Goal: Task Accomplishment & Management: Use online tool/utility

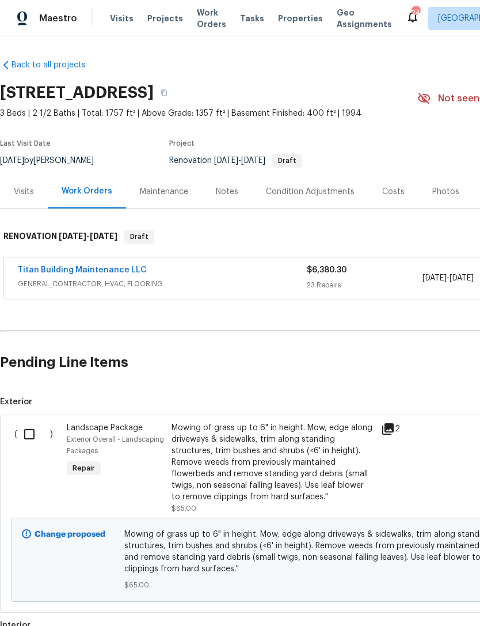
click at [223, 272] on div "Titan Building Maintenance LLC" at bounding box center [162, 271] width 289 height 14
click at [233, 274] on div "Titan Building Maintenance LLC" at bounding box center [162, 271] width 289 height 14
click at [259, 282] on span "GENERAL_CONTRACTOR, HVAC, FLOORING" at bounding box center [162, 284] width 289 height 12
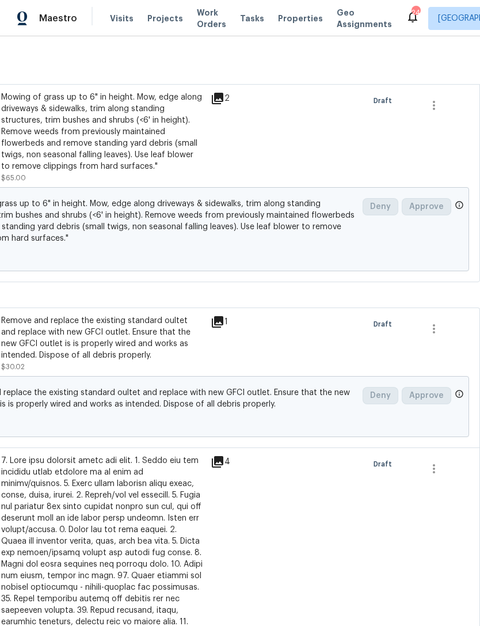
scroll to position [5478, 170]
click at [442, 316] on button "button" at bounding box center [434, 330] width 28 height 28
click at [445, 306] on li "Cancel" at bounding box center [442, 307] width 44 height 19
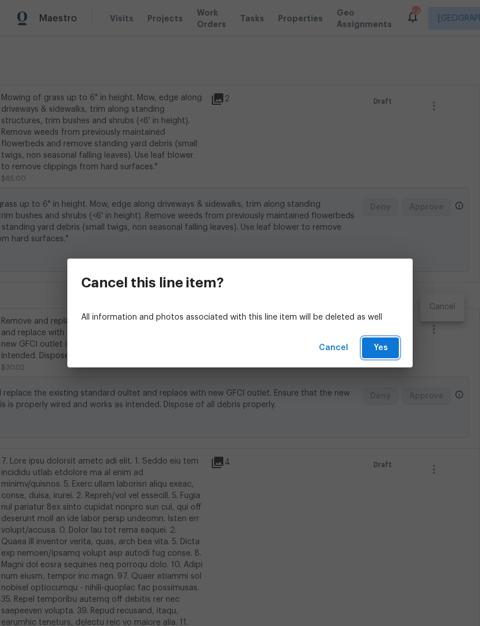
click at [387, 346] on span "Yes" at bounding box center [380, 348] width 18 height 14
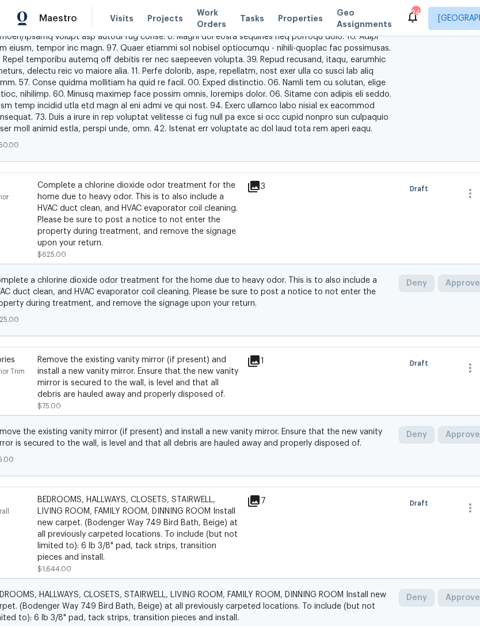
scroll to position [6141, 147]
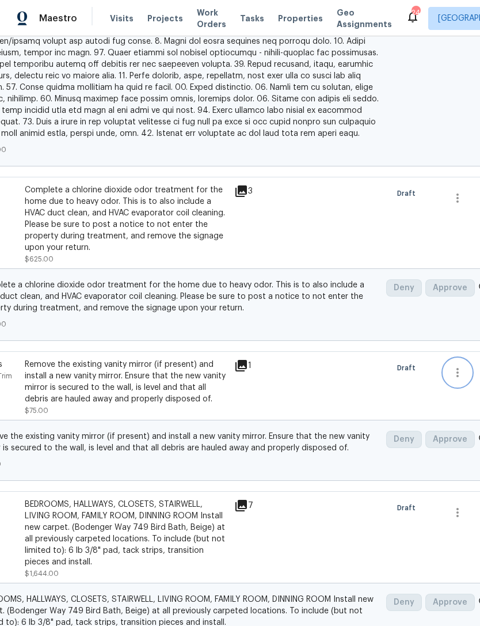
click at [464, 366] on icon "button" at bounding box center [458, 373] width 14 height 14
click at [450, 339] on li "Cancel" at bounding box center [448, 340] width 44 height 19
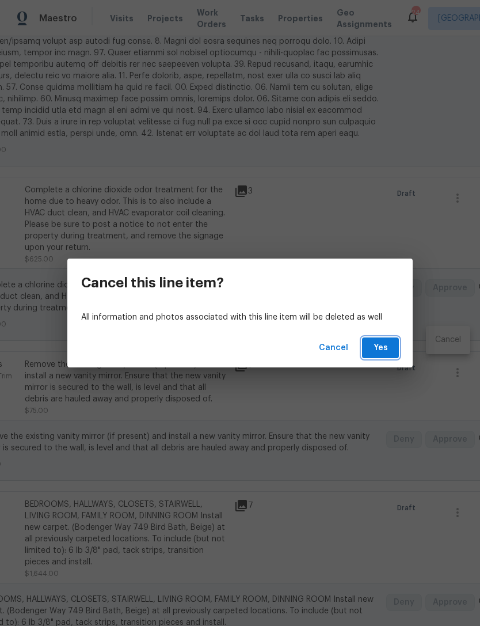
click at [389, 347] on span "Yes" at bounding box center [380, 348] width 18 height 14
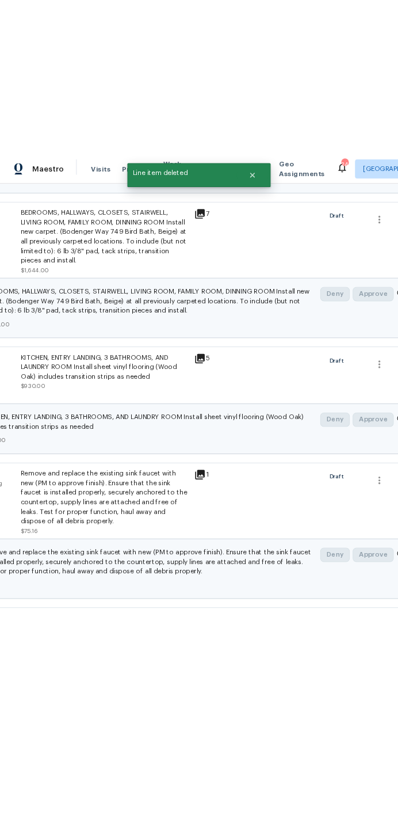
scroll to position [1285, 147]
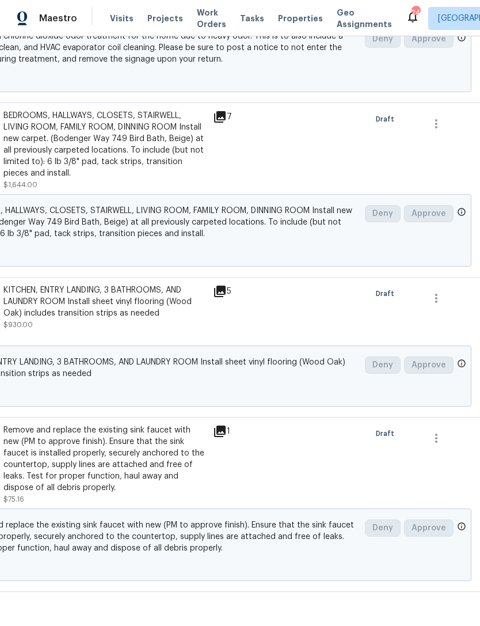
scroll to position [1241, 168]
click at [436, 432] on icon "button" at bounding box center [437, 439] width 14 height 14
click at [449, 435] on li "Cancel" at bounding box center [445, 430] width 44 height 19
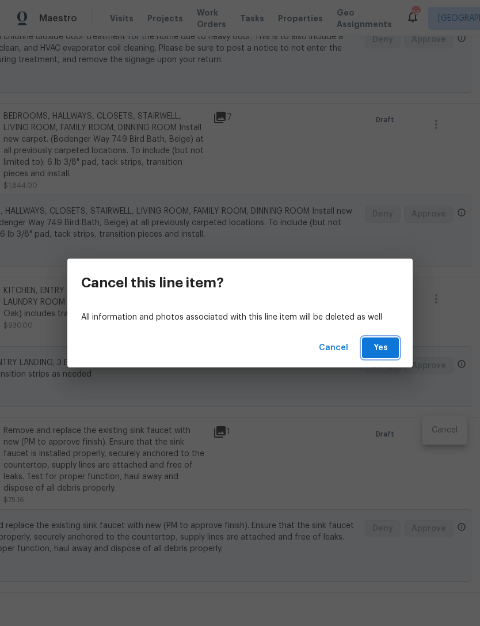
click at [386, 350] on span "Yes" at bounding box center [380, 348] width 18 height 14
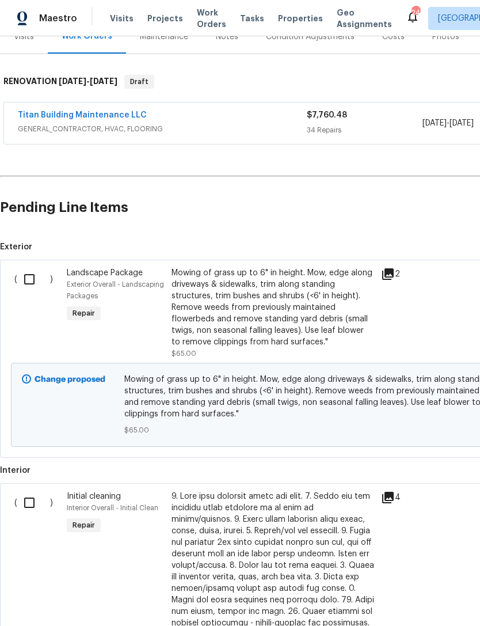
scroll to position [155, 0]
click at [30, 279] on input "checkbox" at bounding box center [33, 279] width 33 height 24
checkbox input "true"
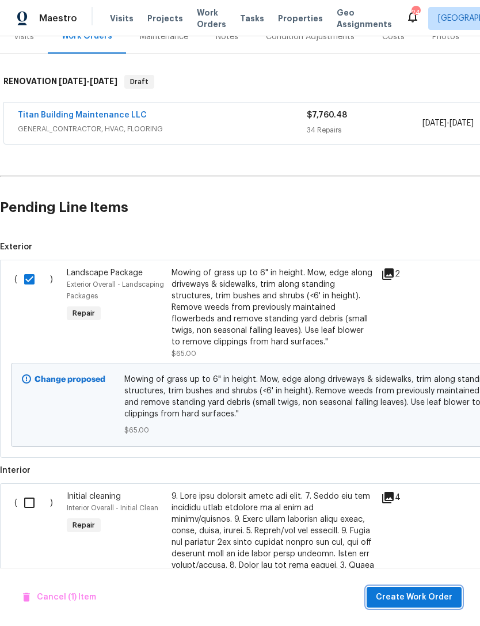
click at [432, 596] on span "Create Work Order" at bounding box center [414, 597] width 77 height 14
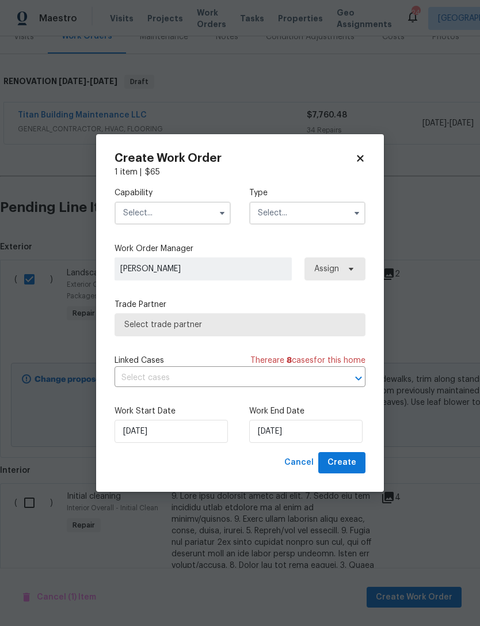
click at [196, 214] on input "text" at bounding box center [173, 213] width 116 height 23
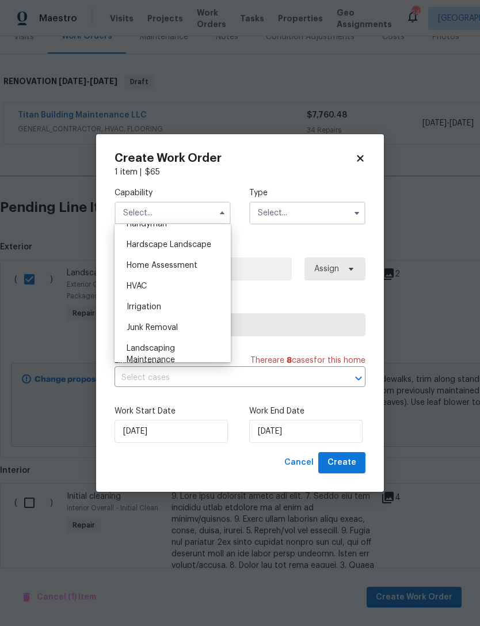
click at [185, 352] on div "Landscaping Maintenance" at bounding box center [172, 354] width 111 height 32
type input "Landscaping Maintenance"
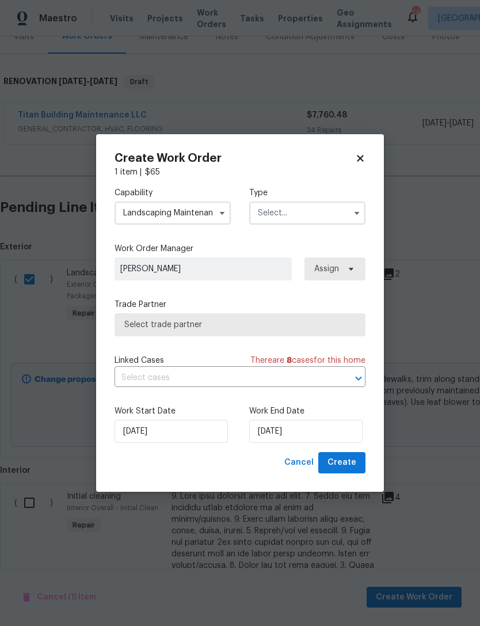
click at [329, 211] on input "text" at bounding box center [307, 213] width 116 height 23
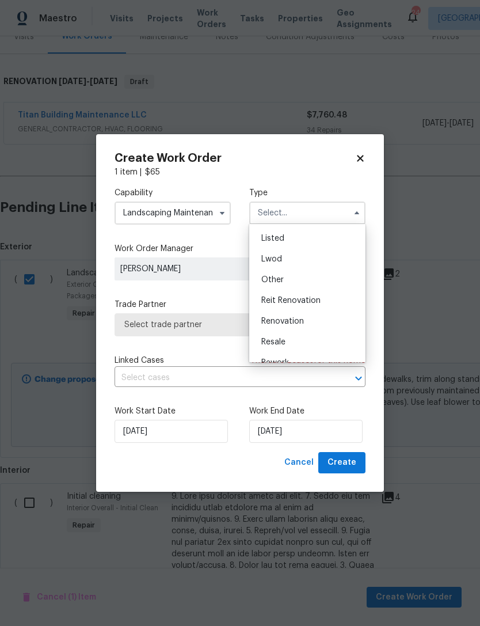
scroll to position [103, 0]
click at [314, 320] on div "Renovation" at bounding box center [307, 320] width 111 height 21
type input "Renovation"
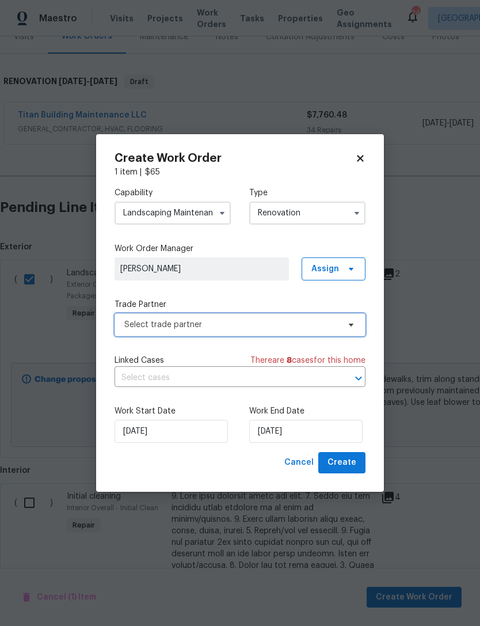
click at [249, 321] on span "Select trade partner" at bounding box center [231, 325] width 215 height 12
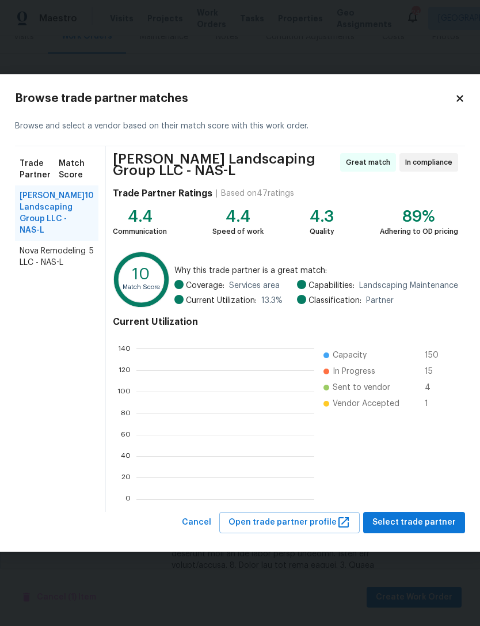
scroll to position [161, 178]
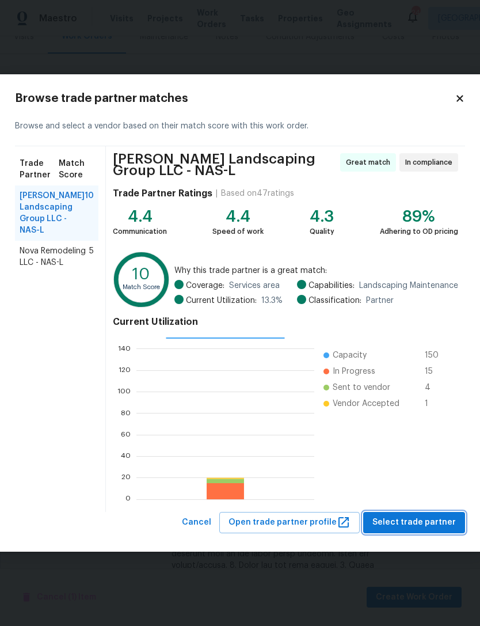
click at [419, 521] on span "Select trade partner" at bounding box center [414, 522] width 83 height 14
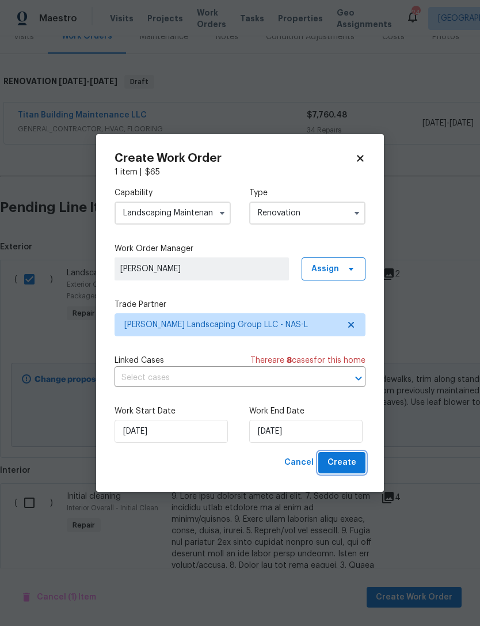
click at [354, 465] on span "Create" at bounding box center [342, 462] width 29 height 14
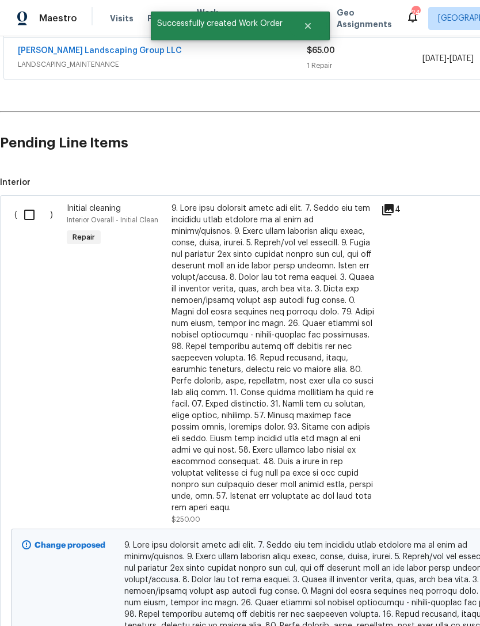
scroll to position [261, 0]
click at [32, 214] on input "checkbox" at bounding box center [33, 215] width 33 height 24
checkbox input "true"
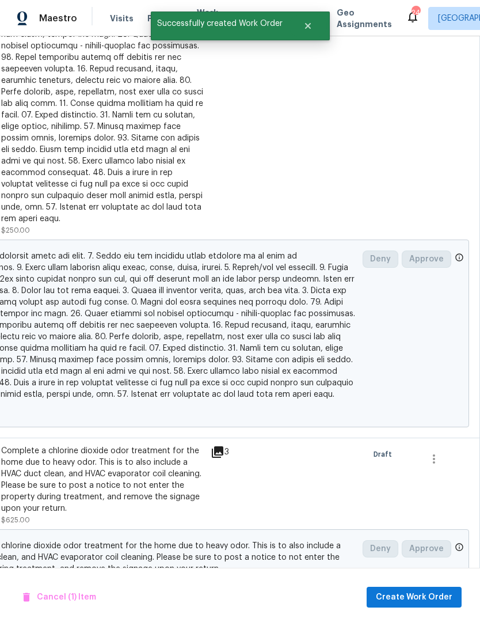
scroll to position [549, 170]
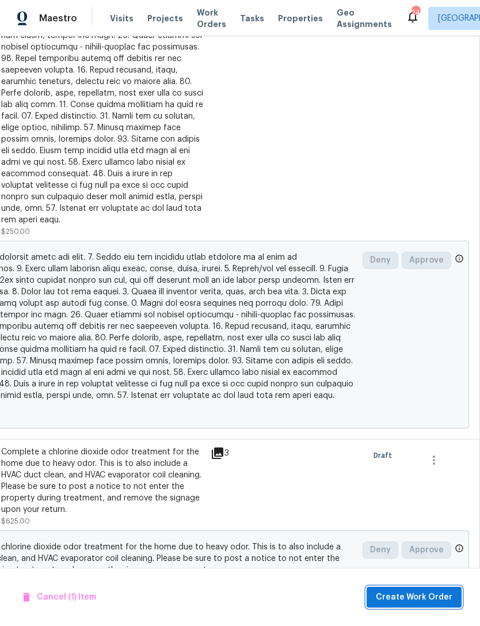
click at [427, 593] on span "Create Work Order" at bounding box center [414, 597] width 77 height 14
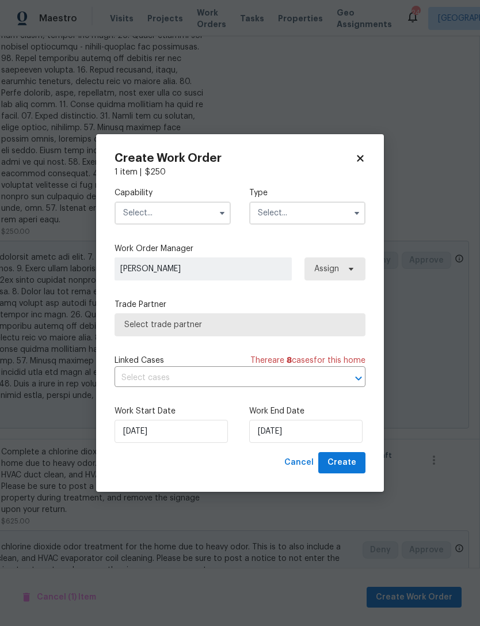
click at [200, 214] on input "text" at bounding box center [173, 213] width 116 height 23
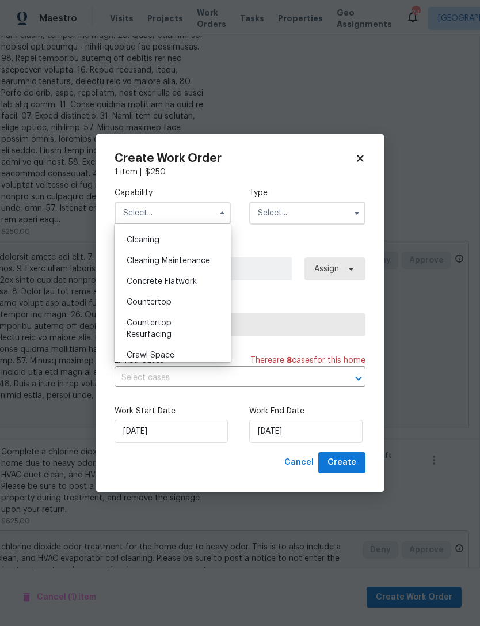
scroll to position [146, 0]
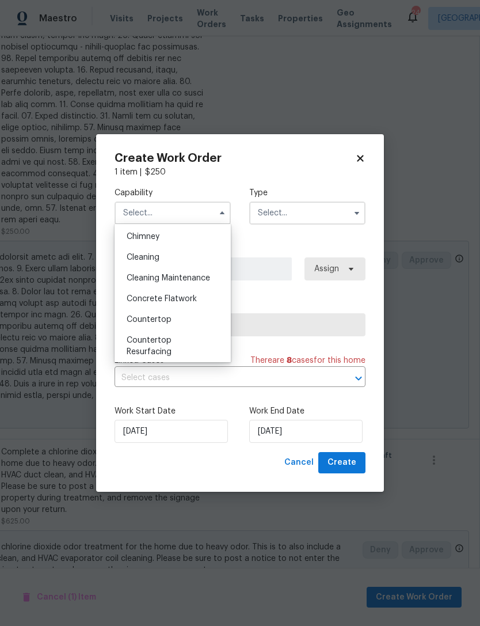
click at [206, 278] on span "Cleaning Maintenance" at bounding box center [168, 278] width 83 height 8
type input "Cleaning Maintenance"
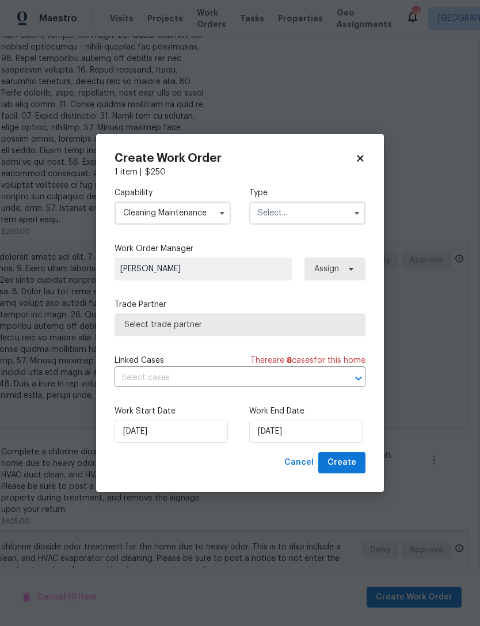
click at [332, 216] on input "text" at bounding box center [307, 213] width 116 height 23
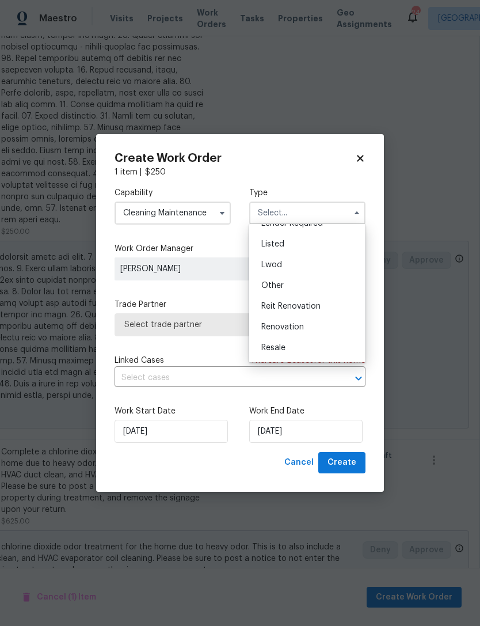
scroll to position [104, 0]
click at [324, 321] on div "Renovation" at bounding box center [307, 320] width 111 height 21
type input "Renovation"
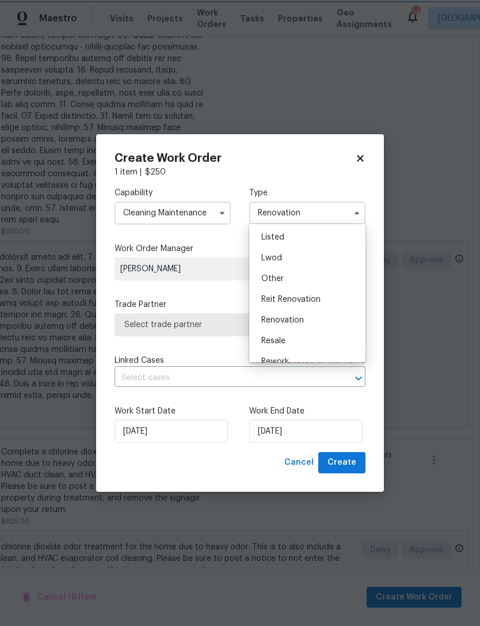
scroll to position [0, 0]
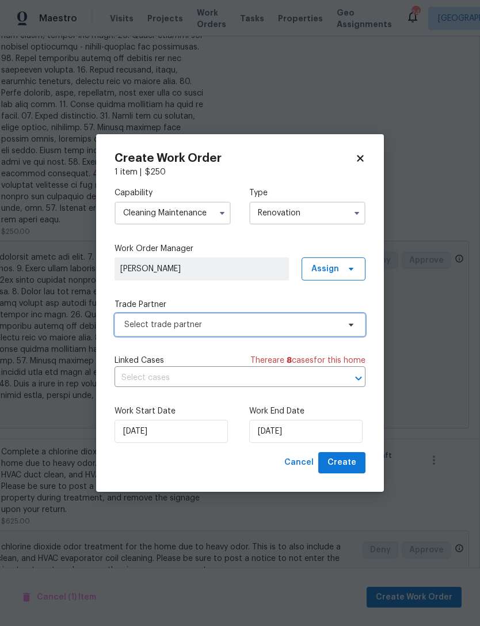
click at [339, 321] on span "Select trade partner" at bounding box center [231, 325] width 215 height 12
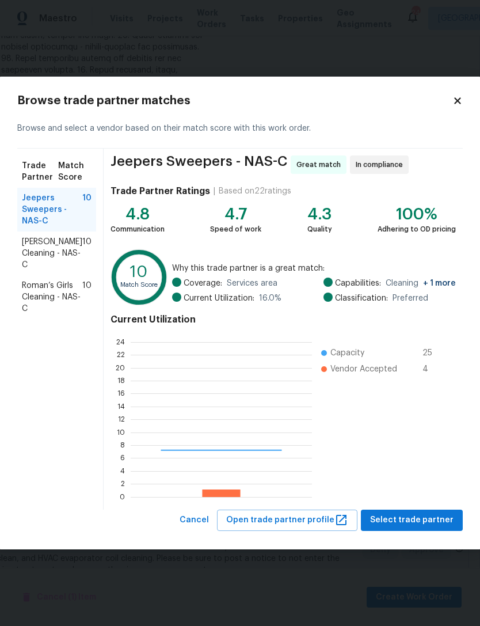
scroll to position [161, 181]
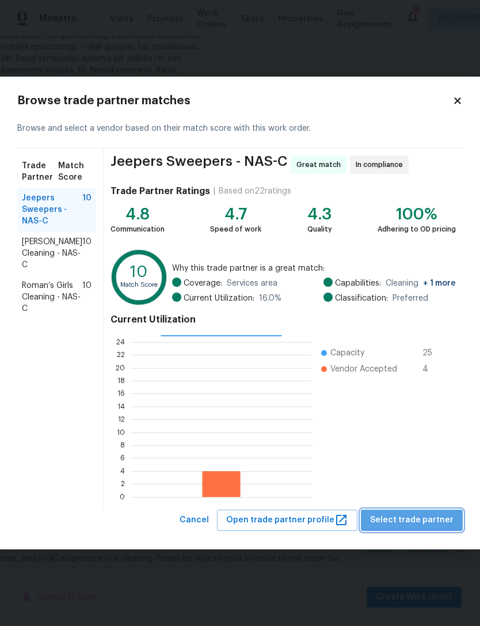
click at [422, 522] on span "Select trade partner" at bounding box center [411, 520] width 83 height 14
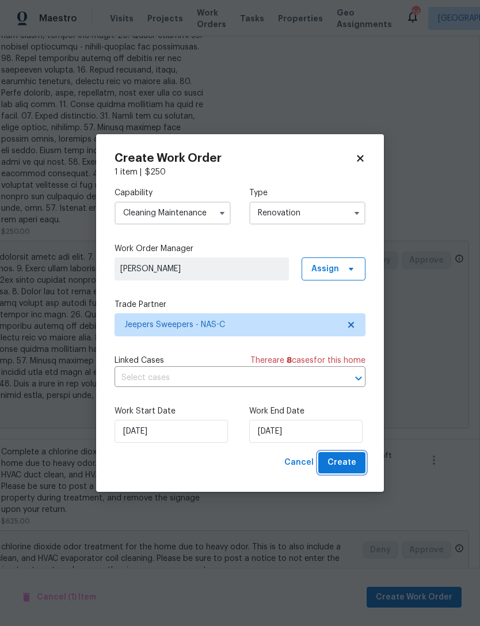
click at [353, 460] on span "Create" at bounding box center [342, 462] width 29 height 14
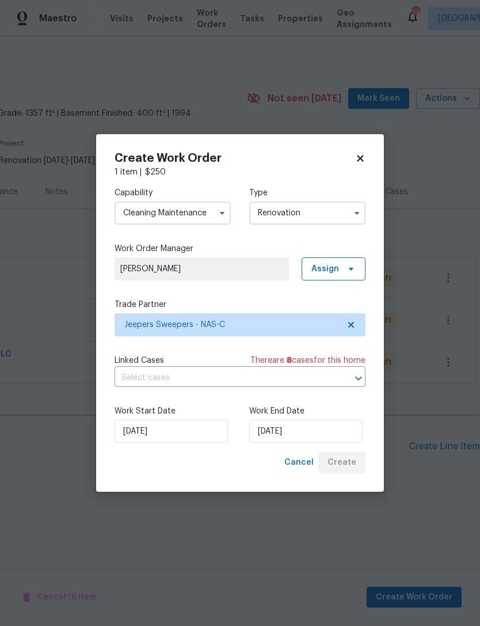
scroll to position [0, 170]
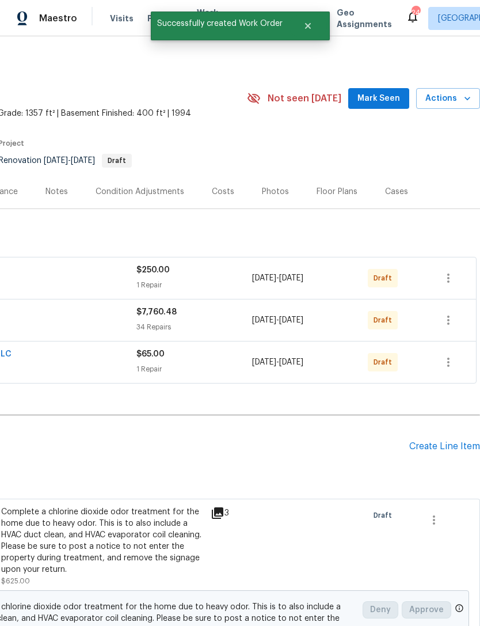
click at [361, 159] on section "152 Whitehall Dr, Clarksville, TN 37042 3 Beds | 2 1/2 Baths | Total: 1757 ft² …" at bounding box center [155, 126] width 651 height 97
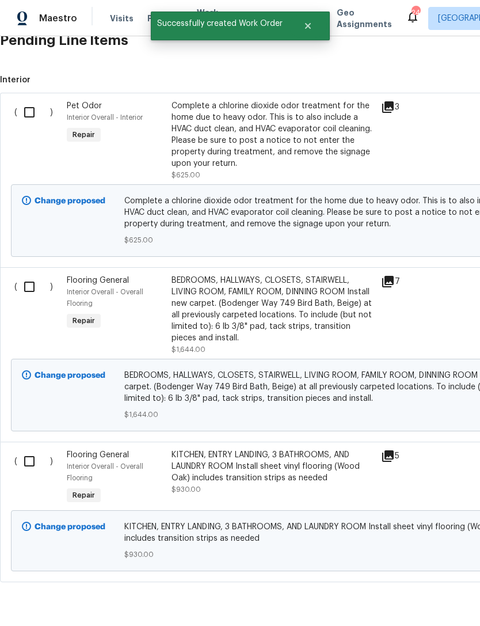
scroll to position [405, 0]
click at [35, 287] on input "checkbox" at bounding box center [33, 287] width 33 height 24
checkbox input "true"
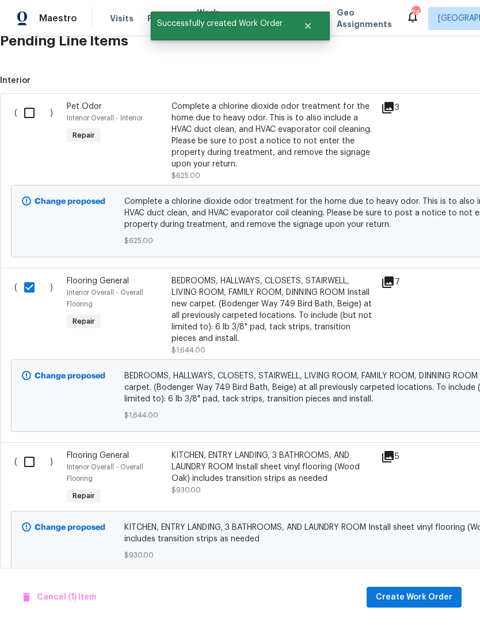
click at [28, 466] on input "checkbox" at bounding box center [33, 462] width 33 height 24
checkbox input "true"
click at [427, 605] on button "Create Work Order" at bounding box center [414, 597] width 95 height 21
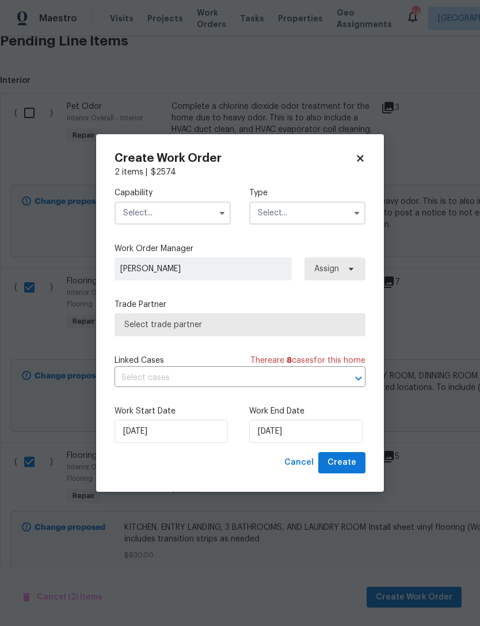
click at [207, 212] on input "text" at bounding box center [173, 213] width 116 height 23
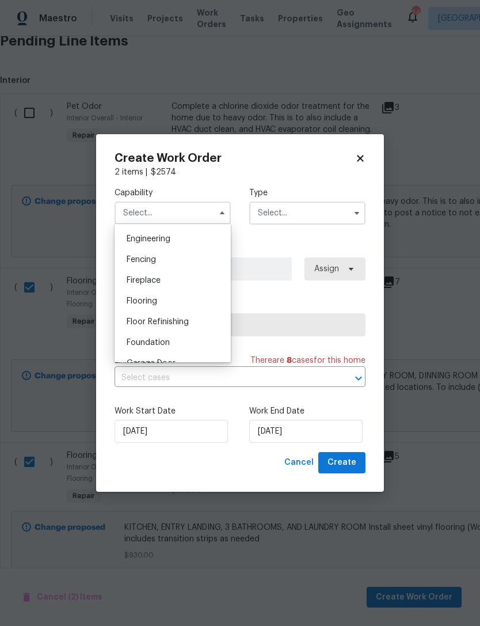
scroll to position [386, 0]
click at [183, 298] on div "Flooring" at bounding box center [172, 297] width 111 height 21
type input "Flooring"
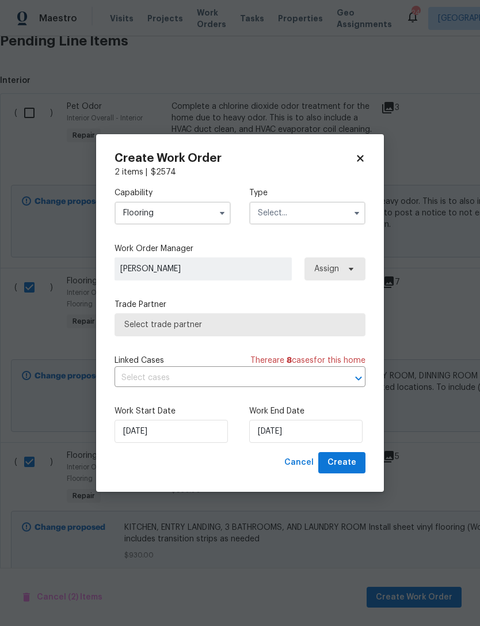
click at [327, 215] on input "text" at bounding box center [307, 213] width 116 height 23
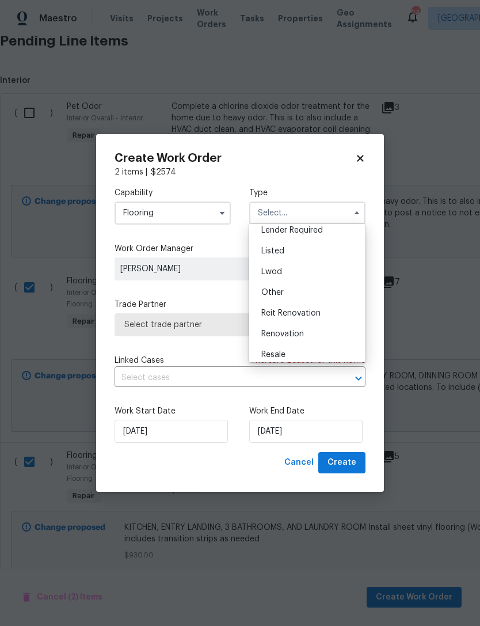
scroll to position [94, 0]
click at [307, 332] on div "Renovation" at bounding box center [307, 329] width 111 height 21
type input "Renovation"
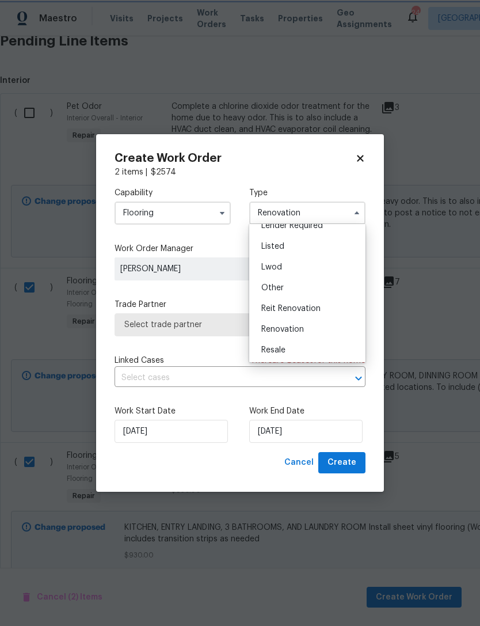
scroll to position [0, 0]
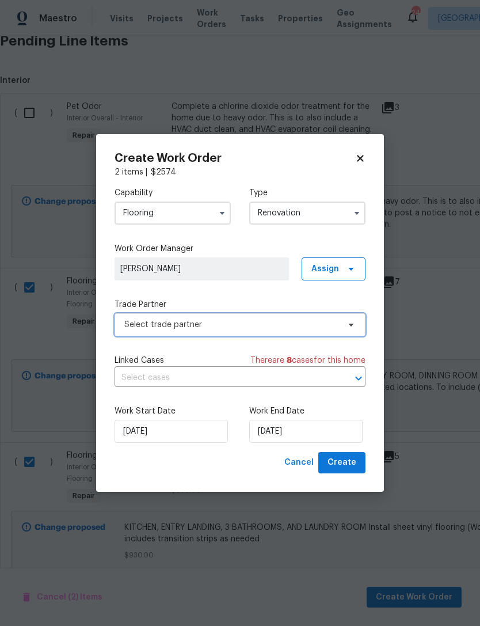
click at [313, 323] on span "Select trade partner" at bounding box center [231, 325] width 215 height 12
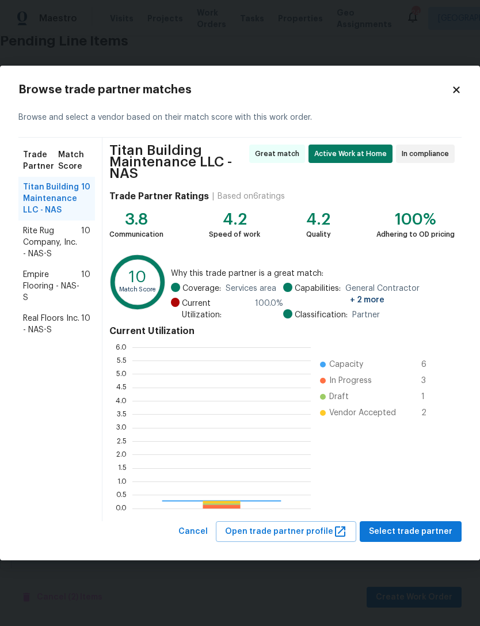
scroll to position [161, 179]
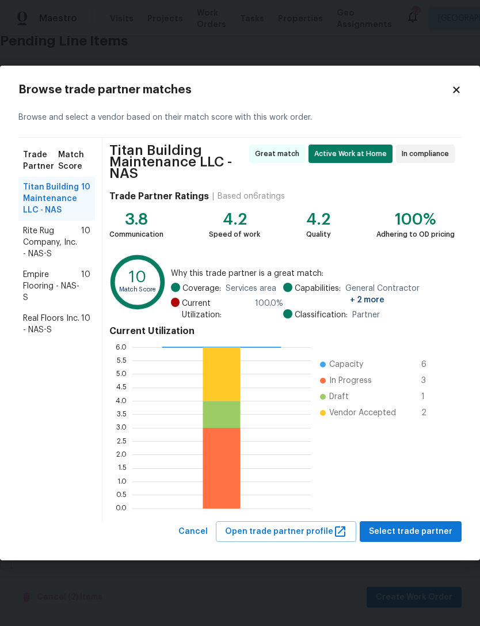
click at [65, 245] on span "Rite Rug Company, Inc. - NAS-S" at bounding box center [52, 242] width 58 height 35
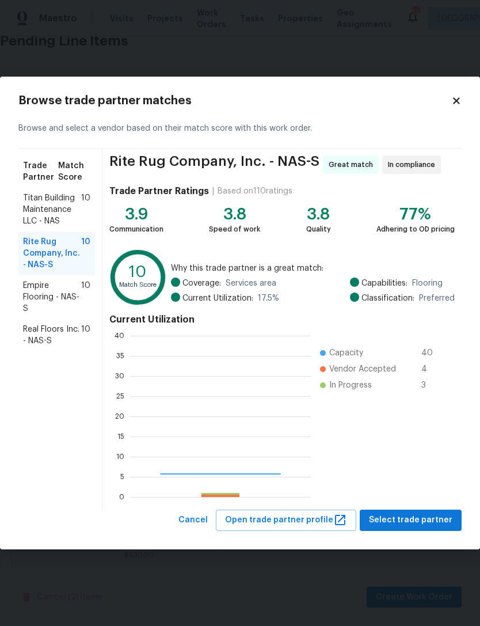
scroll to position [161, 181]
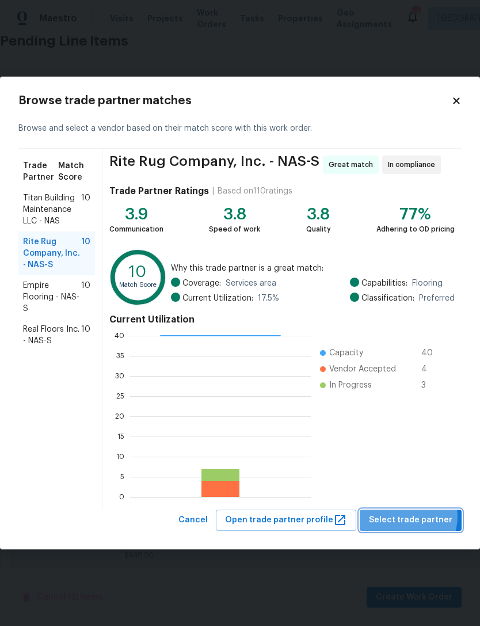
click at [411, 517] on span "Select trade partner" at bounding box center [410, 520] width 83 height 14
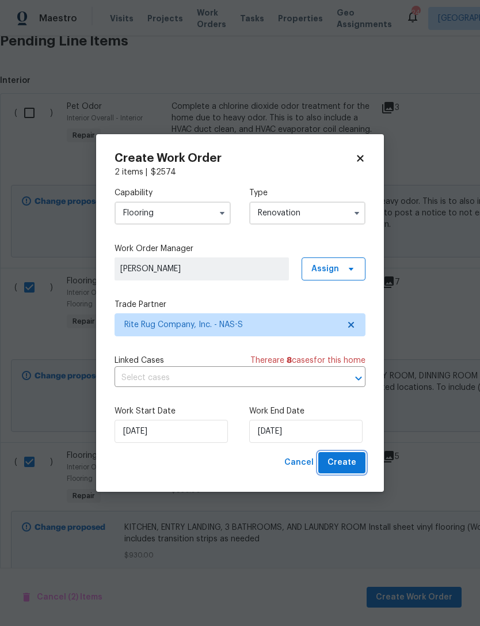
click at [346, 465] on span "Create" at bounding box center [342, 462] width 29 height 14
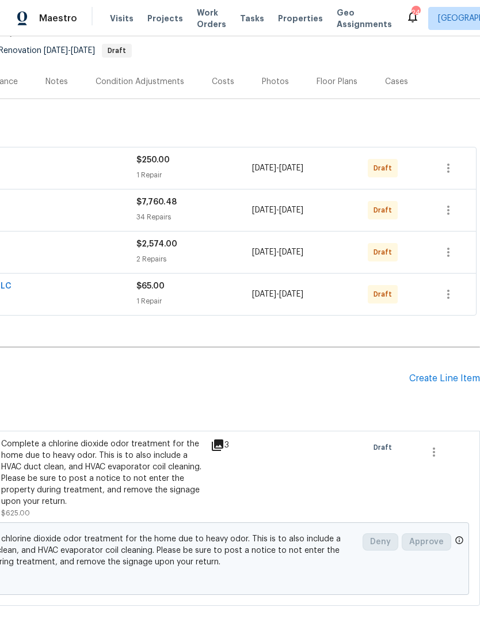
scroll to position [110, 170]
click at [448, 211] on icon "button" at bounding box center [448, 210] width 2 height 9
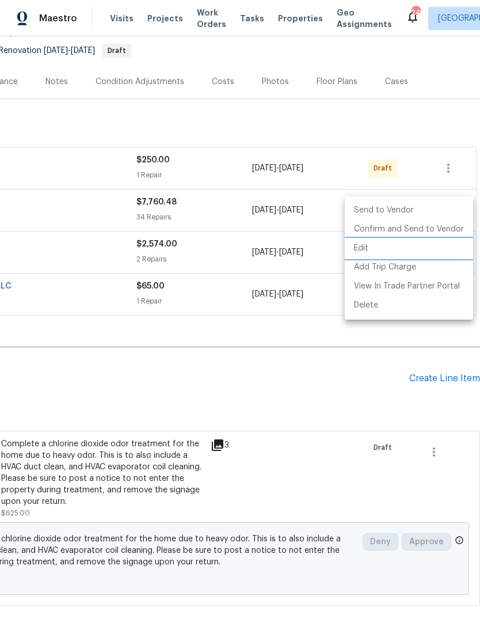
click at [393, 252] on li "Edit" at bounding box center [409, 248] width 128 height 19
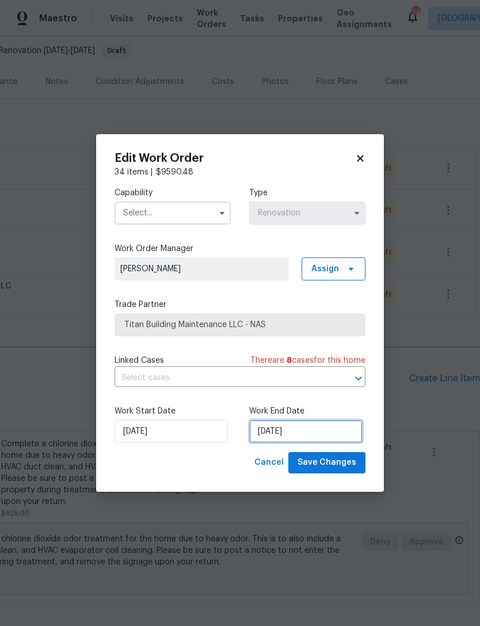
click at [320, 431] on input "[DATE]" at bounding box center [305, 431] width 113 height 23
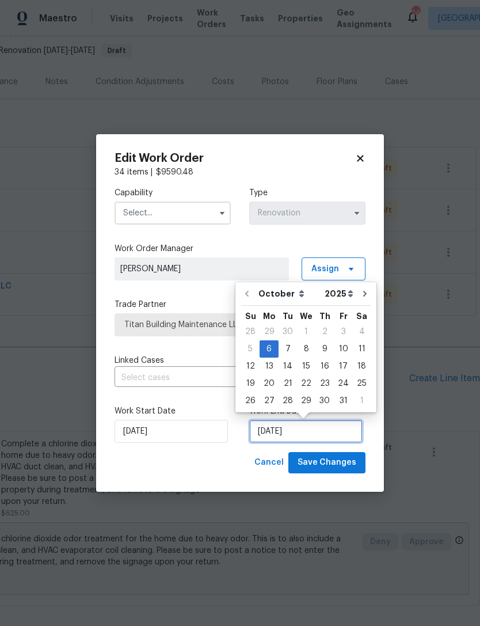
scroll to position [21, 0]
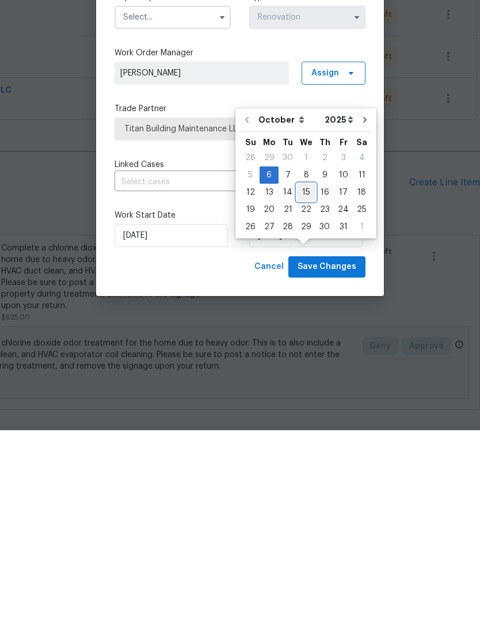
click at [305, 380] on div "15" at bounding box center [306, 388] width 18 height 16
type input "10/15/2025"
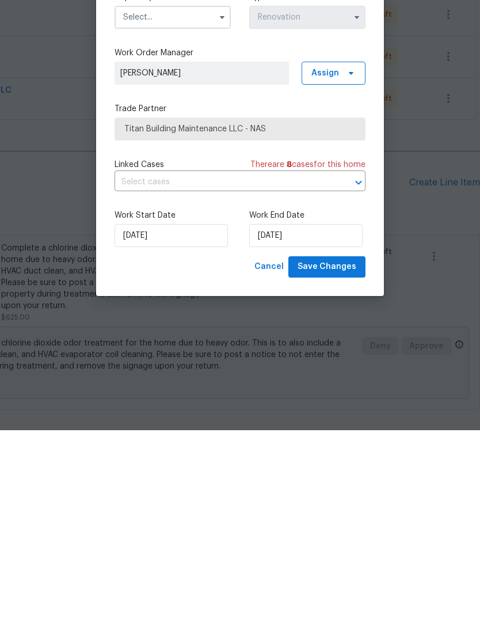
scroll to position [37, 0]
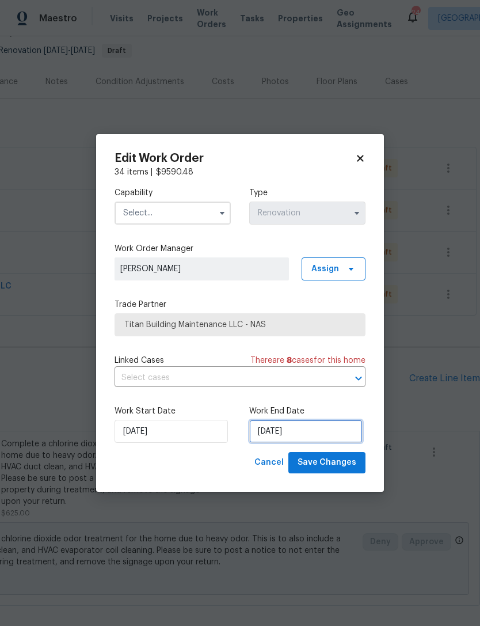
click at [301, 431] on input "10/15/2025" at bounding box center [305, 431] width 113 height 23
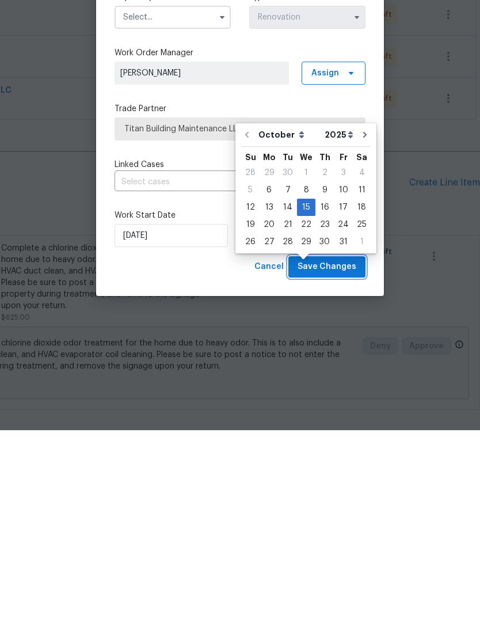
click at [335, 455] on span "Save Changes" at bounding box center [327, 462] width 59 height 14
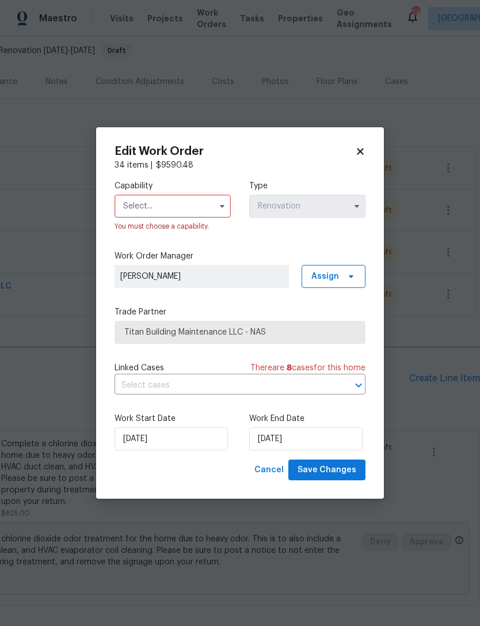
click at [194, 204] on input "text" at bounding box center [173, 206] width 116 height 23
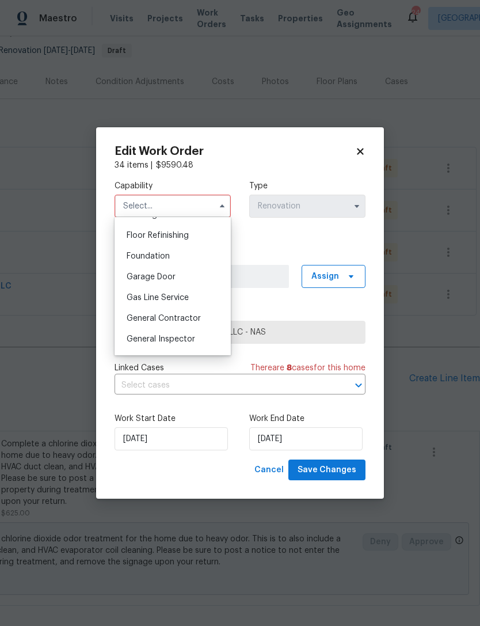
scroll to position [479, 0]
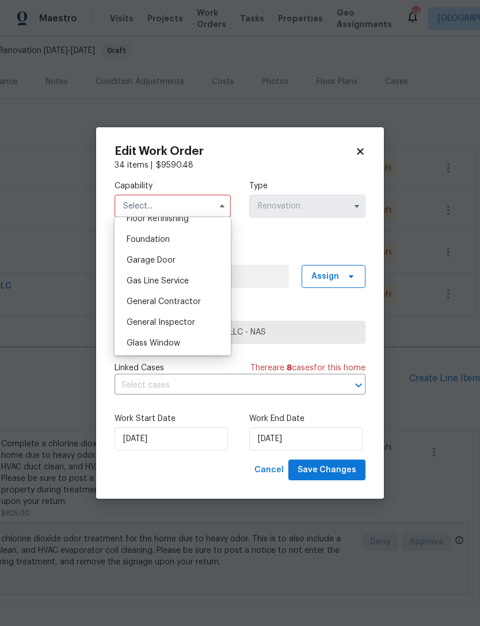
click at [200, 309] on div "General Contractor" at bounding box center [172, 301] width 111 height 21
type input "General Contractor"
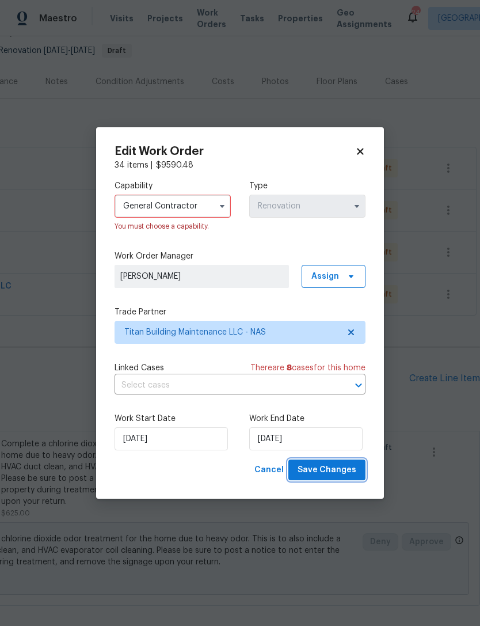
click at [335, 474] on span "Save Changes" at bounding box center [327, 470] width 59 height 14
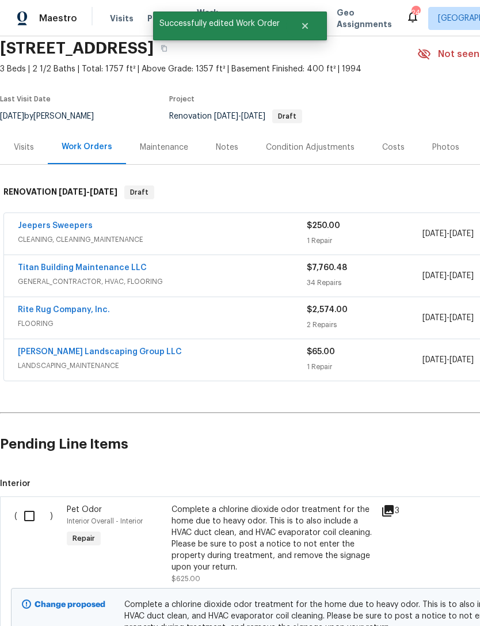
scroll to position [44, 0]
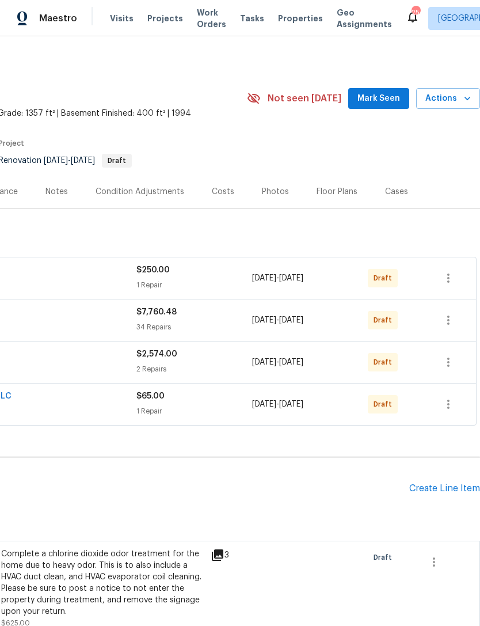
scroll to position [0, 170]
click at [450, 322] on icon "button" at bounding box center [449, 320] width 14 height 14
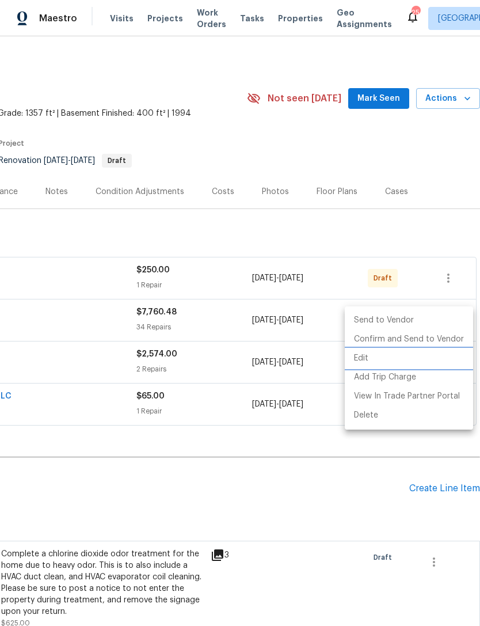
click at [412, 362] on li "Edit" at bounding box center [409, 358] width 128 height 19
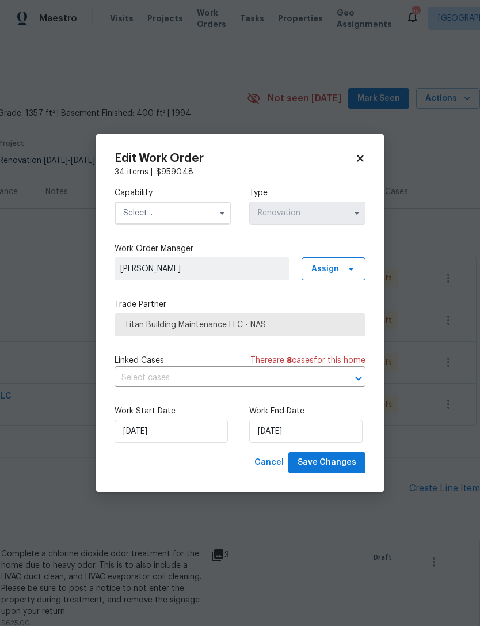
scroll to position [37, 0]
click at [198, 215] on input "text" at bounding box center [173, 213] width 116 height 23
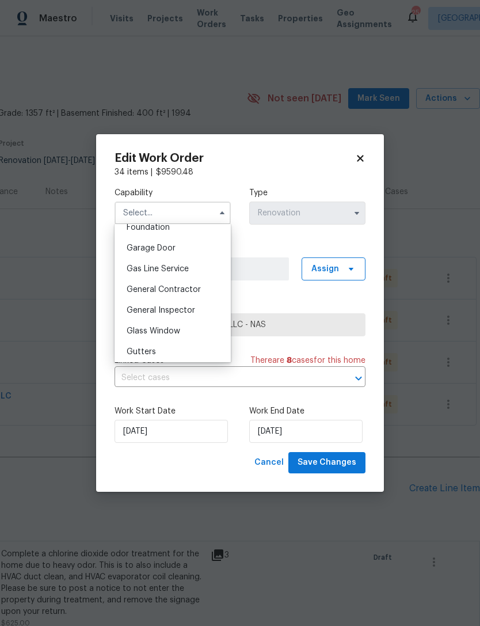
scroll to position [534, 0]
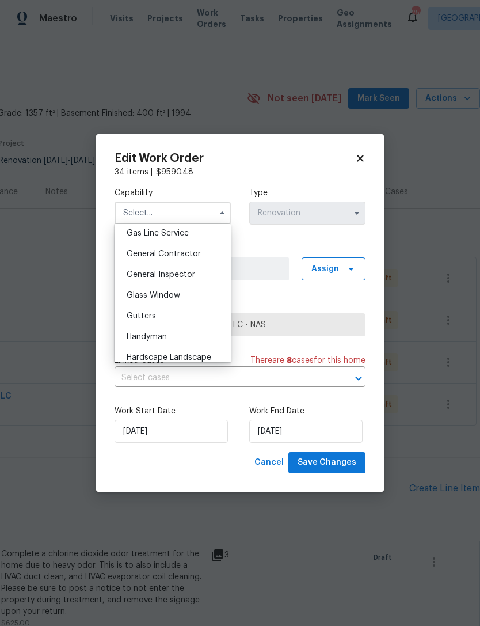
click at [203, 259] on div "General Contractor" at bounding box center [172, 254] width 111 height 21
type input "General Contractor"
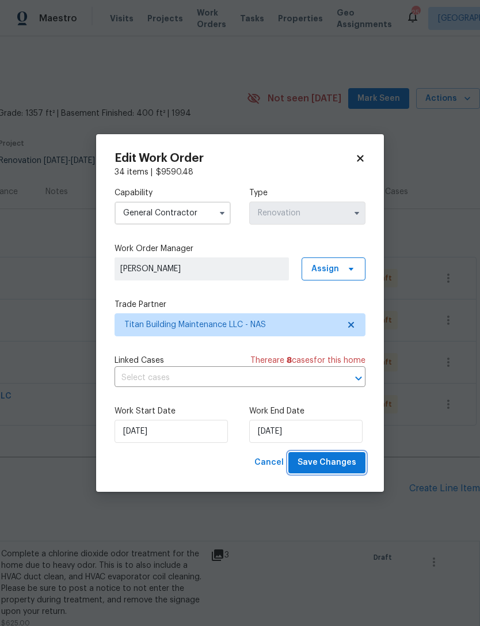
click at [330, 464] on span "Save Changes" at bounding box center [327, 462] width 59 height 14
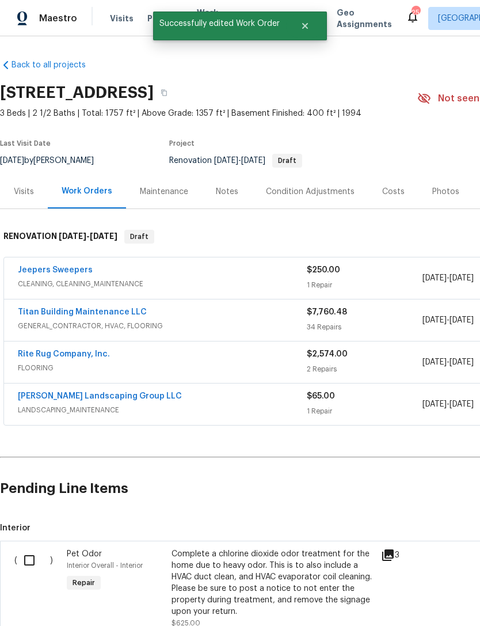
scroll to position [0, 0]
click at [116, 308] on link "Titan Building Maintenance LLC" at bounding box center [82, 312] width 129 height 8
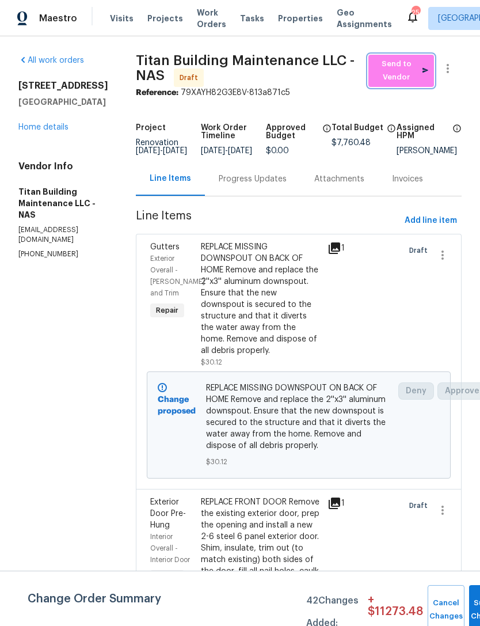
click at [395, 70] on span "Send to Vendor" at bounding box center [401, 71] width 54 height 26
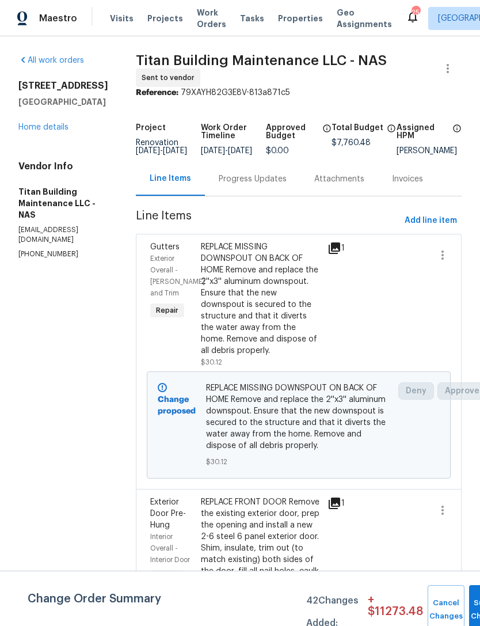
click at [242, 181] on div "Progress Updates" at bounding box center [253, 179] width 68 height 12
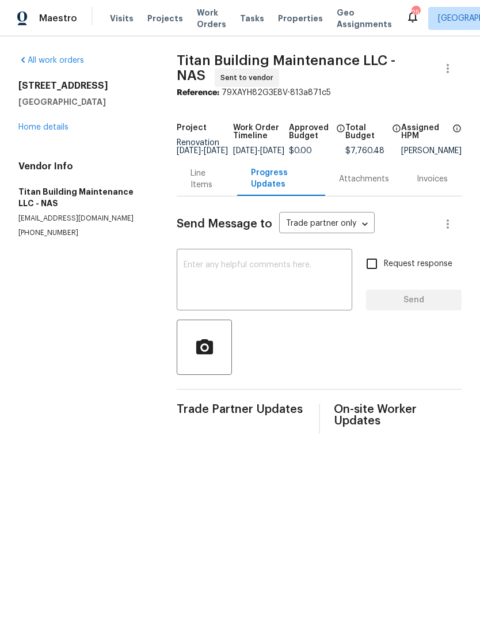
click at [271, 286] on textarea at bounding box center [265, 281] width 162 height 40
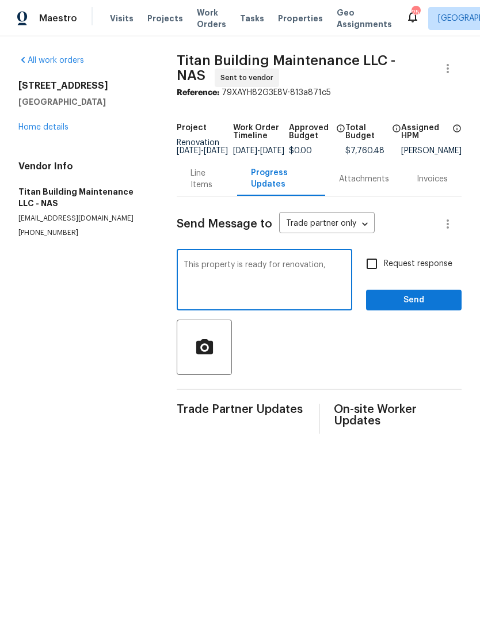
type textarea "This property is ready for renovation,"
click at [451, 64] on icon "button" at bounding box center [448, 69] width 14 height 14
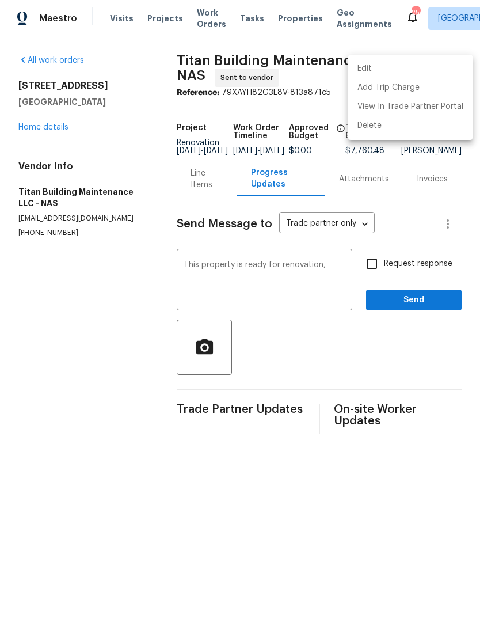
click at [427, 67] on li "Edit" at bounding box center [410, 68] width 124 height 19
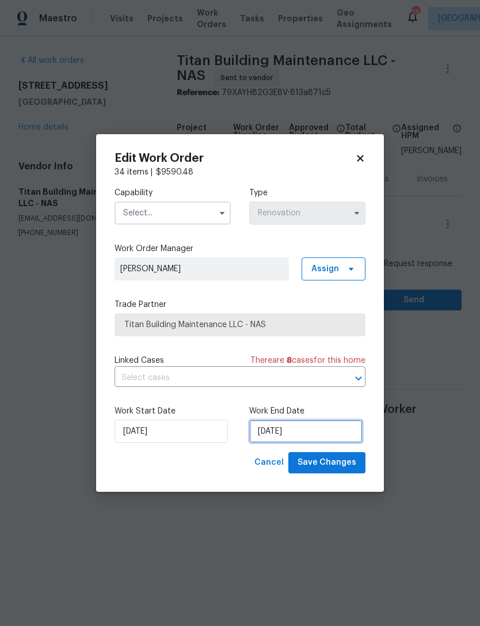
click at [289, 435] on input "10/15/2025" at bounding box center [305, 431] width 113 height 23
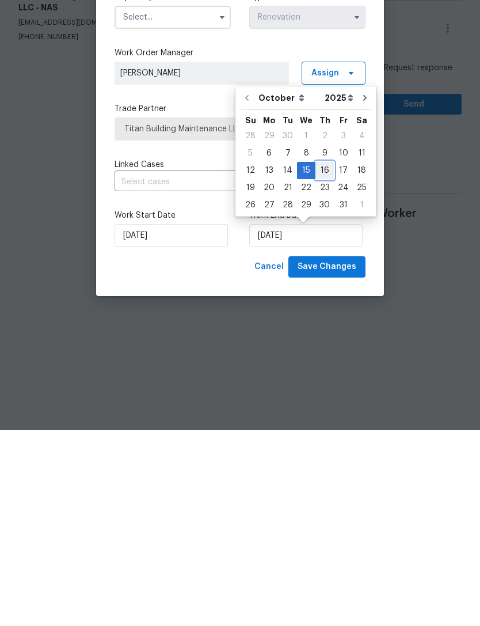
click at [324, 358] on div "16" at bounding box center [325, 366] width 18 height 16
type input "[DATE]"
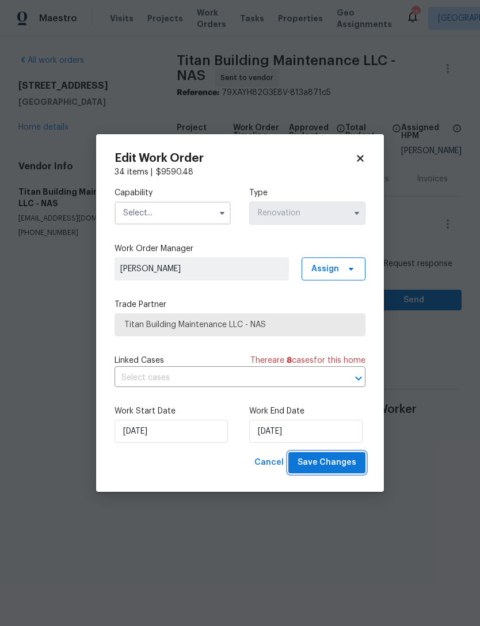
click at [340, 463] on span "Save Changes" at bounding box center [327, 462] width 59 height 14
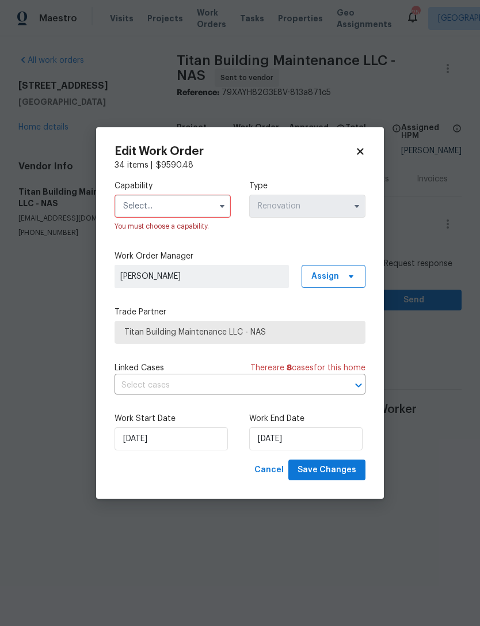
click at [189, 212] on input "text" at bounding box center [173, 206] width 116 height 23
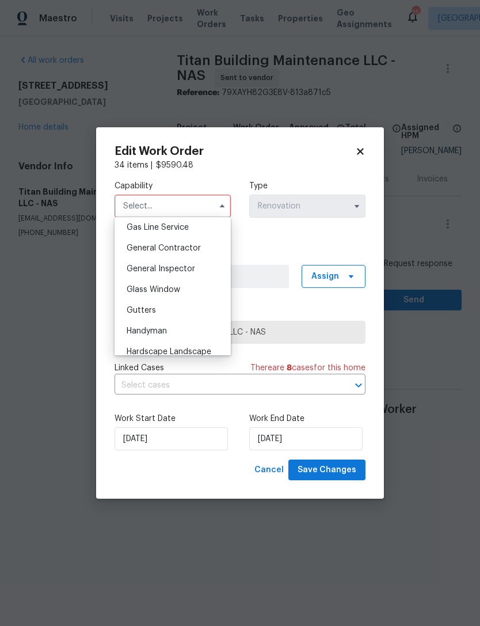
scroll to position [549, 0]
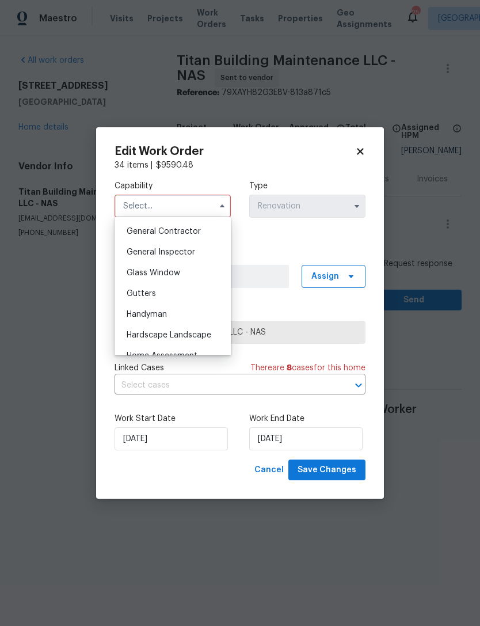
click at [198, 233] on span "General Contractor" at bounding box center [164, 231] width 74 height 8
type input "General Contractor"
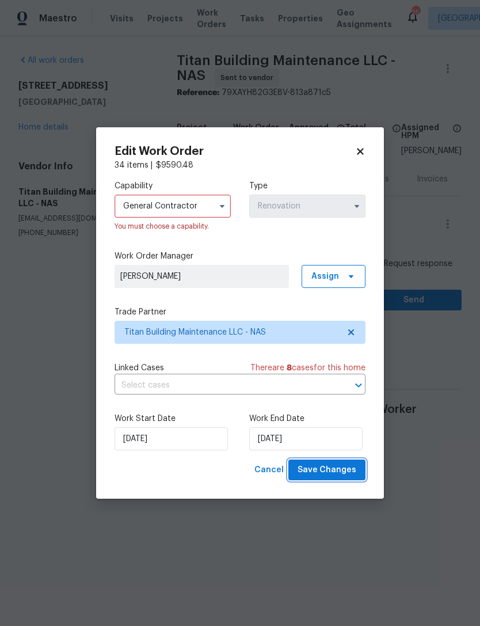
click at [348, 474] on span "Save Changes" at bounding box center [327, 470] width 59 height 14
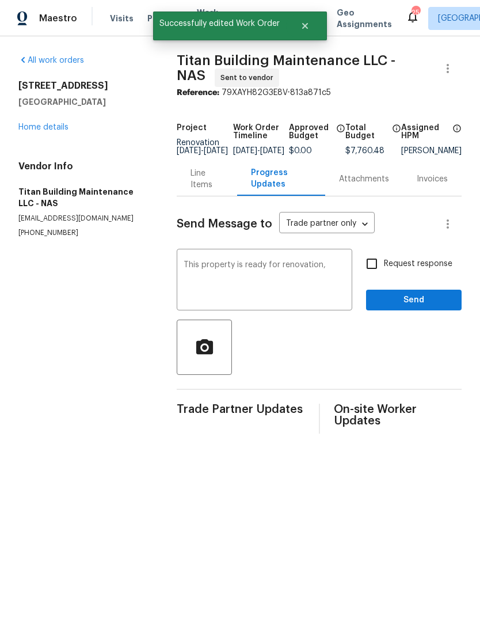
click at [303, 289] on textarea "This property is ready for renovation," at bounding box center [265, 281] width 162 height 40
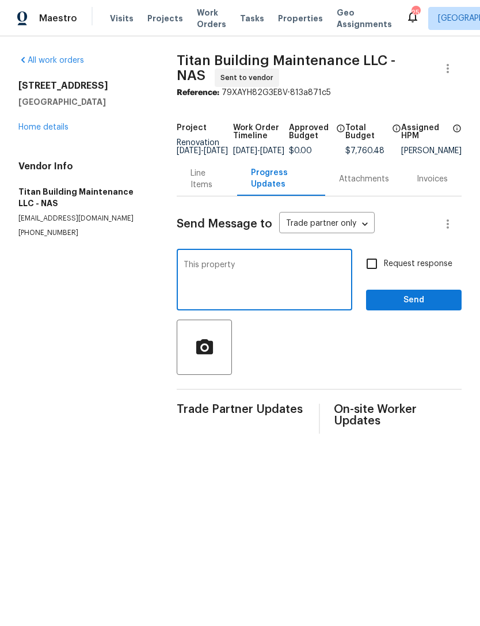
type textarea "This"
click at [41, 130] on link "Home details" at bounding box center [43, 127] width 50 height 8
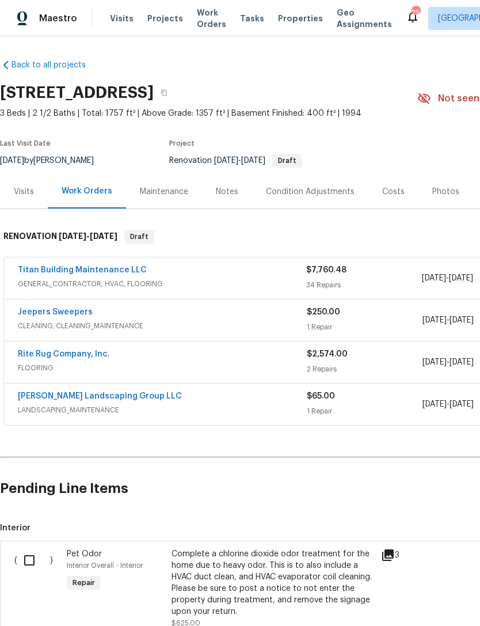
click at [72, 309] on link "Jeepers Sweepers" at bounding box center [55, 312] width 75 height 8
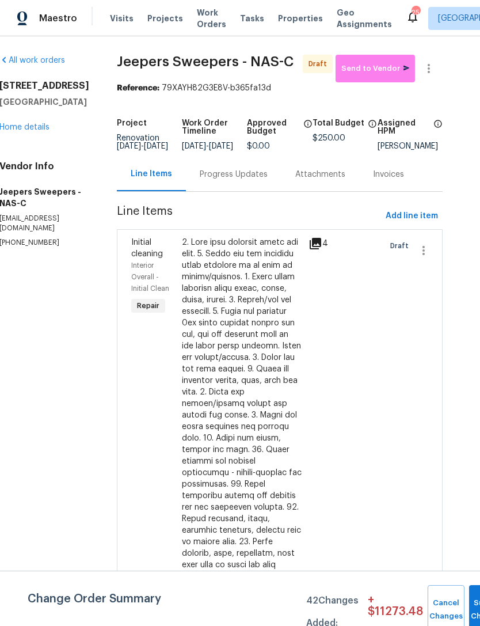
scroll to position [0, 19]
click at [432, 67] on icon "button" at bounding box center [429, 69] width 14 height 14
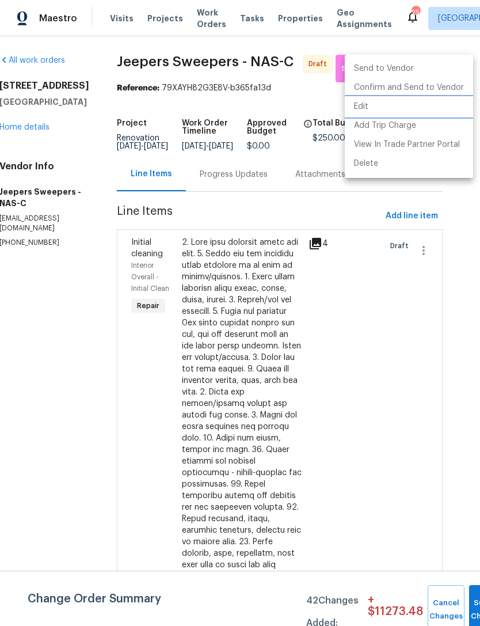
click at [416, 109] on li "Edit" at bounding box center [409, 106] width 128 height 19
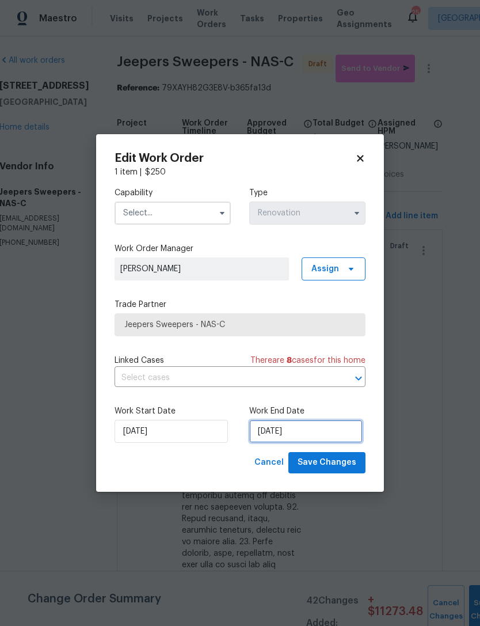
click at [296, 430] on input "[DATE]" at bounding box center [305, 431] width 113 height 23
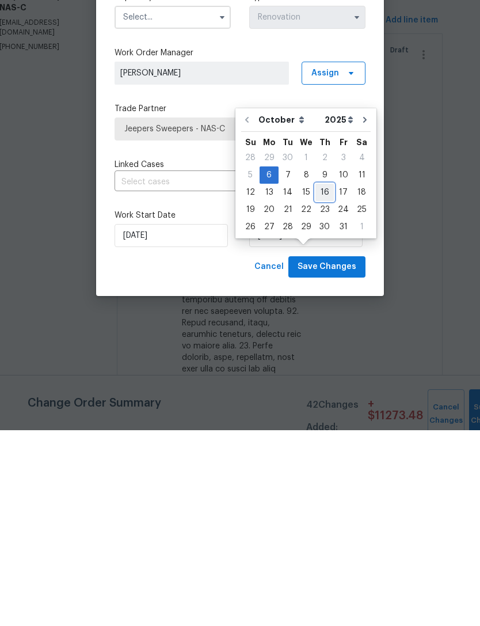
click at [321, 380] on div "16" at bounding box center [325, 388] width 18 height 16
type input "[DATE]"
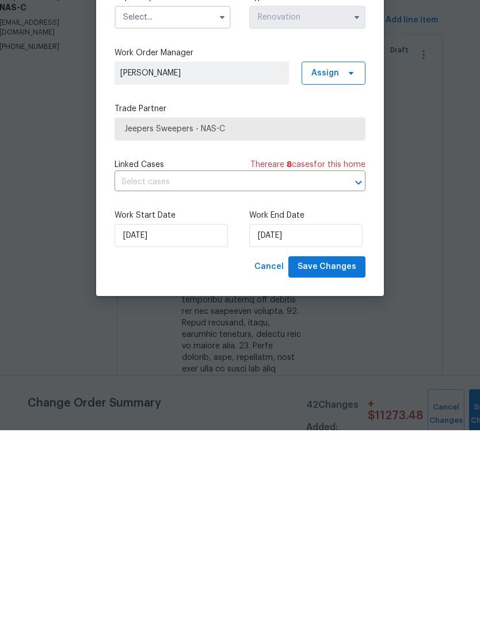
scroll to position [37, 0]
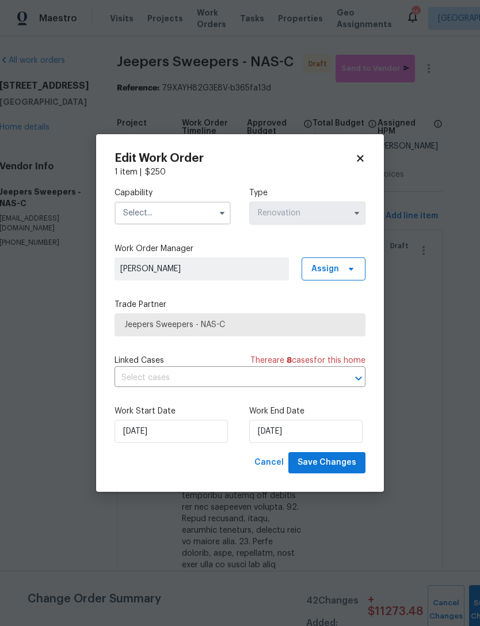
click at [364, 159] on icon at bounding box center [360, 158] width 10 height 10
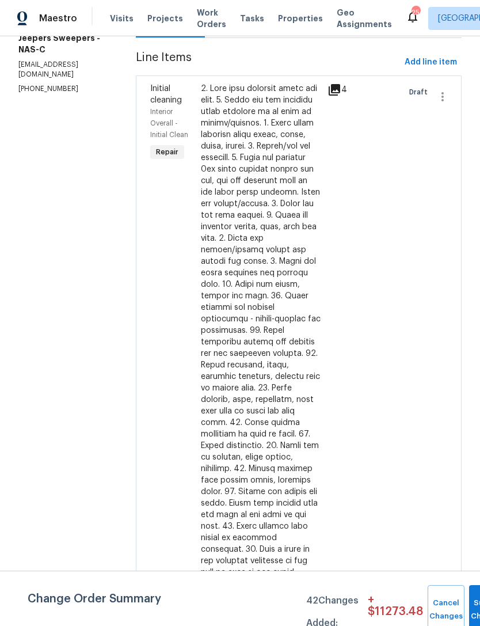
scroll to position [153, 0]
click at [284, 284] on div at bounding box center [261, 359] width 120 height 553
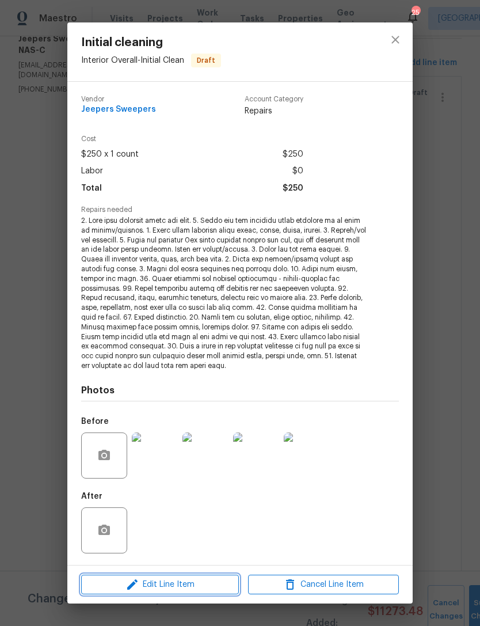
click at [189, 582] on span "Edit Line Item" at bounding box center [160, 585] width 151 height 14
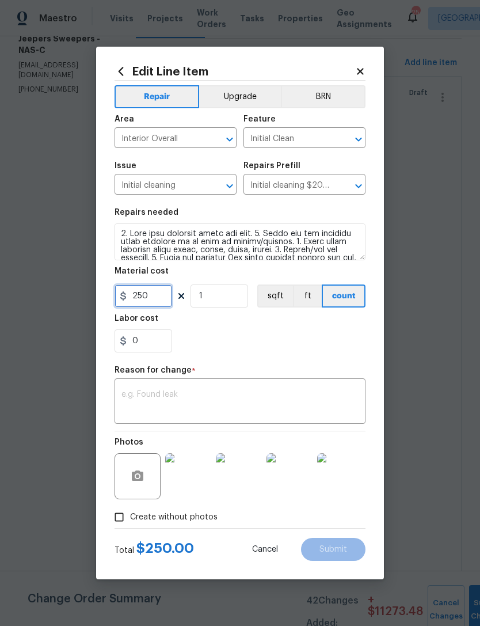
click at [162, 297] on input "250" at bounding box center [144, 295] width 58 height 23
type input "350"
click at [325, 401] on textarea at bounding box center [240, 402] width 237 height 24
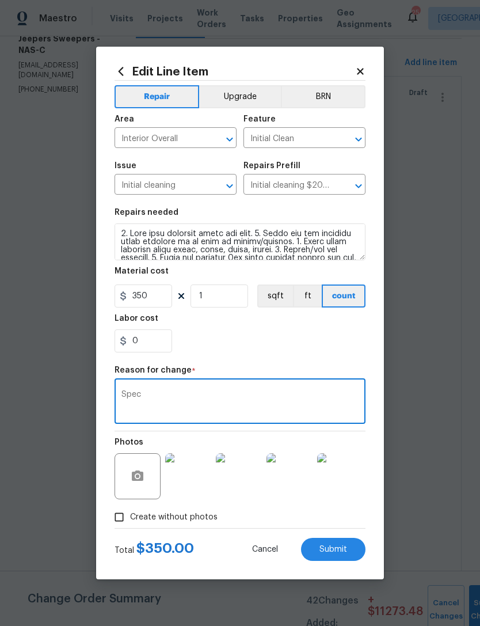
type textarea "Spec"
click at [336, 553] on span "Submit" at bounding box center [334, 549] width 28 height 9
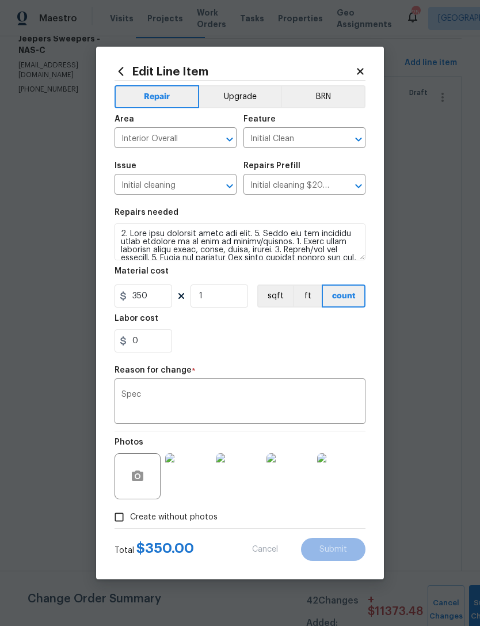
type input "250"
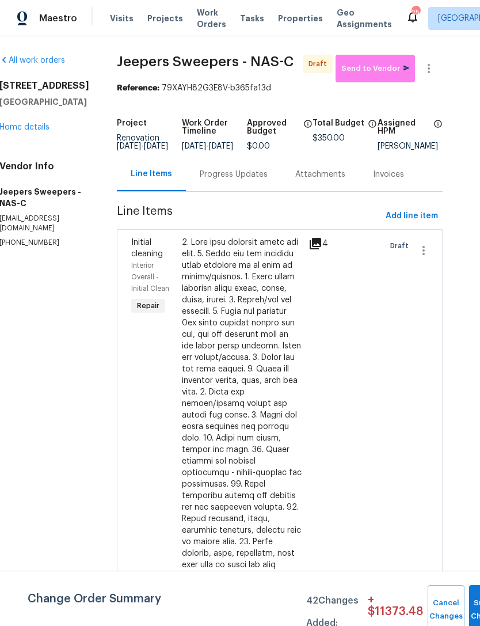
scroll to position [0, 19]
click at [434, 62] on icon "button" at bounding box center [429, 69] width 14 height 14
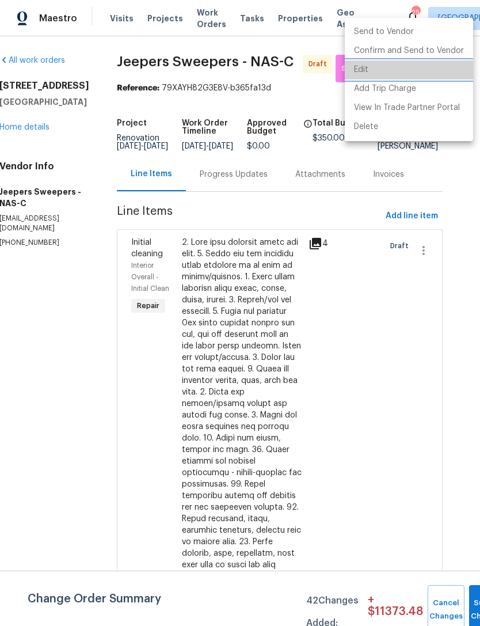
click at [426, 73] on li "Edit" at bounding box center [409, 69] width 128 height 19
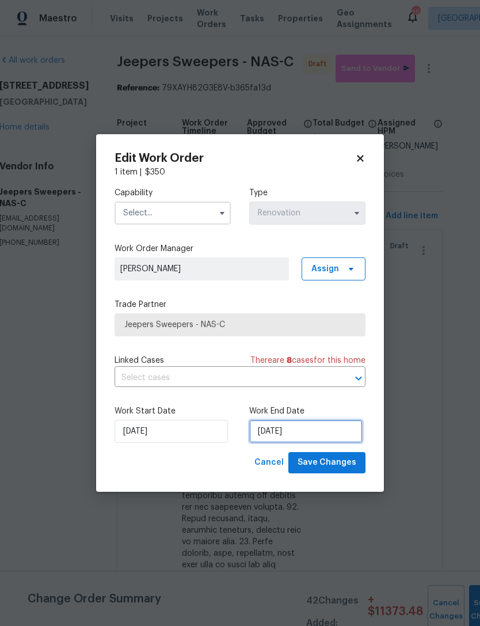
click at [303, 435] on input "[DATE]" at bounding box center [305, 431] width 113 height 23
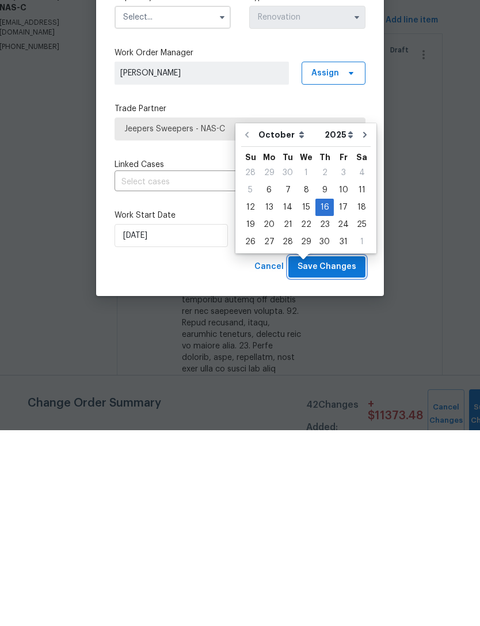
click at [340, 455] on span "Save Changes" at bounding box center [327, 462] width 59 height 14
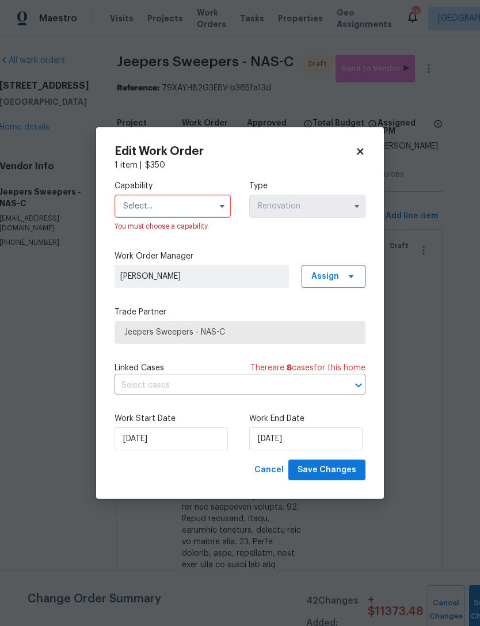
click at [190, 197] on input "text" at bounding box center [173, 206] width 116 height 23
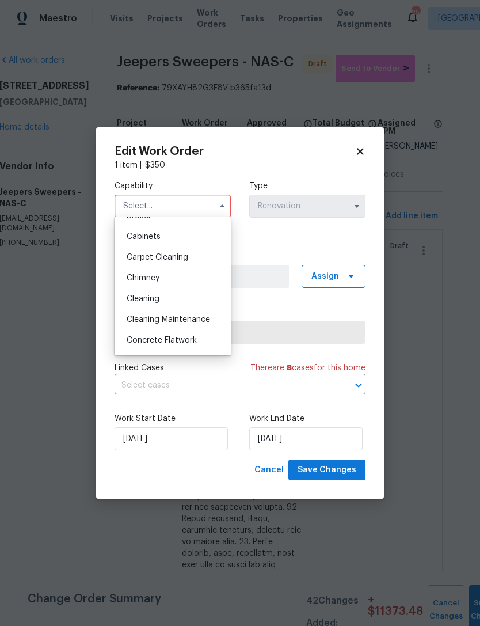
scroll to position [113, 0]
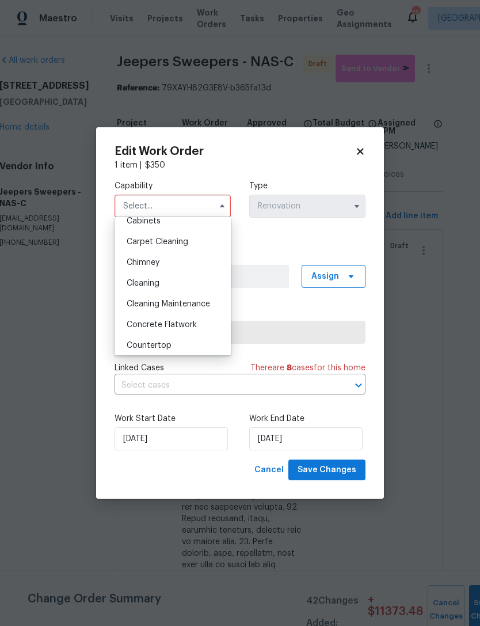
click at [188, 284] on div "Cleaning" at bounding box center [172, 283] width 111 height 21
type input "Cleaning"
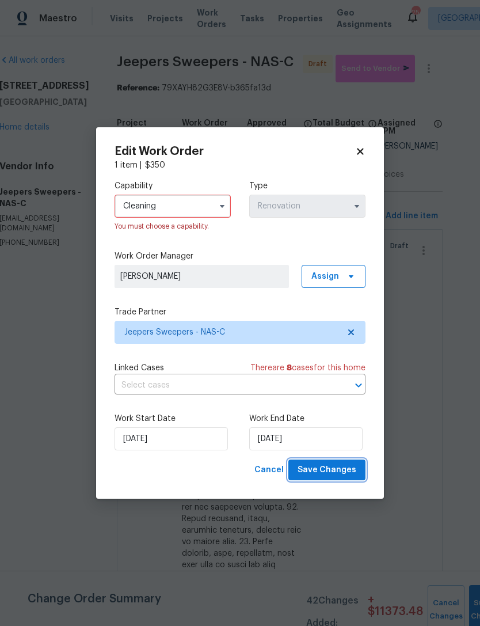
click at [347, 470] on span "Save Changes" at bounding box center [327, 470] width 59 height 14
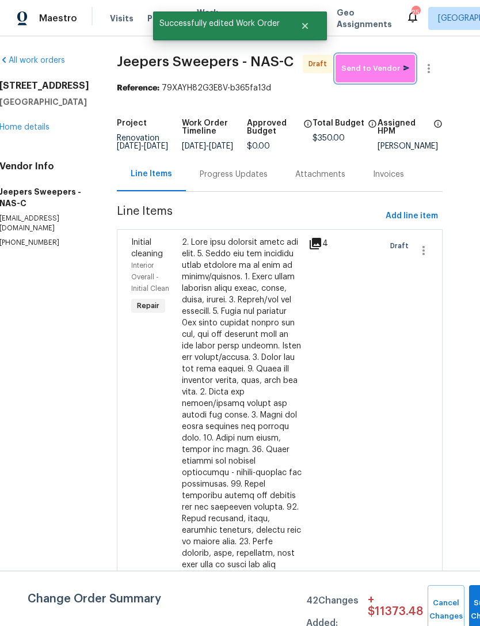
click at [371, 62] on span "Send to Vendor" at bounding box center [375, 68] width 68 height 13
click at [252, 169] on div "Progress Updates" at bounding box center [234, 175] width 68 height 12
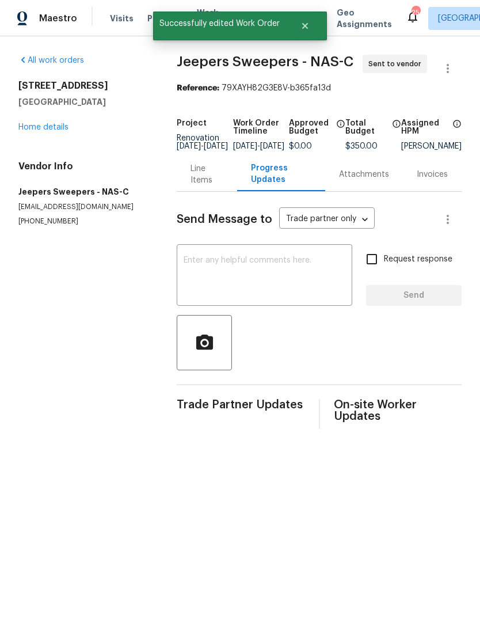
click at [269, 289] on textarea at bounding box center [265, 276] width 162 height 40
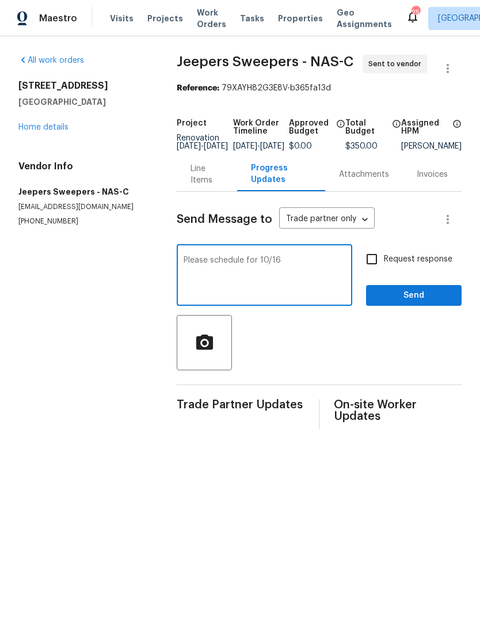
type textarea "Please schedule for 10/16"
click at [420, 295] on button "Send" at bounding box center [414, 295] width 96 height 21
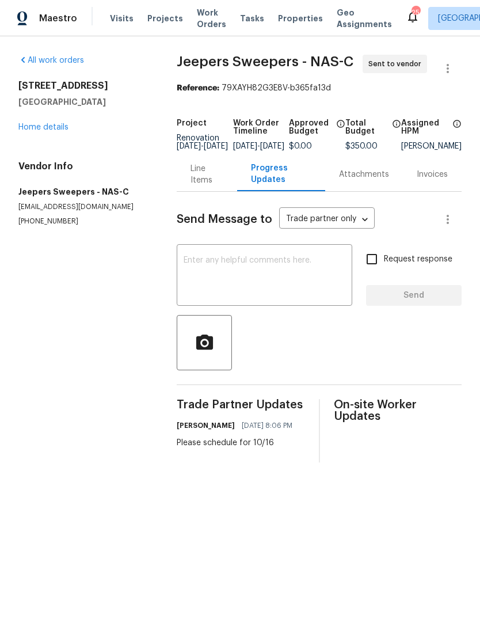
click at [277, 286] on textarea at bounding box center [265, 276] width 162 height 40
click at [52, 128] on link "Home details" at bounding box center [43, 127] width 50 height 8
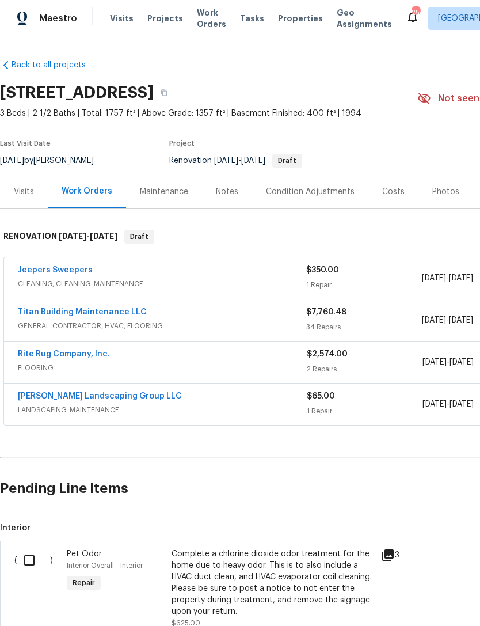
click at [60, 350] on link "Rite Rug Company, Inc." at bounding box center [64, 354] width 92 height 8
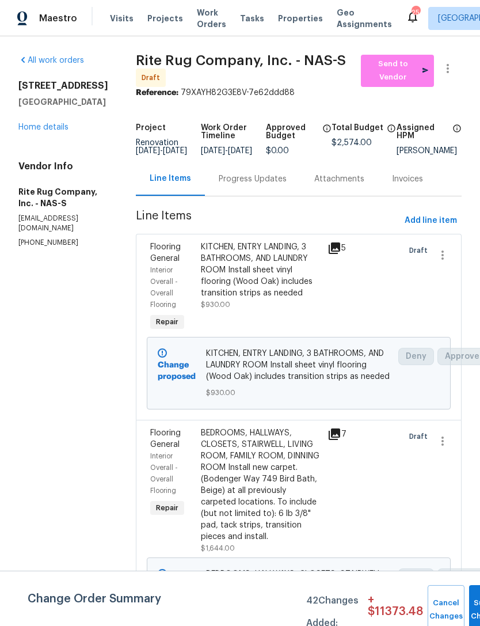
click at [461, 58] on div at bounding box center [448, 71] width 28 height 32
click at [454, 67] on icon "button" at bounding box center [448, 69] width 14 height 14
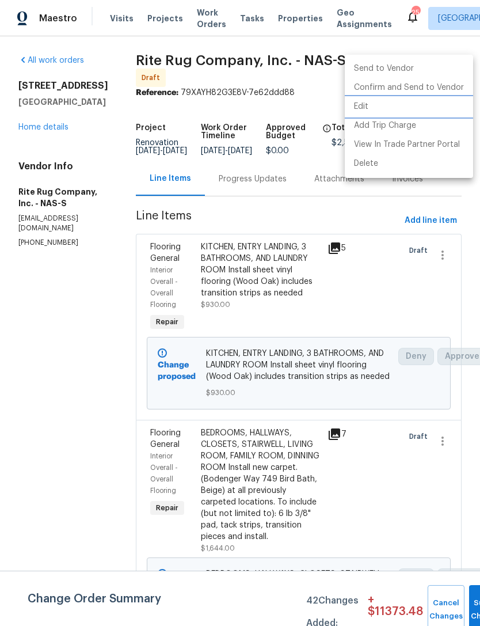
click at [420, 107] on li "Edit" at bounding box center [409, 106] width 128 height 19
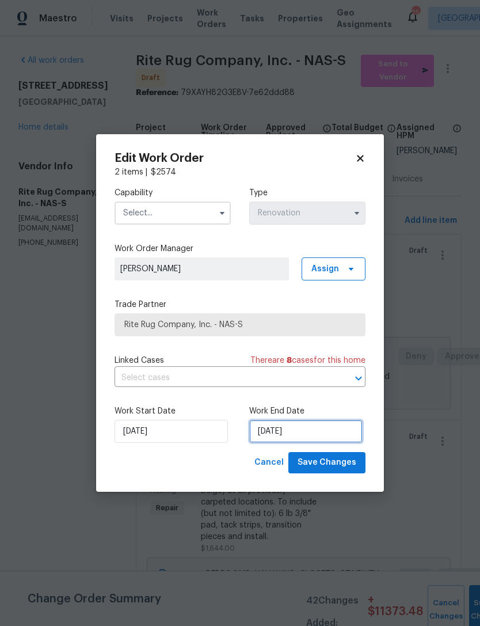
click at [295, 434] on input "[DATE]" at bounding box center [305, 431] width 113 height 23
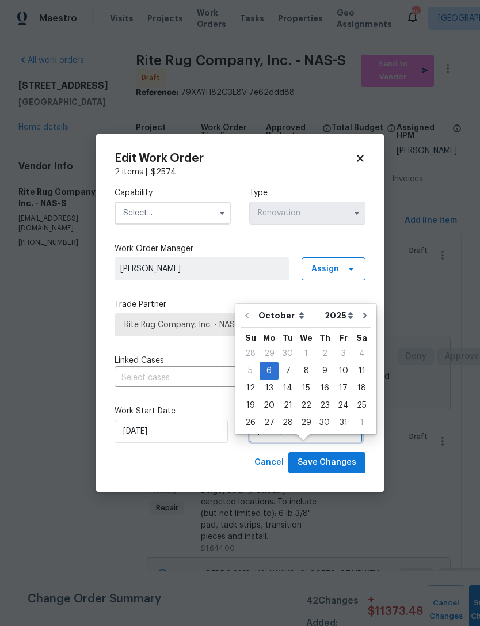
scroll to position [21, 0]
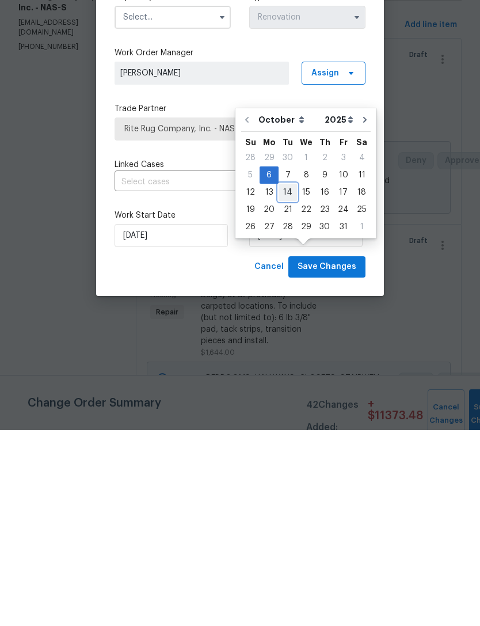
click at [295, 379] on div "12 13 14 15 16 17 18" at bounding box center [306, 387] width 130 height 17
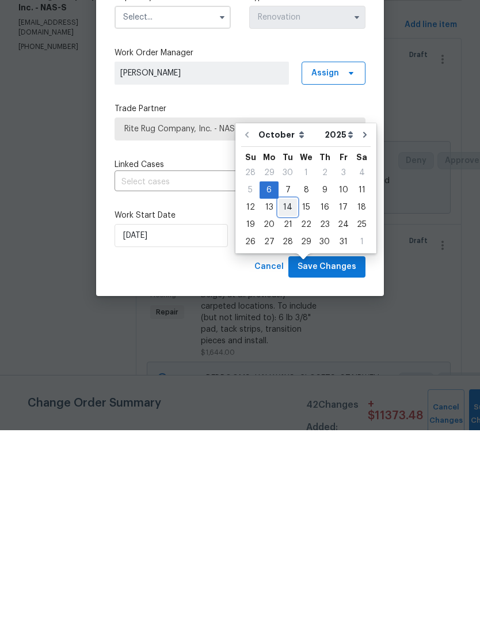
scroll to position [37, 0]
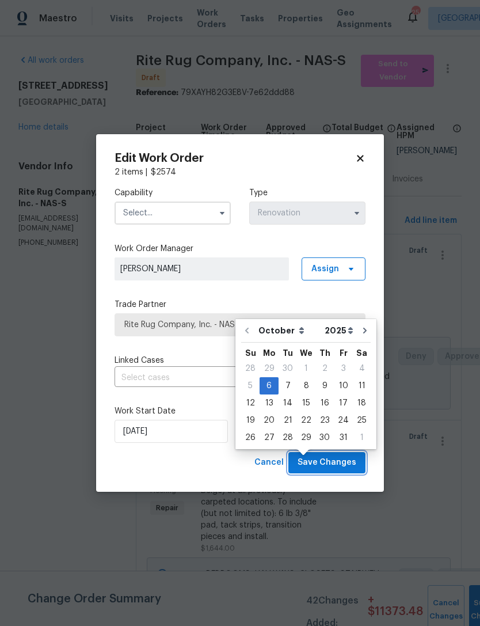
click at [342, 460] on span "Save Changes" at bounding box center [327, 462] width 59 height 14
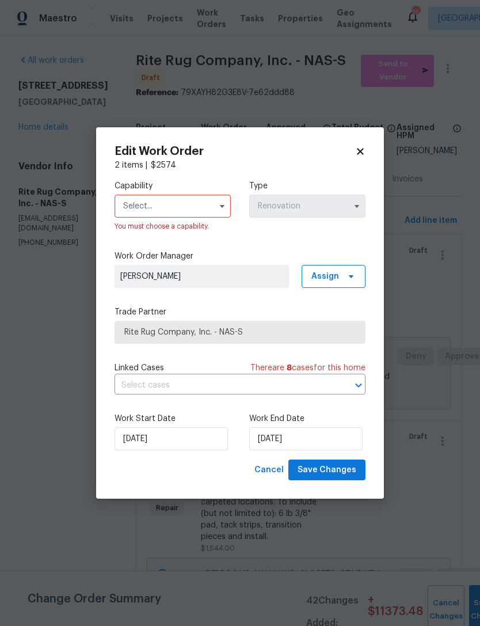
click at [187, 201] on input "text" at bounding box center [173, 206] width 116 height 23
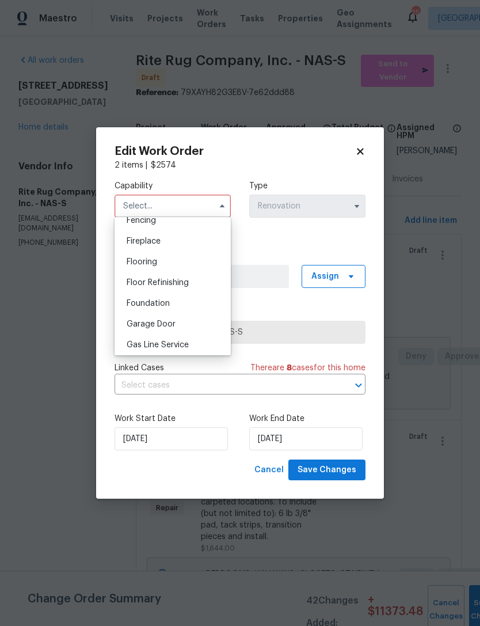
scroll to position [414, 0]
click at [187, 257] on div "Flooring" at bounding box center [172, 263] width 111 height 21
type input "Flooring"
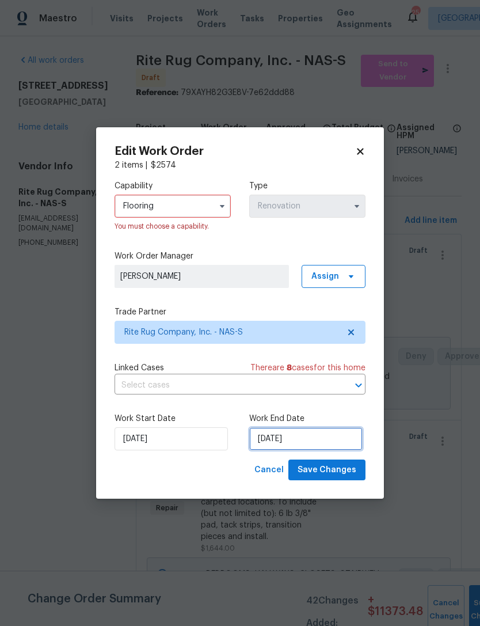
click at [328, 442] on input "[DATE]" at bounding box center [305, 438] width 113 height 23
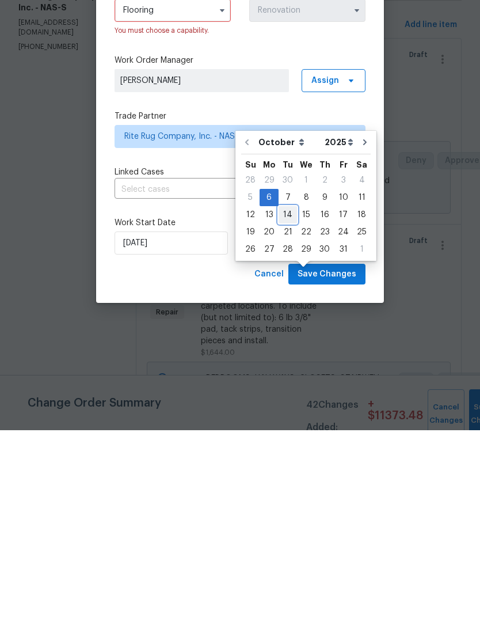
click at [287, 403] on div "14" at bounding box center [288, 411] width 18 height 16
type input "[DATE]"
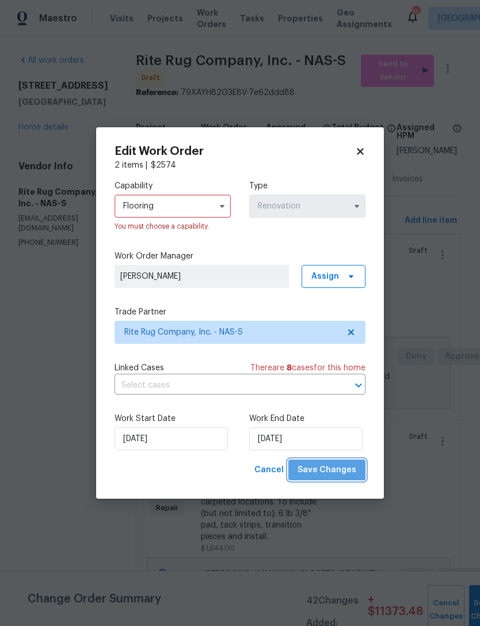
click at [337, 469] on span "Save Changes" at bounding box center [327, 470] width 59 height 14
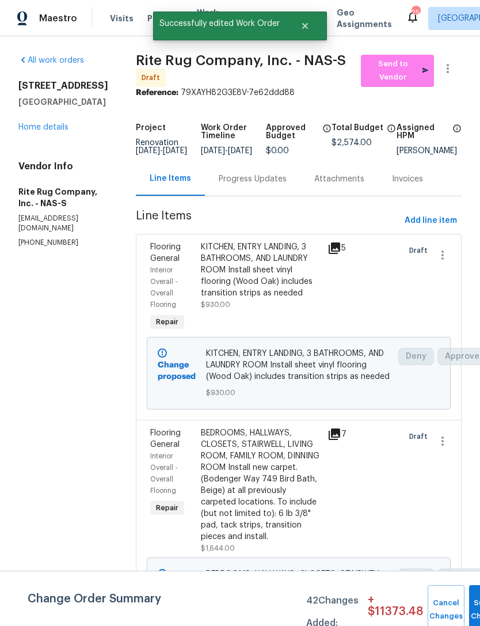
click at [278, 162] on div "Progress Updates" at bounding box center [253, 179] width 96 height 34
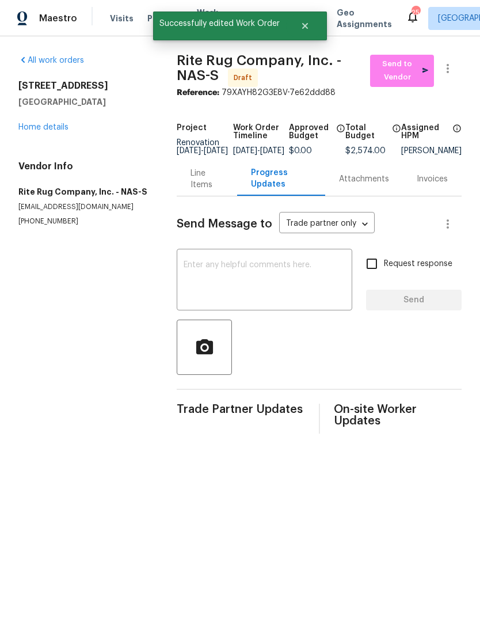
click at [287, 273] on textarea at bounding box center [265, 281] width 162 height 40
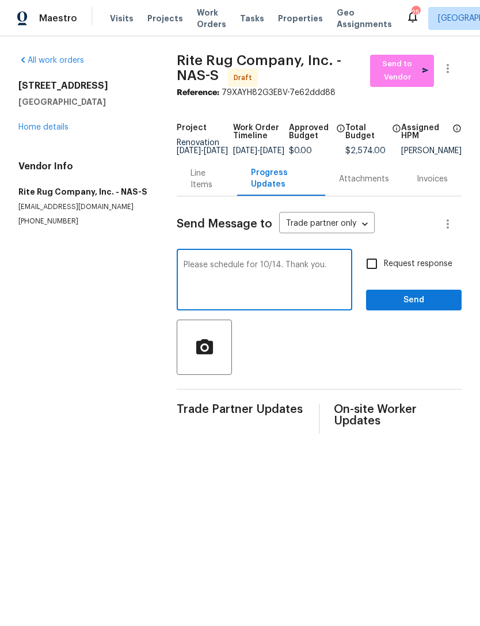
type textarea "Please schedule for 10/14. Thank you."
click at [419, 308] on span "Send" at bounding box center [413, 300] width 77 height 14
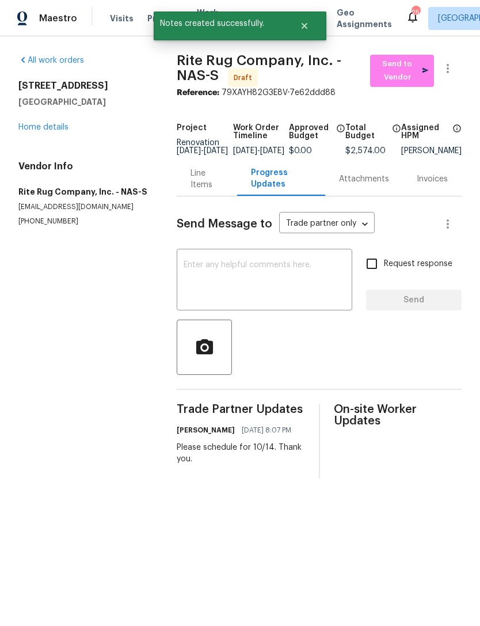
click at [59, 137] on div "All work orders 152 Whitehall Dr Clarksville, TN 37042 Home details Vendor Info…" at bounding box center [83, 141] width 131 height 172
click at [50, 124] on link "Home details" at bounding box center [43, 127] width 50 height 8
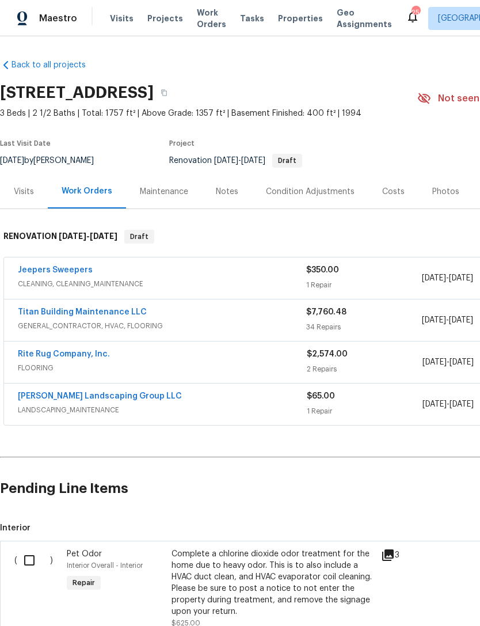
click at [130, 392] on link "[PERSON_NAME] Landscaping Group LLC" at bounding box center [100, 396] width 164 height 8
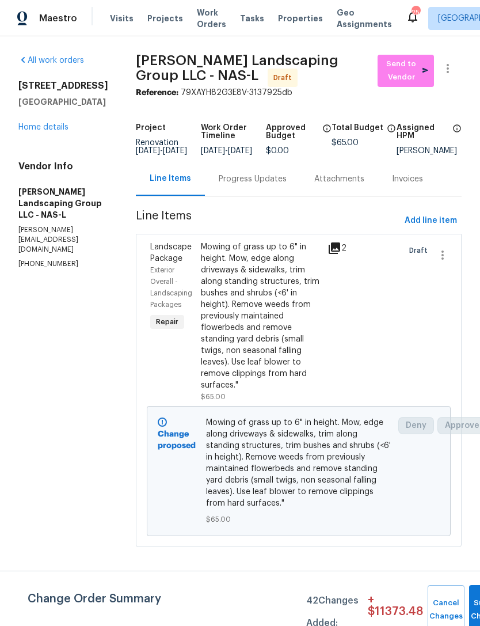
click at [461, 59] on div at bounding box center [448, 71] width 28 height 32
click at [457, 63] on button "button" at bounding box center [448, 69] width 28 height 28
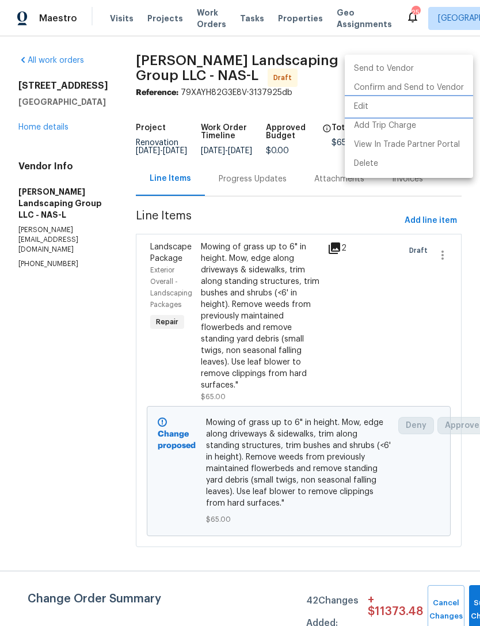
click at [397, 107] on li "Edit" at bounding box center [409, 106] width 128 height 19
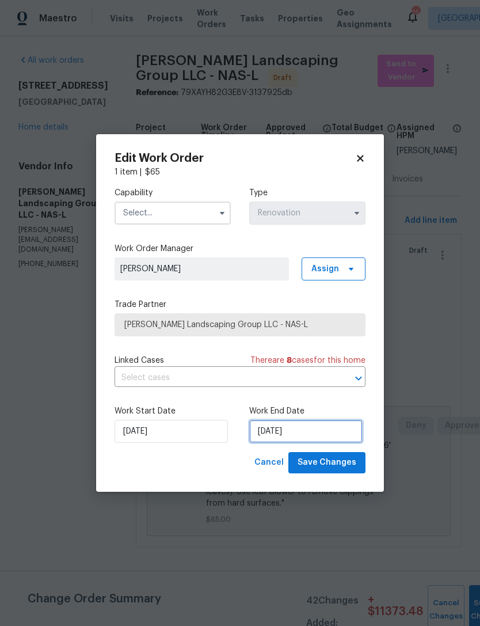
click at [301, 428] on input "[DATE]" at bounding box center [305, 431] width 113 height 23
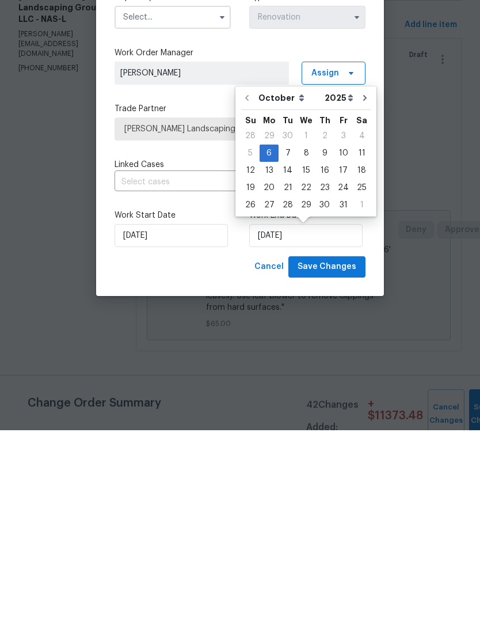
click at [199, 374] on body "Maestro Visits Projects Work Orders Tasks Properties Geo Assignments 25 Nashvil…" at bounding box center [240, 289] width 480 height 579
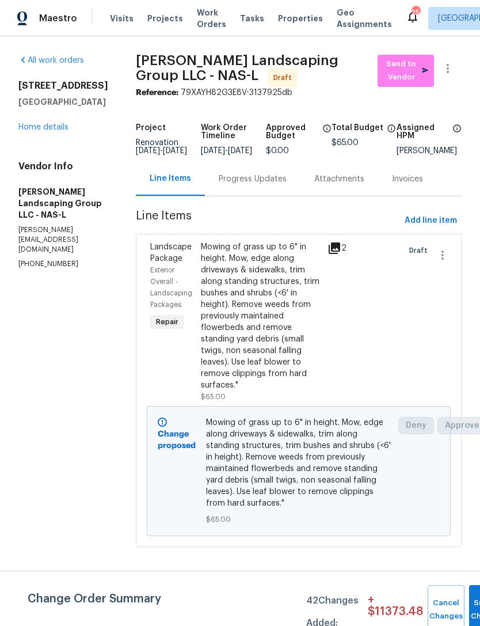
click at [63, 129] on link "Home details" at bounding box center [43, 127] width 50 height 8
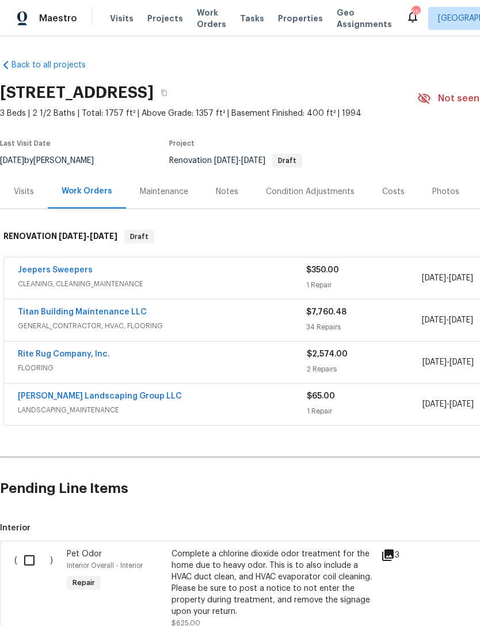
click at [89, 354] on link "Rite Rug Company, Inc." at bounding box center [64, 354] width 92 height 8
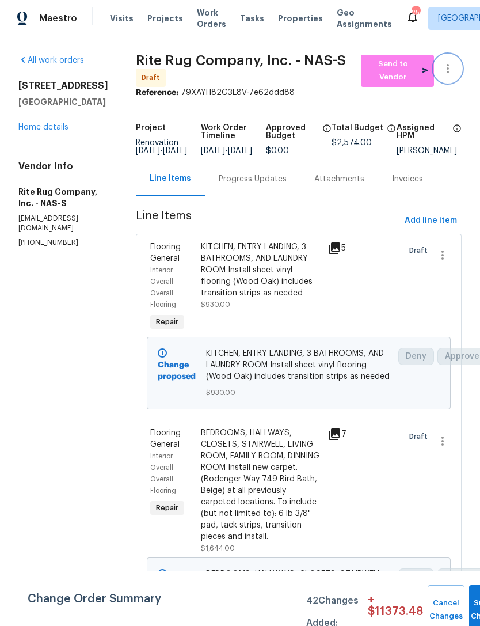
click at [453, 66] on icon "button" at bounding box center [448, 69] width 14 height 14
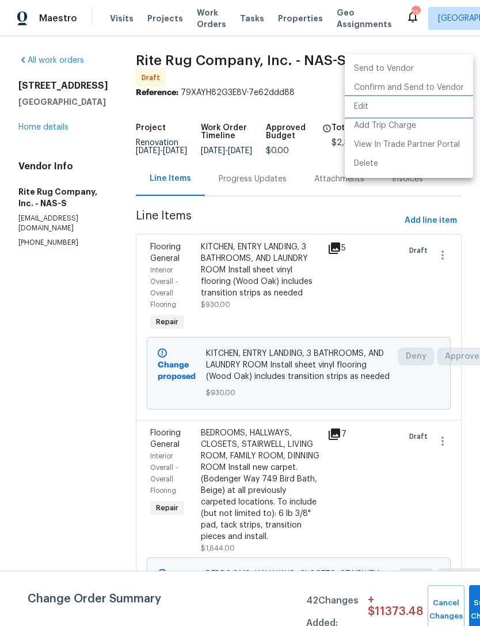
click at [411, 107] on li "Edit" at bounding box center [409, 106] width 128 height 19
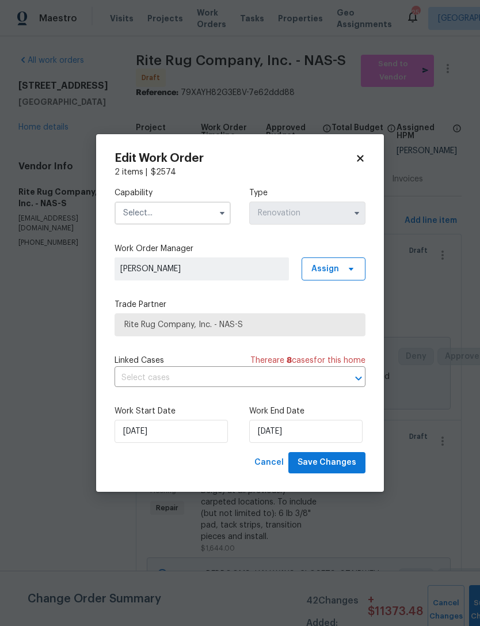
click at [189, 213] on input "text" at bounding box center [173, 213] width 116 height 23
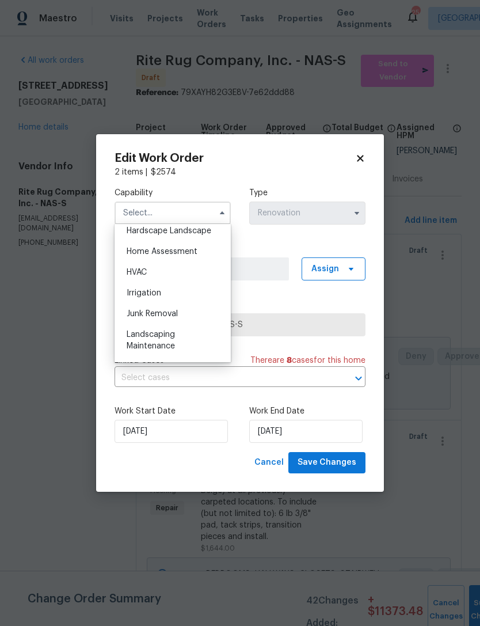
scroll to position [709, 0]
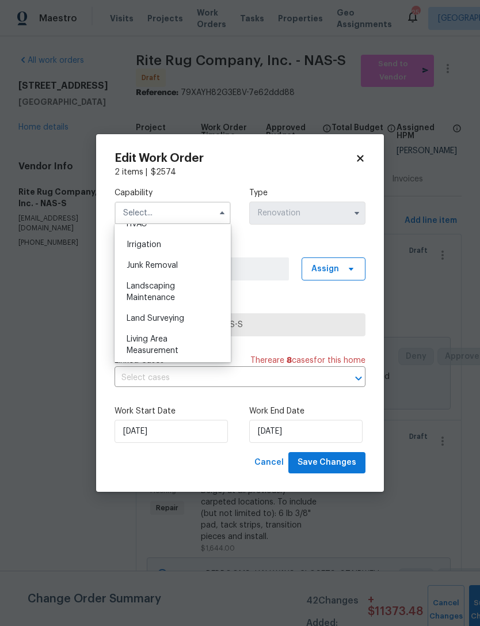
click at [183, 294] on div "Landscaping Maintenance" at bounding box center [172, 292] width 111 height 32
type input "Landscaping Maintenance"
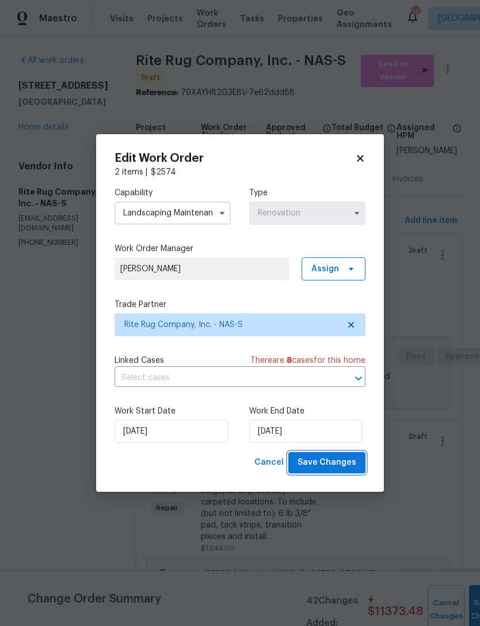
click at [341, 469] on span "Save Changes" at bounding box center [327, 462] width 59 height 14
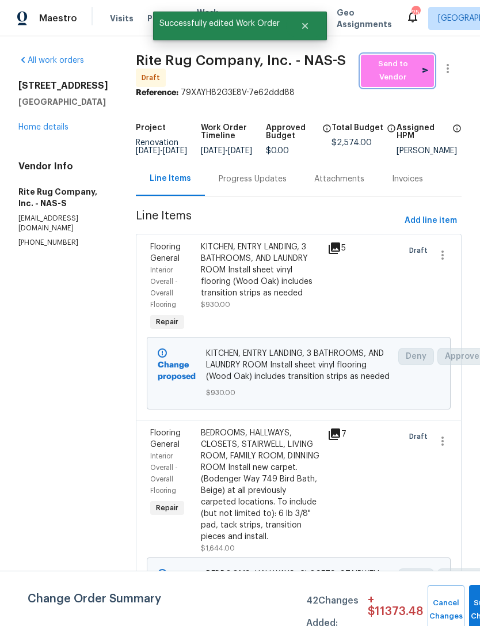
click at [400, 74] on span "Send to Vendor" at bounding box center [398, 71] width 62 height 26
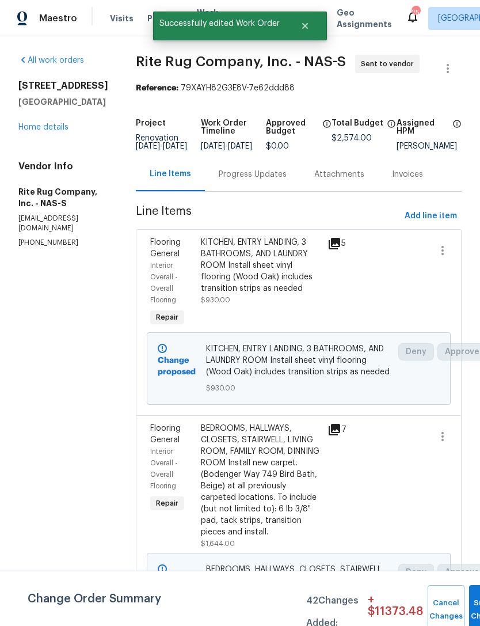
click at [278, 180] on div "Progress Updates" at bounding box center [253, 175] width 68 height 12
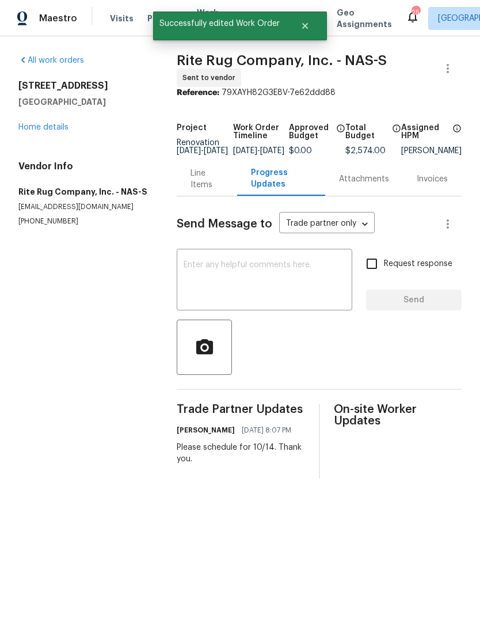
click at [52, 131] on link "Home details" at bounding box center [43, 127] width 50 height 8
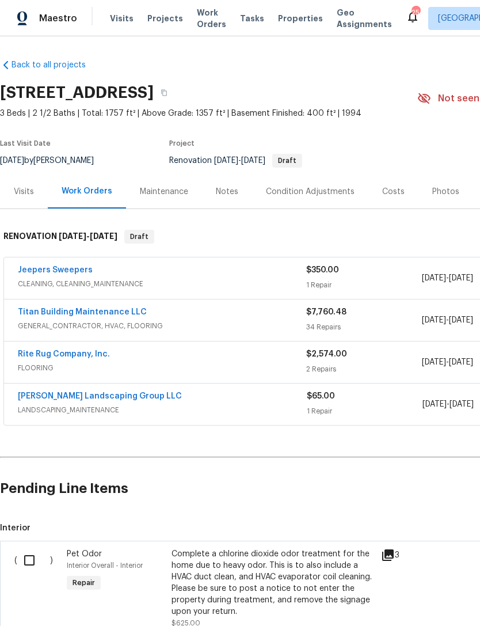
click at [71, 357] on link "Rite Rug Company, Inc." at bounding box center [64, 354] width 92 height 8
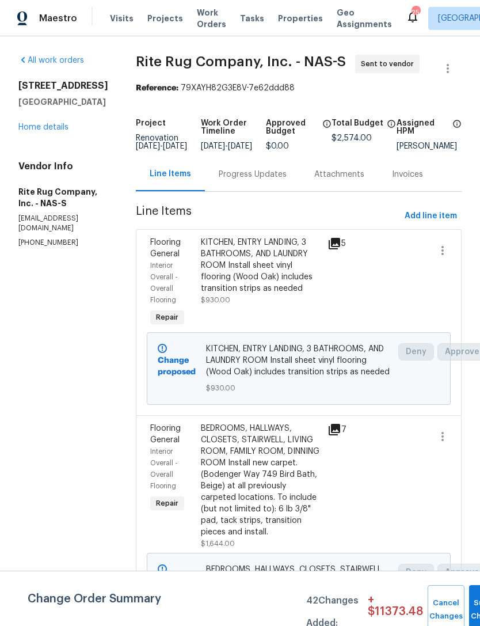
click at [50, 125] on link "Home details" at bounding box center [43, 127] width 50 height 8
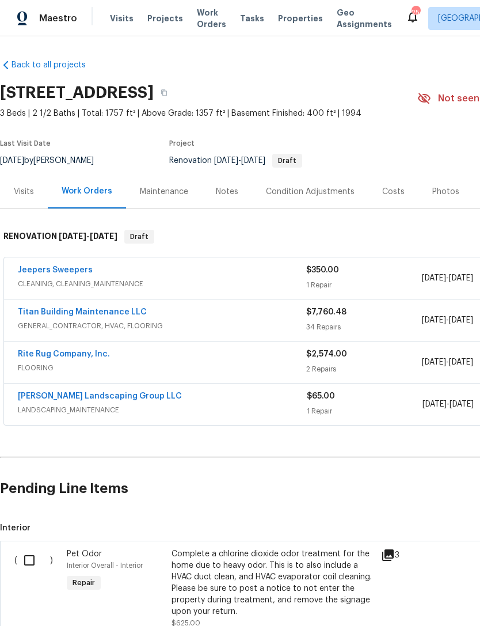
click at [108, 400] on link "[PERSON_NAME] Landscaping Group LLC" at bounding box center [100, 396] width 164 height 8
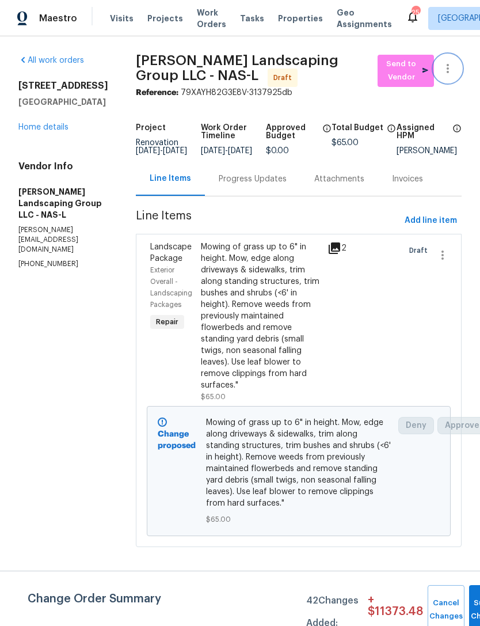
click at [451, 66] on icon "button" at bounding box center [448, 69] width 14 height 14
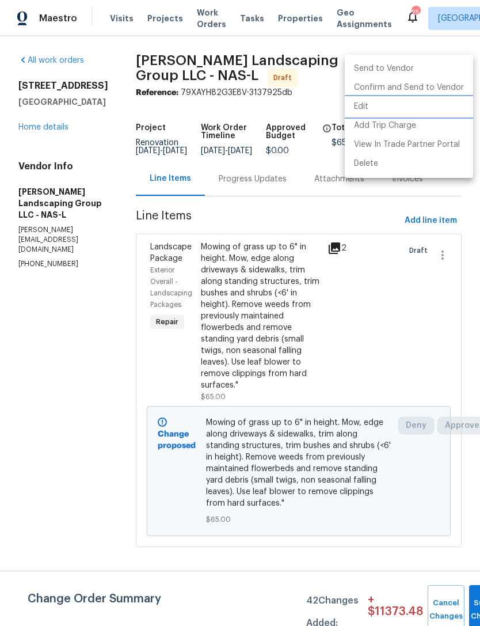
click at [401, 108] on li "Edit" at bounding box center [409, 106] width 128 height 19
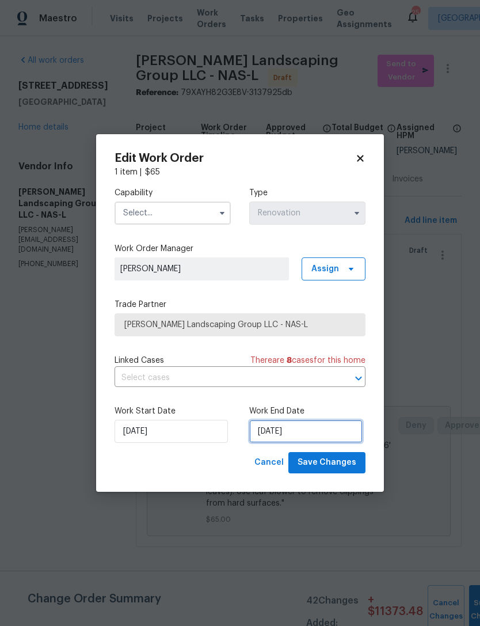
click at [305, 434] on input "[DATE]" at bounding box center [305, 431] width 113 height 23
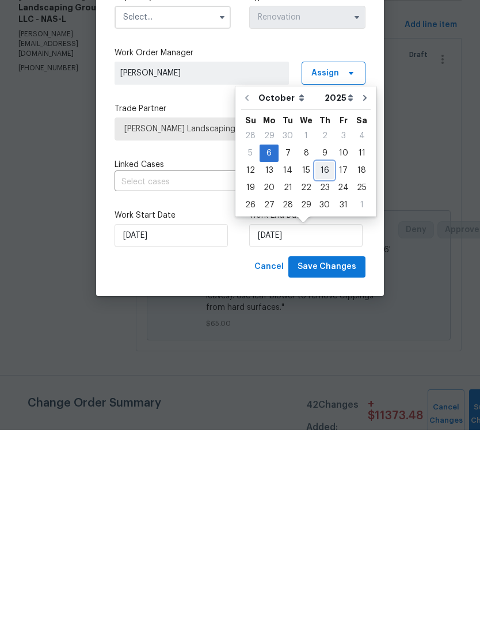
click at [329, 358] on div "16" at bounding box center [325, 366] width 18 height 16
type input "[DATE]"
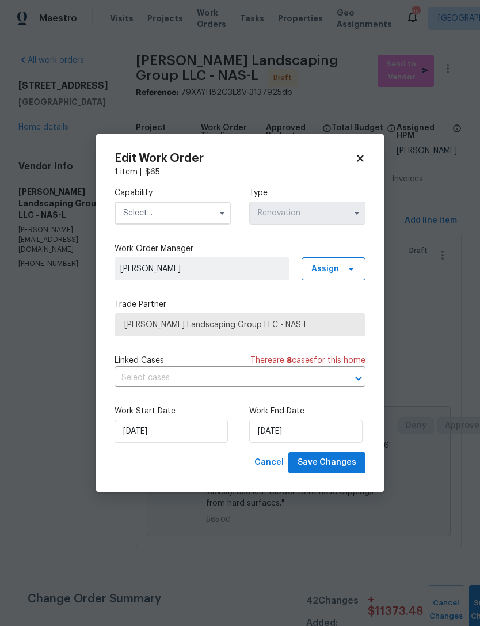
click at [188, 210] on input "text" at bounding box center [173, 213] width 116 height 23
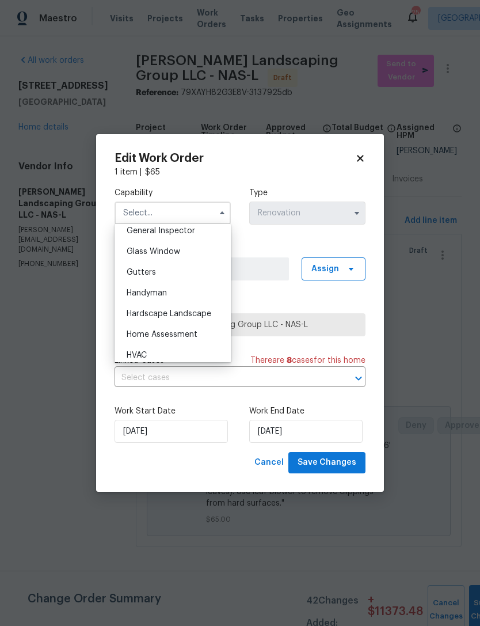
scroll to position [615, 0]
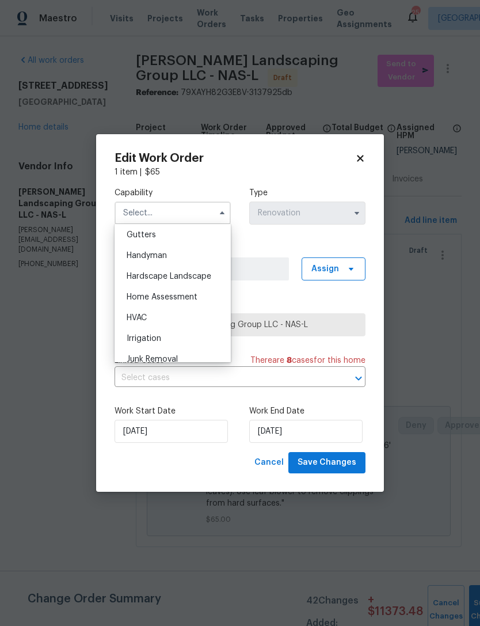
click at [200, 280] on span "Hardscape Landscape" at bounding box center [169, 276] width 85 height 8
type input "Hardscape Landscape"
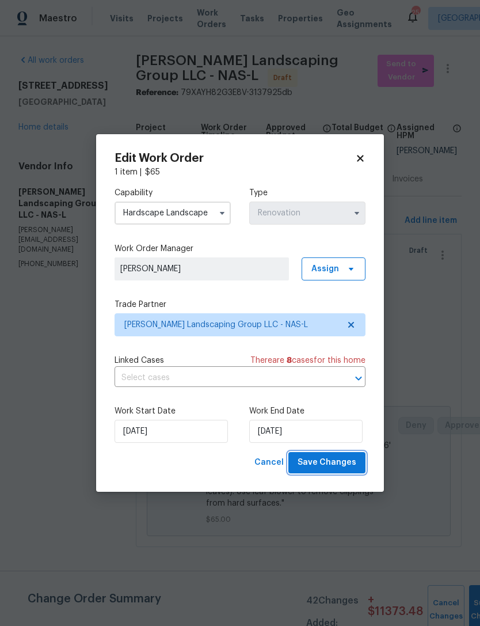
click at [341, 464] on span "Save Changes" at bounding box center [327, 462] width 59 height 14
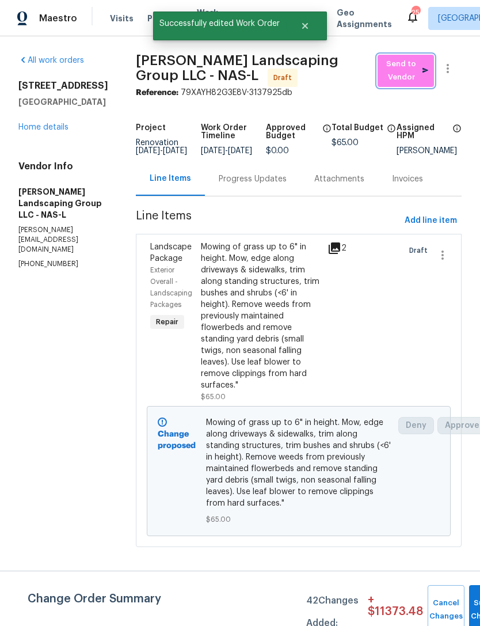
click at [397, 77] on span "Send to Vendor" at bounding box center [406, 71] width 45 height 26
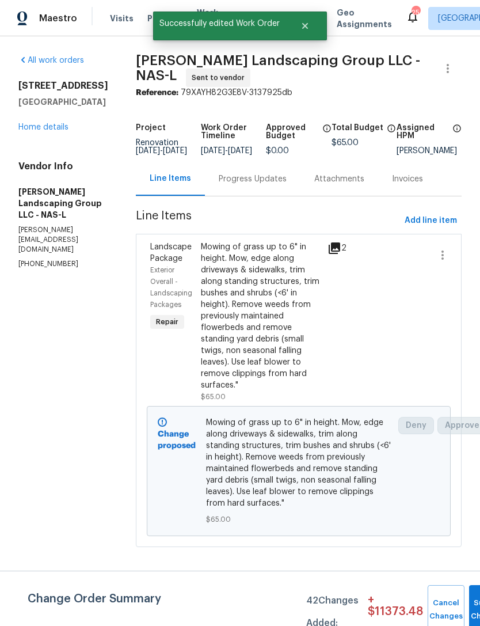
click at [272, 185] on div "Progress Updates" at bounding box center [253, 179] width 68 height 12
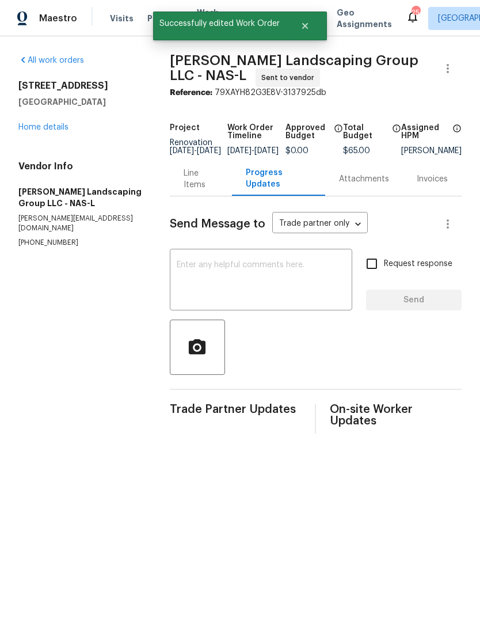
click at [256, 261] on div "x ​" at bounding box center [261, 281] width 183 height 59
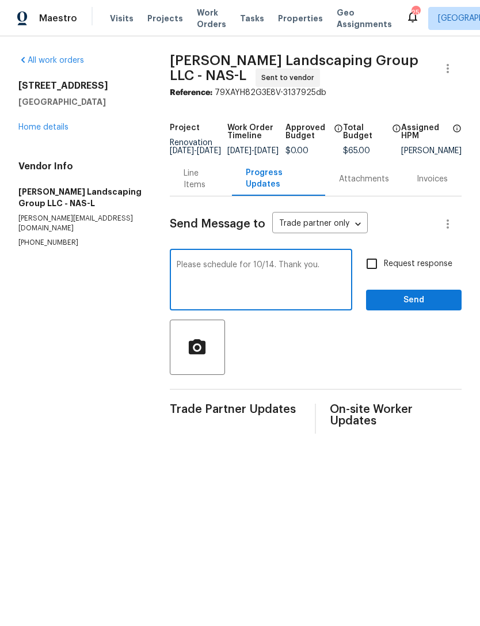
type textarea "Please schedule for 10/14. Thank you."
click at [427, 306] on span "Send" at bounding box center [413, 300] width 77 height 14
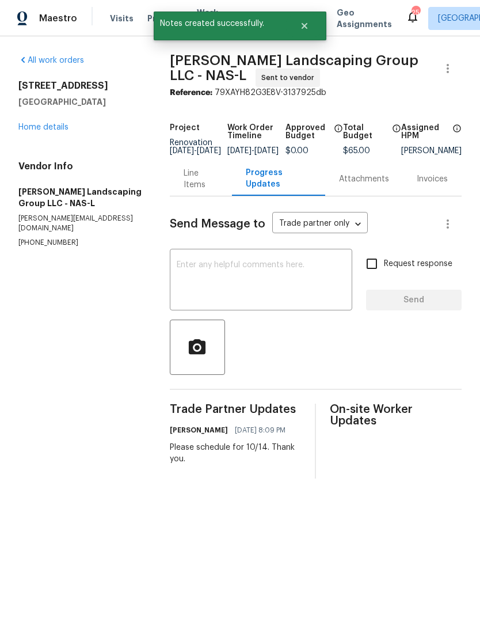
click at [49, 130] on link "Home details" at bounding box center [43, 127] width 50 height 8
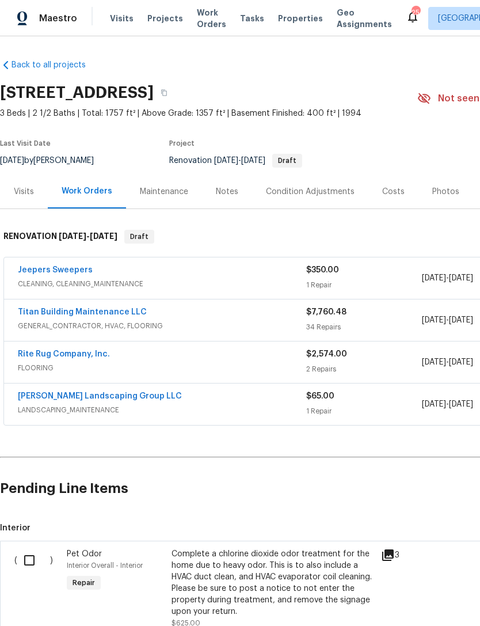
click at [158, 411] on span "LANDSCAPING_MAINTENANCE" at bounding box center [162, 410] width 289 height 12
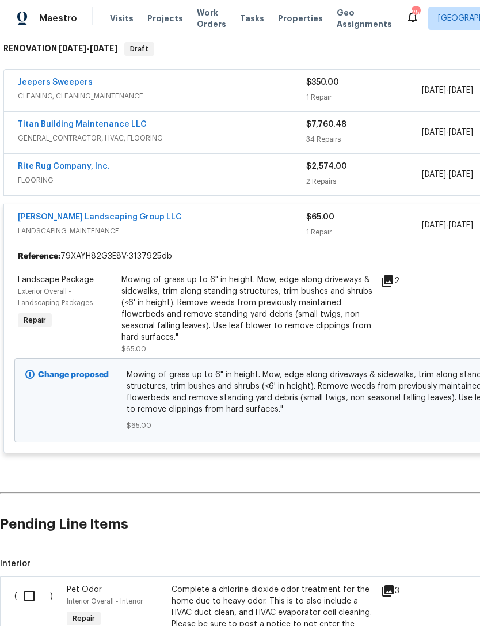
scroll to position [187, 0]
click at [161, 239] on div "Sandoval Landscaping Group LLC LANDSCAPING_MAINTENANCE" at bounding box center [162, 226] width 289 height 28
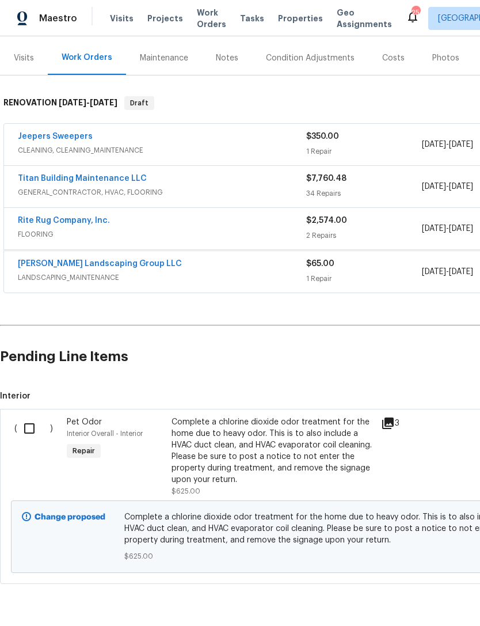
click at [134, 221] on div "Rite Rug Company, Inc." at bounding box center [162, 222] width 289 height 14
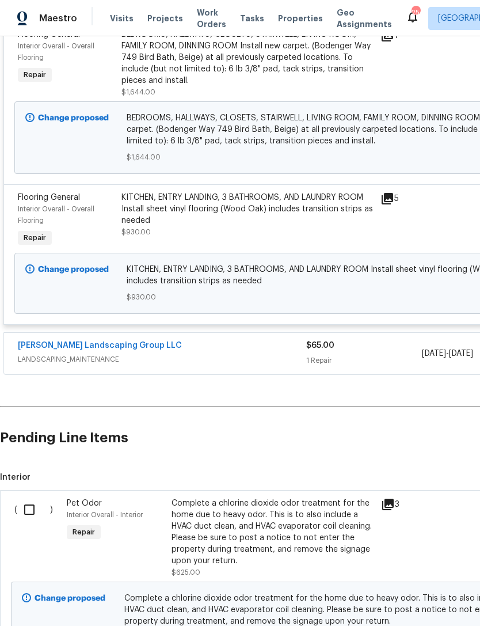
scroll to position [391, 0]
click at [132, 362] on span "LANDSCAPING_MAINTENANCE" at bounding box center [162, 360] width 289 height 12
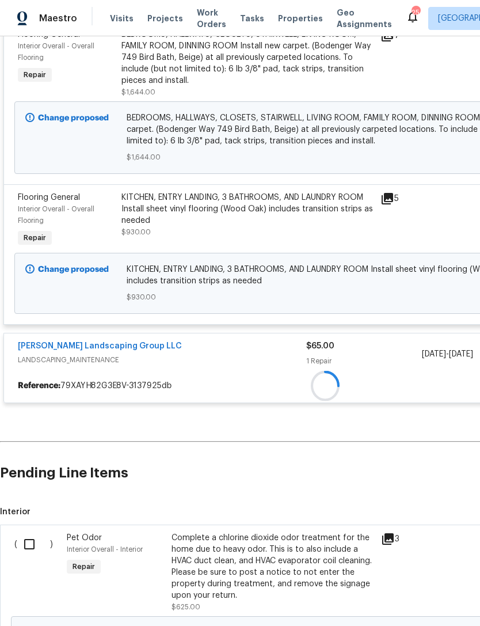
click at [132, 362] on span "LANDSCAPING_MAINTENANCE" at bounding box center [162, 360] width 289 height 12
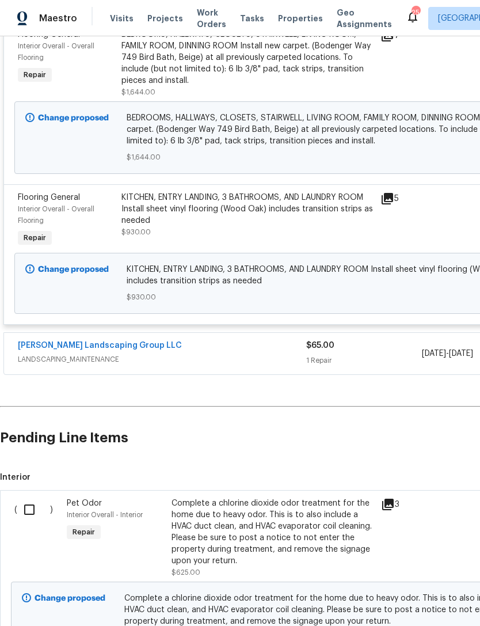
click at [131, 349] on link "[PERSON_NAME] Landscaping Group LLC" at bounding box center [100, 345] width 164 height 8
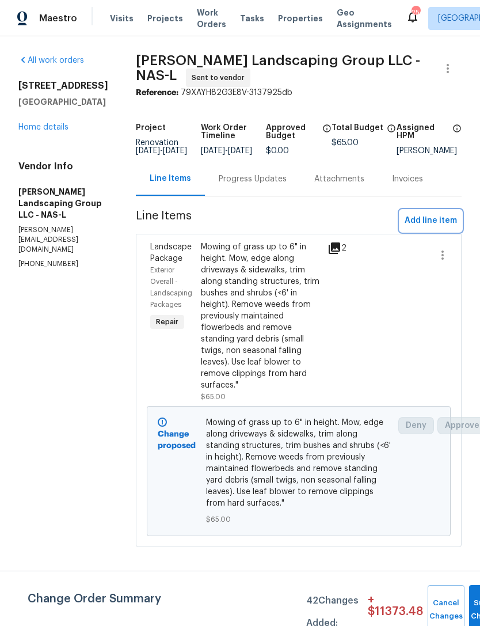
click at [442, 221] on button "Add line item" at bounding box center [431, 220] width 62 height 21
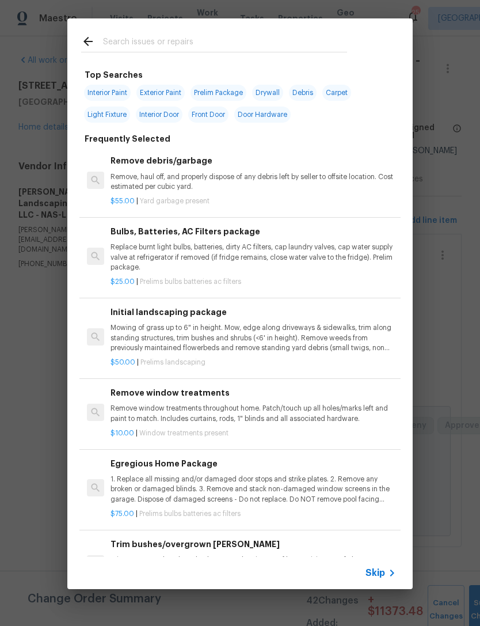
click at [280, 52] on input "text" at bounding box center [225, 43] width 244 height 17
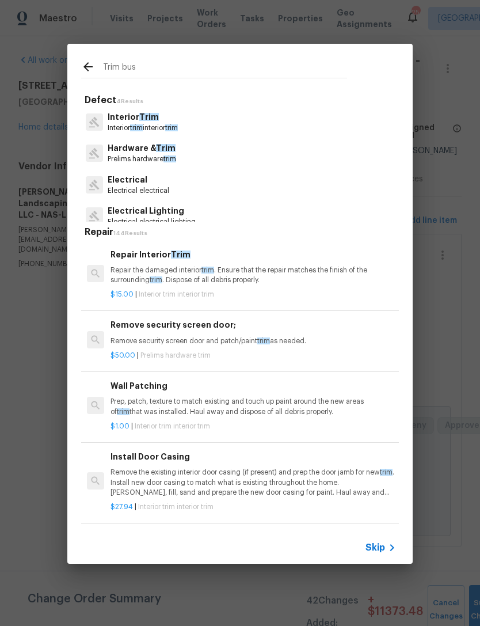
type input "Trim bush"
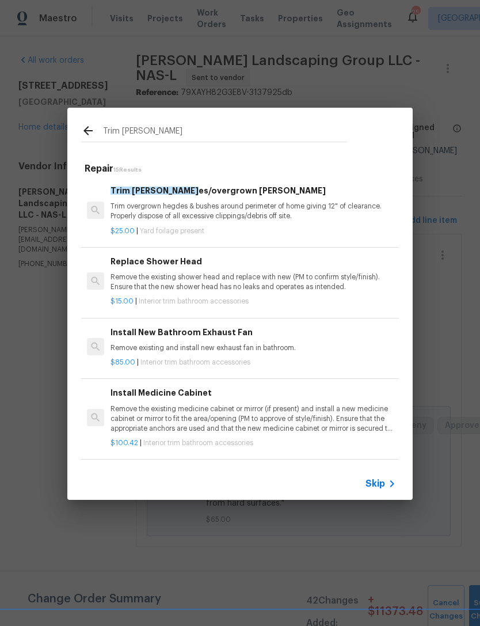
click at [252, 204] on p "Trim overgrown hegdes & bushes around perimeter of home giving 12" of clearance…" at bounding box center [254, 212] width 286 height 20
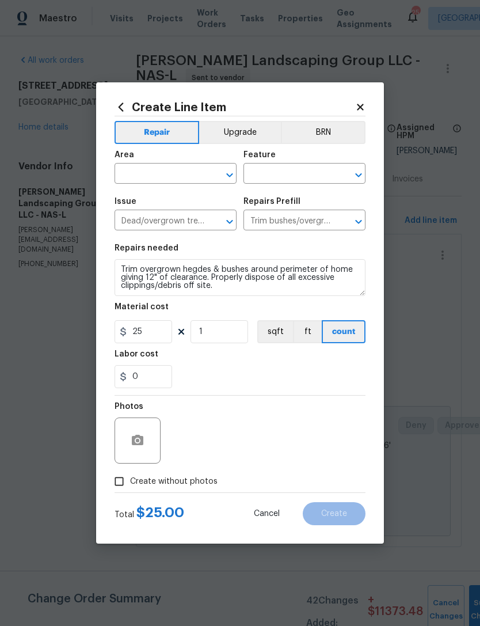
click at [256, 207] on div "Repairs Prefill" at bounding box center [305, 205] width 122 height 15
click at [236, 176] on icon "Open" at bounding box center [230, 175] width 14 height 14
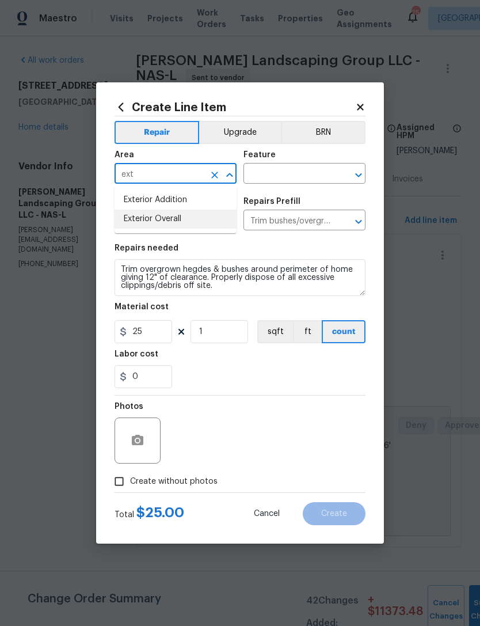
click at [212, 227] on li "Exterior Overall" at bounding box center [176, 219] width 122 height 19
type input "Exterior Overall"
click at [311, 180] on input "text" at bounding box center [289, 175] width 90 height 18
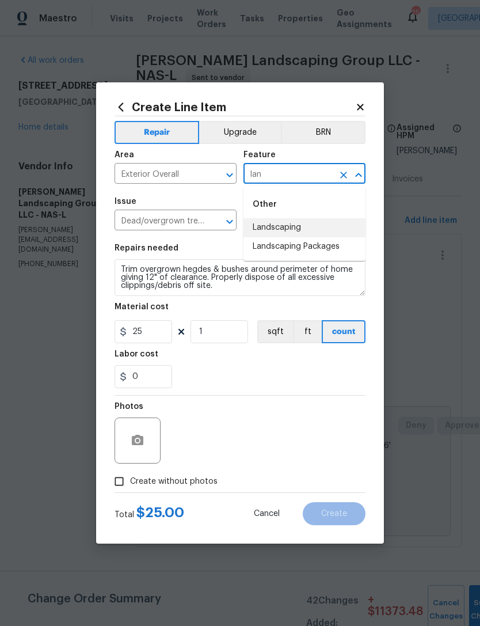
click at [307, 222] on li "Landscaping" at bounding box center [305, 227] width 122 height 19
type input "Landscaping"
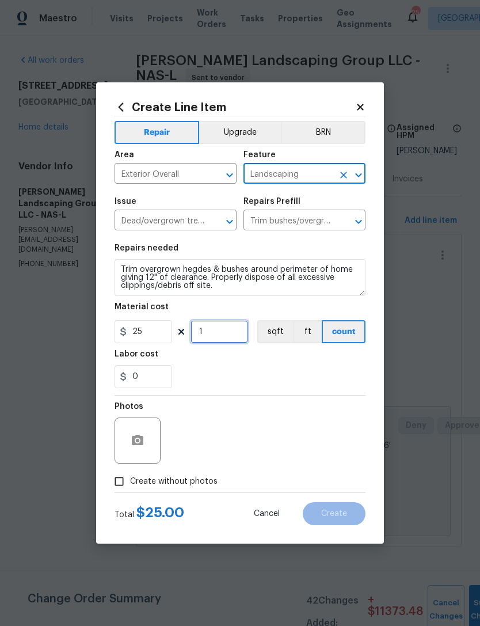
click at [221, 335] on input "1" at bounding box center [220, 331] width 58 height 23
type input "2"
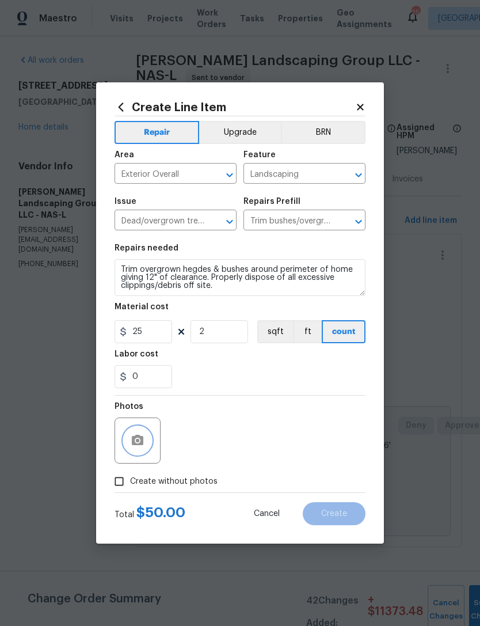
click at [135, 445] on icon "button" at bounding box center [138, 440] width 12 height 10
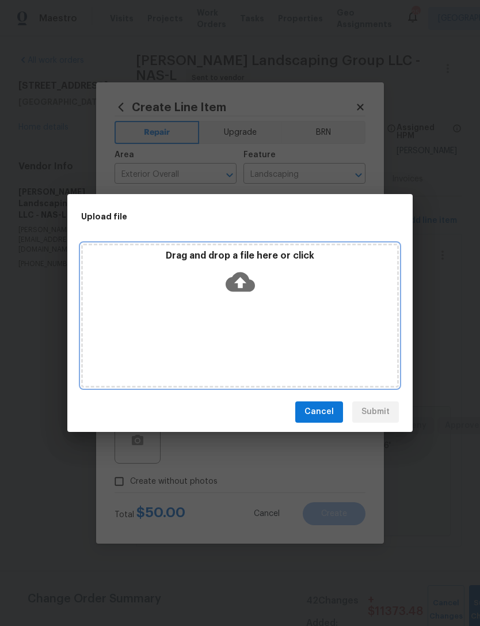
click at [256, 286] on div "Drag and drop a file here or click" at bounding box center [240, 275] width 314 height 50
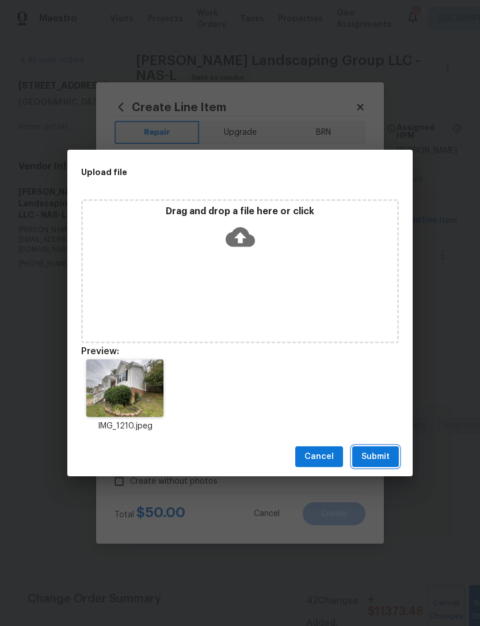
click at [382, 457] on span "Submit" at bounding box center [376, 457] width 28 height 14
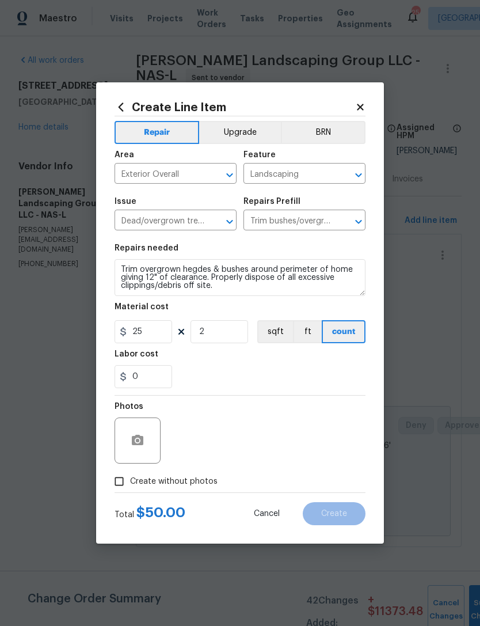
click at [322, 430] on div "Photos" at bounding box center [240, 433] width 251 height 75
click at [312, 421] on div "Photos" at bounding box center [240, 433] width 251 height 75
click at [324, 390] on section "Repairs needed Trim overgrown hegdes & bushes around perimeter of home giving 1…" at bounding box center [240, 316] width 251 height 158
click at [340, 403] on div "Photos" at bounding box center [240, 433] width 251 height 75
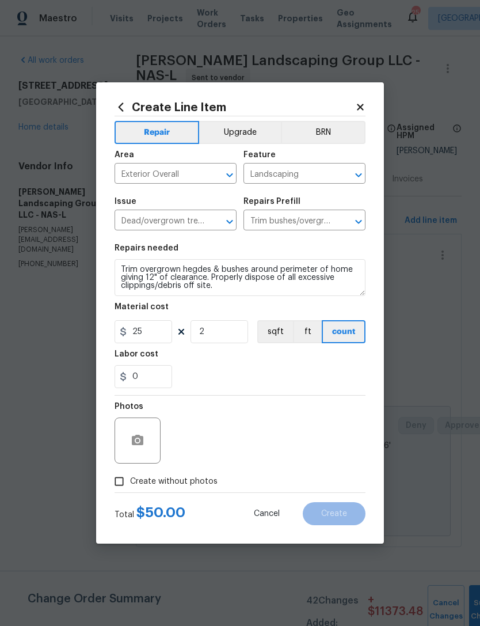
click at [331, 431] on div "Photos" at bounding box center [240, 433] width 251 height 75
click at [280, 436] on div "Photos" at bounding box center [240, 433] width 251 height 75
click at [279, 436] on div "Photos" at bounding box center [240, 433] width 251 height 75
click at [145, 443] on button "button" at bounding box center [138, 441] width 28 height 28
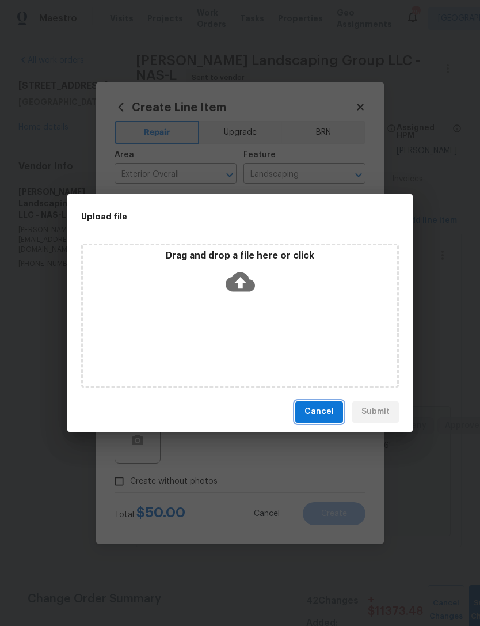
click at [331, 410] on span "Cancel" at bounding box center [319, 412] width 29 height 14
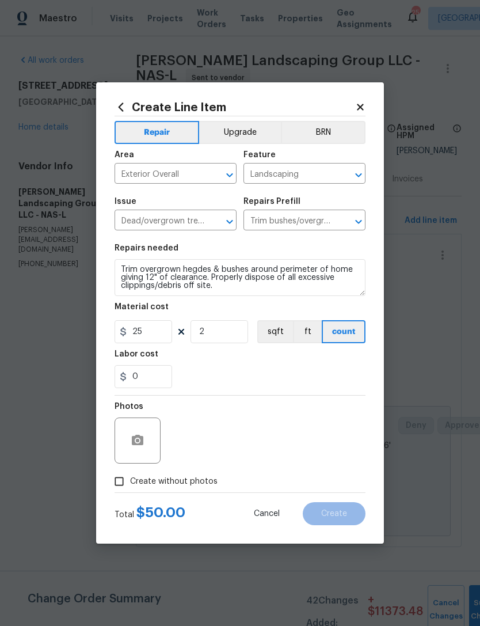
click at [322, 422] on div "Photos" at bounding box center [240, 433] width 251 height 75
click at [320, 430] on div "Photos" at bounding box center [240, 433] width 251 height 75
click at [314, 442] on div "Photos" at bounding box center [240, 433] width 251 height 75
click at [310, 461] on div "Photos" at bounding box center [240, 433] width 251 height 75
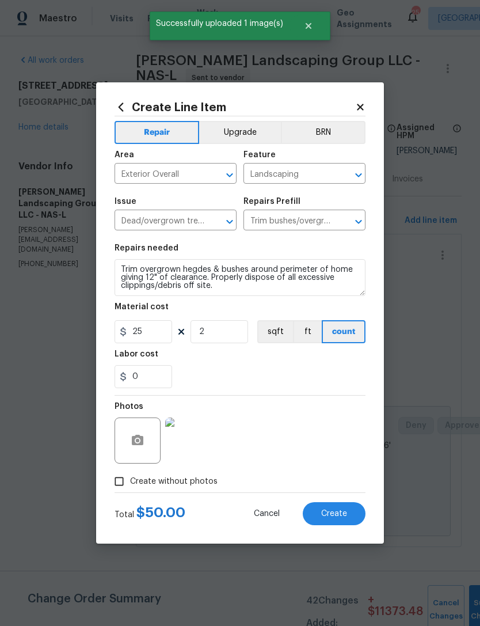
click at [352, 510] on button "Create" at bounding box center [334, 513] width 63 height 23
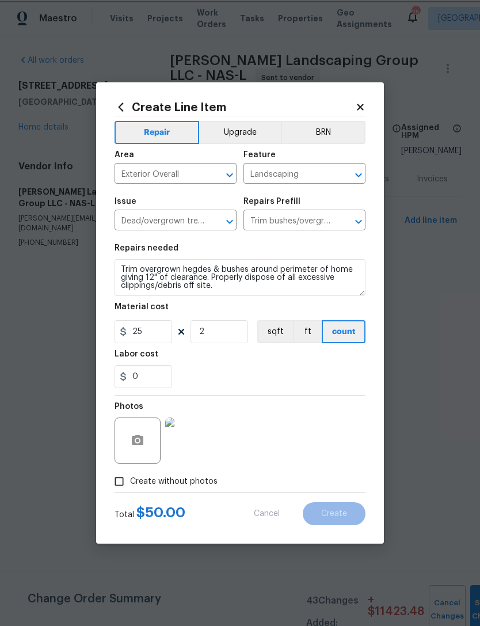
type input "0"
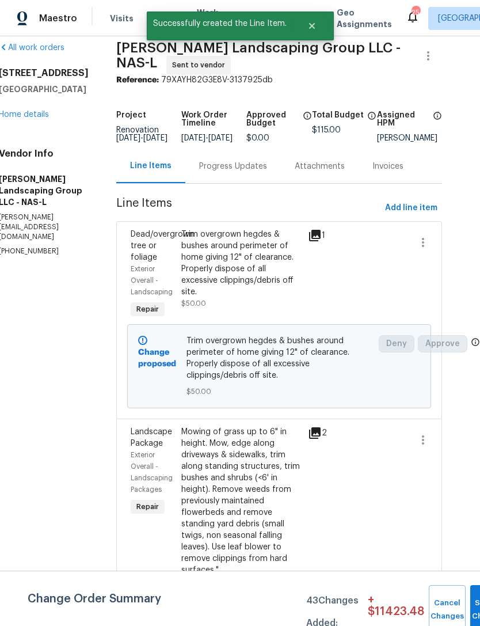
scroll to position [13, 21]
click at [417, 210] on span "Add line item" at bounding box center [411, 208] width 52 height 14
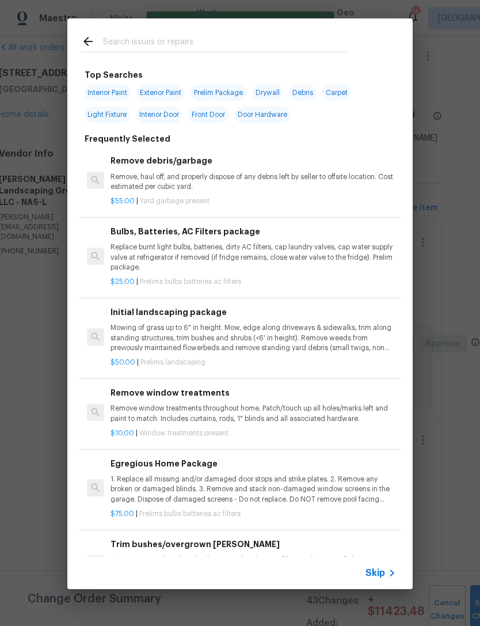
click at [265, 27] on div at bounding box center [214, 40] width 294 height 45
click at [174, 48] on input "text" at bounding box center [225, 43] width 244 height 17
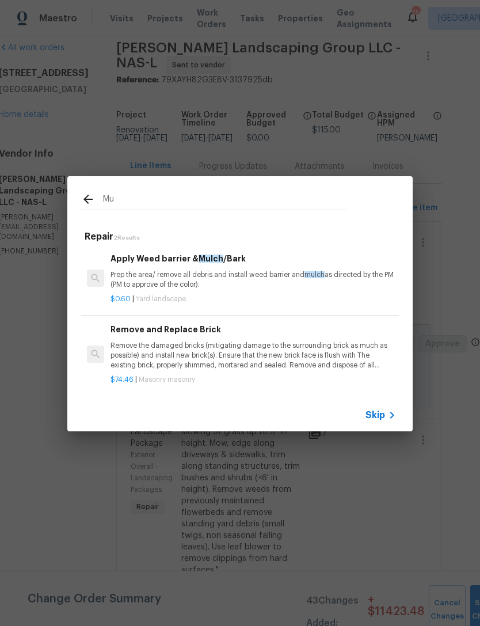
type input "M"
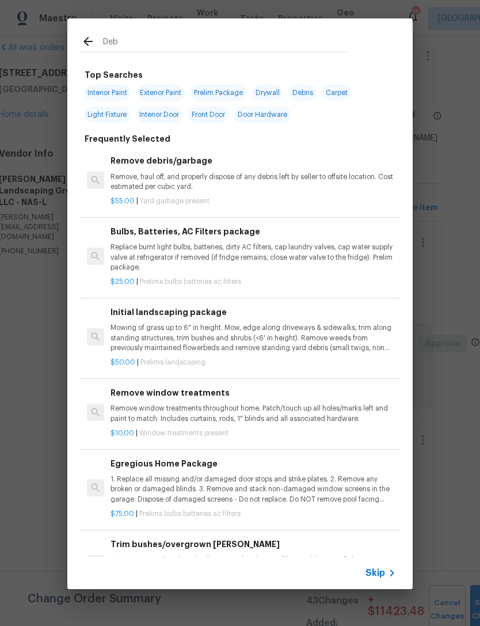
type input "Debr"
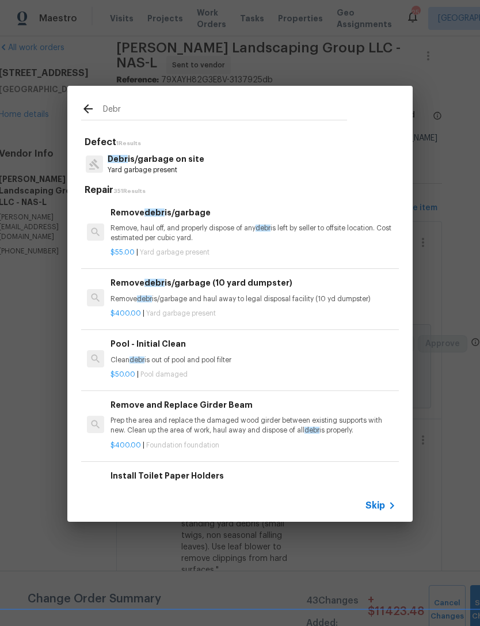
click at [203, 225] on p "Remove, haul off, and properly dispose of any debr is left by seller to offsite…" at bounding box center [254, 233] width 286 height 20
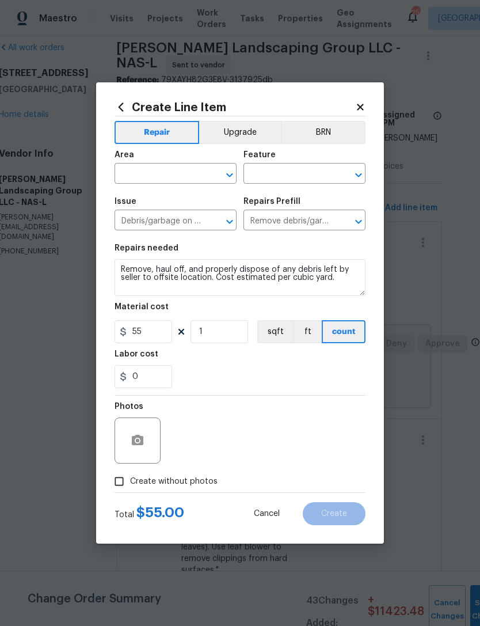
click at [177, 174] on input "text" at bounding box center [160, 175] width 90 height 18
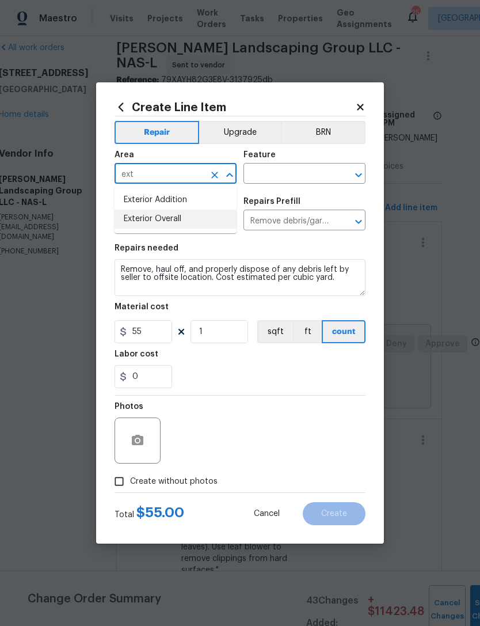
click at [207, 221] on li "Exterior Overall" at bounding box center [176, 219] width 122 height 19
type input "Exterior Overall"
click at [364, 180] on icon "Open" at bounding box center [359, 175] width 14 height 14
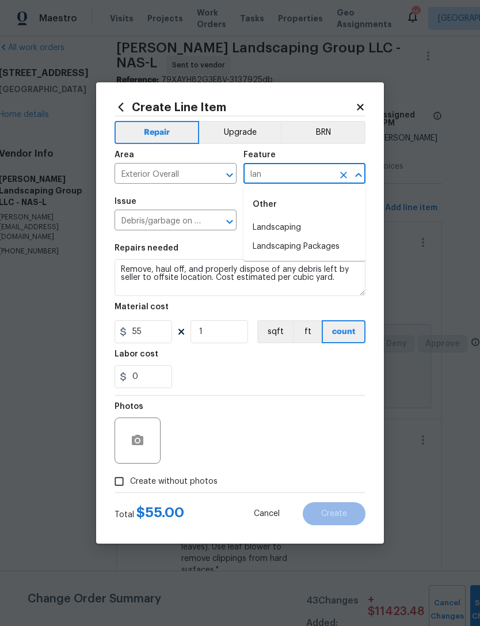
click at [324, 230] on li "Landscaping" at bounding box center [305, 227] width 122 height 19
type input "Landscaping"
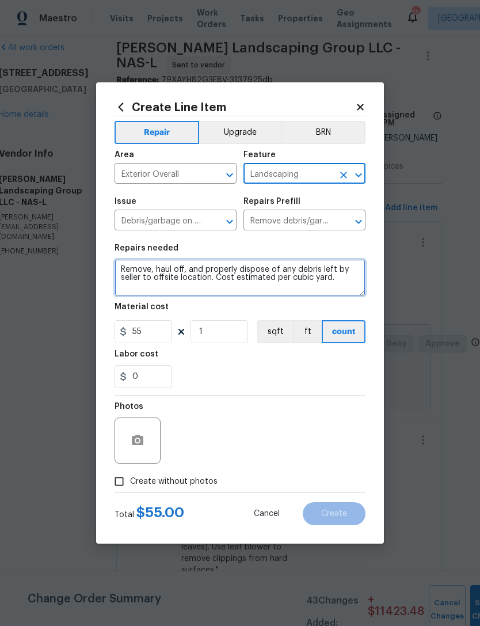
click at [122, 268] on textarea "Remove, haul off, and properly dispose of any debris left by seller to offsite …" at bounding box center [240, 277] width 251 height 37
click at [153, 275] on textarea "Remove, haul off, and properly dispose of any debris left by seller to offsite …" at bounding box center [240, 277] width 251 height 37
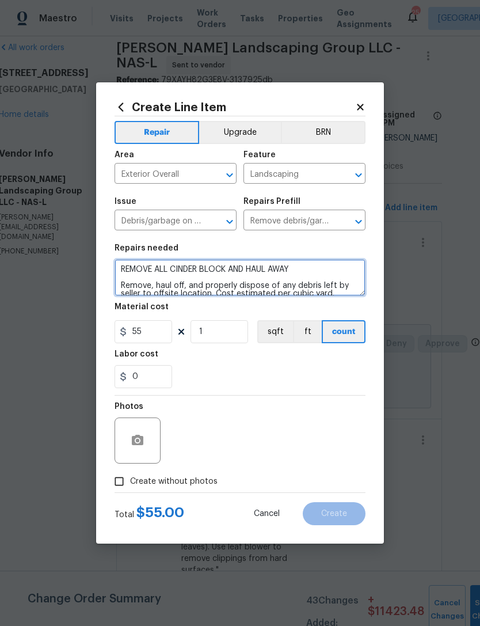
type textarea "REMOVE ALL CINDER BLOCK AND HAUL AWAY Remove, haul off, and properly dispose of…"
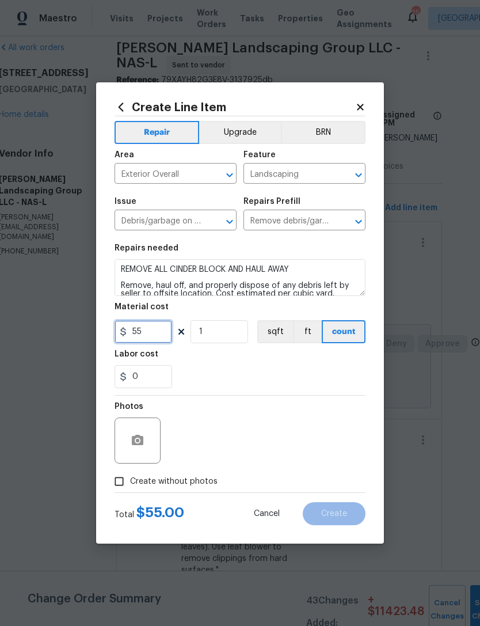
click at [160, 332] on input "55" at bounding box center [144, 331] width 58 height 23
click at [143, 435] on icon "button" at bounding box center [138, 441] width 14 height 14
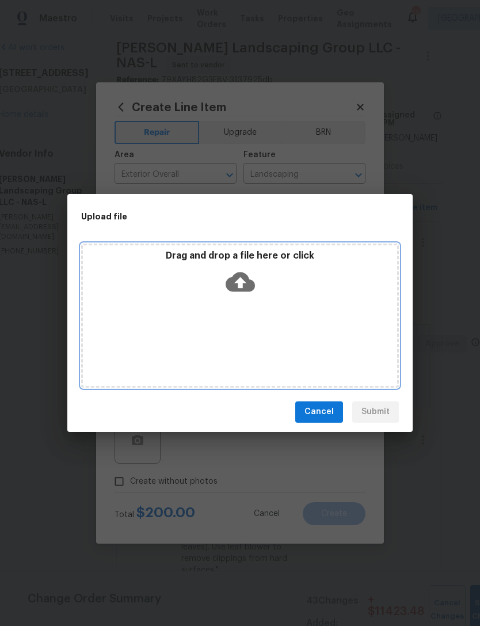
click at [289, 302] on div "Drag and drop a file here or click" at bounding box center [240, 316] width 318 height 144
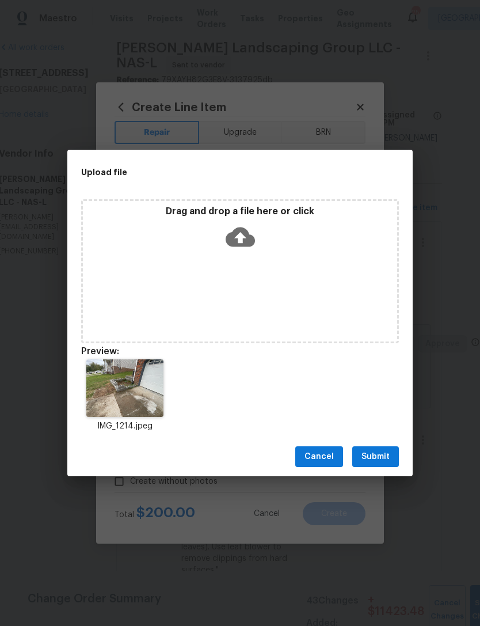
click at [387, 460] on span "Submit" at bounding box center [376, 457] width 28 height 14
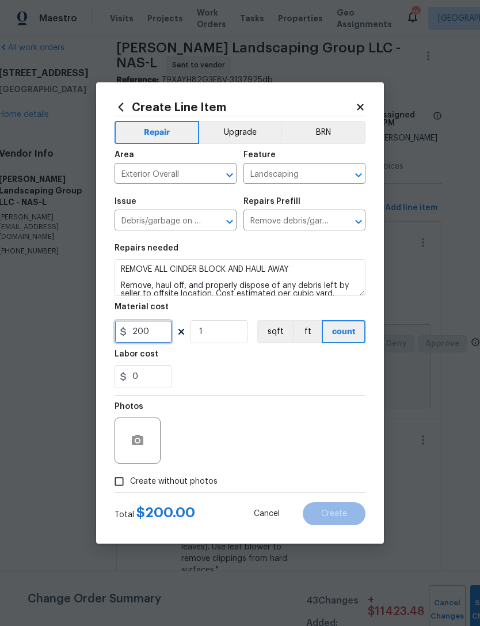
click at [160, 336] on input "200" at bounding box center [144, 331] width 58 height 23
type input "150"
click at [324, 428] on div "Photos" at bounding box center [240, 433] width 251 height 75
click at [292, 417] on div "Photos" at bounding box center [240, 433] width 251 height 75
click at [303, 398] on div "Photos" at bounding box center [240, 433] width 251 height 75
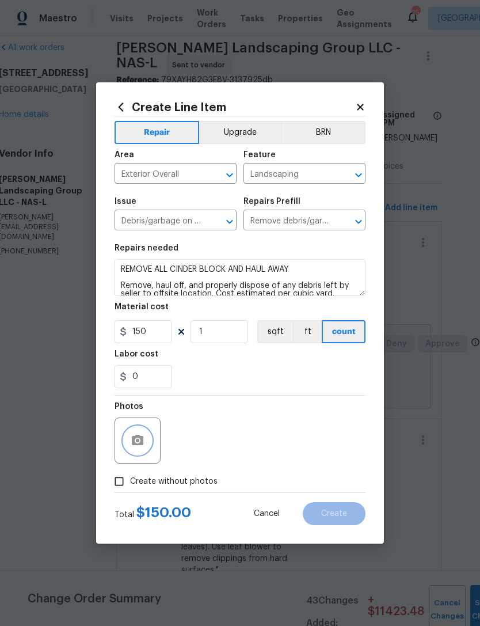
click at [139, 449] on button "button" at bounding box center [138, 441] width 28 height 28
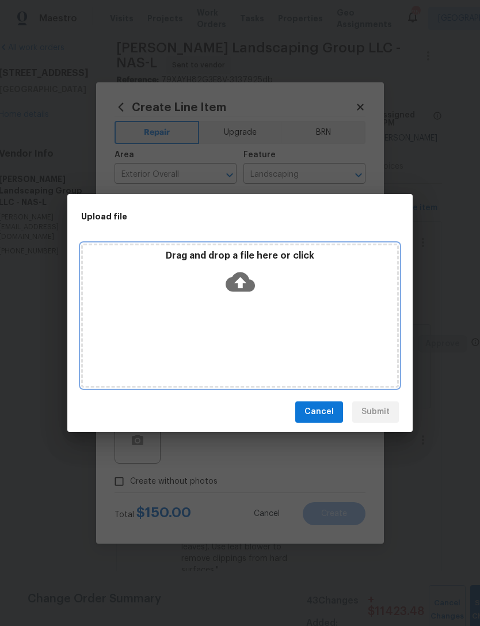
click at [316, 319] on div "Drag and drop a file here or click" at bounding box center [240, 316] width 318 height 144
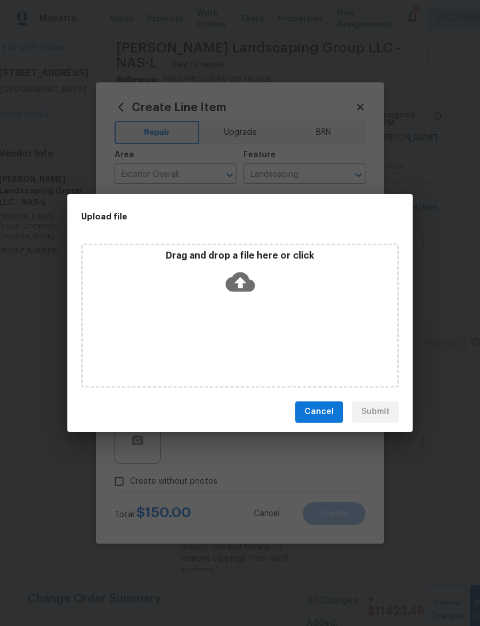
click at [329, 412] on span "Cancel" at bounding box center [319, 412] width 29 height 14
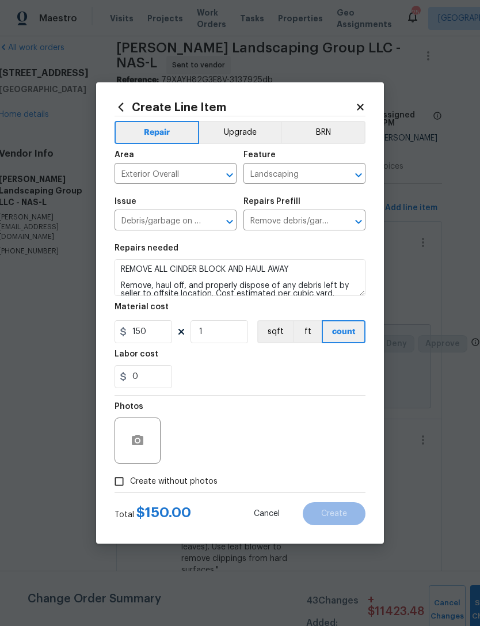
click at [305, 451] on div "Photos" at bounding box center [240, 433] width 251 height 75
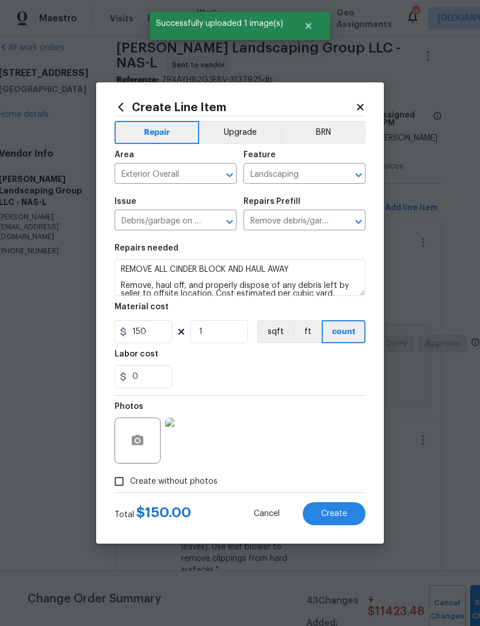
click at [339, 511] on span "Create" at bounding box center [334, 514] width 26 height 9
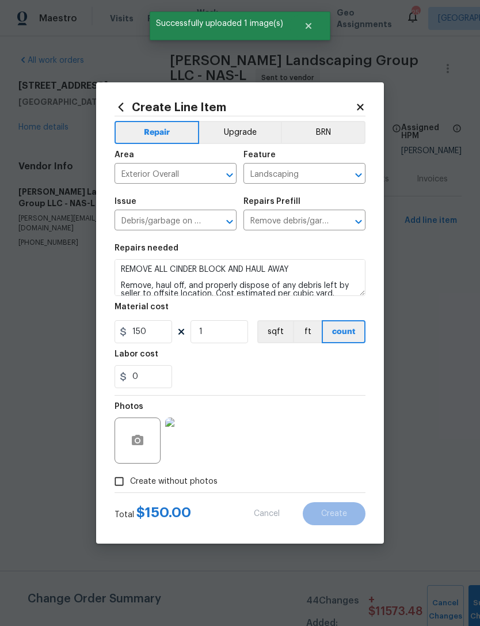
scroll to position [0, 0]
type input "0"
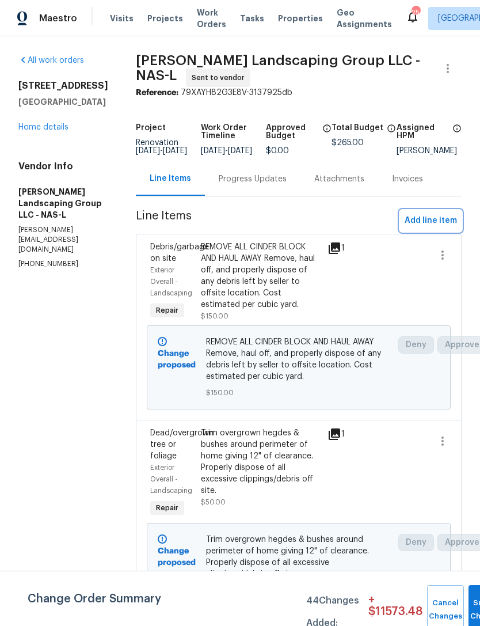
click at [446, 223] on span "Add line item" at bounding box center [431, 221] width 52 height 14
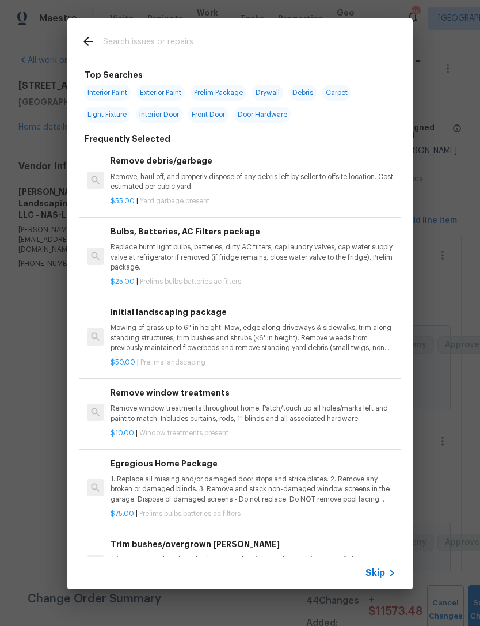
click at [284, 36] on input "text" at bounding box center [225, 43] width 244 height 17
type input "Mulch"
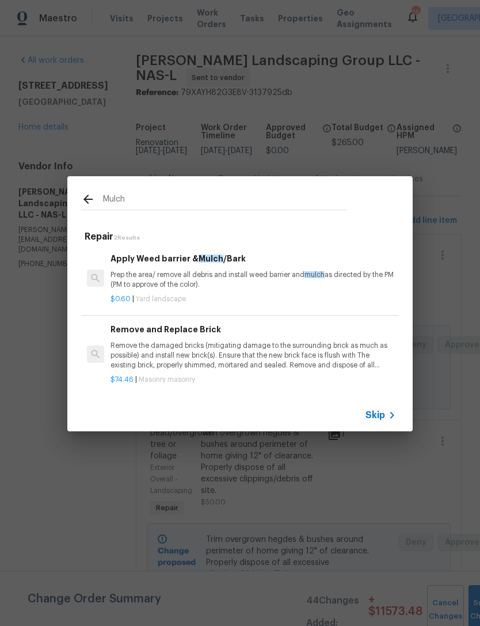
scroll to position [1, 1]
click at [220, 264] on h6 "Apply Weed barrier & Mulch /Bark" at bounding box center [253, 258] width 286 height 13
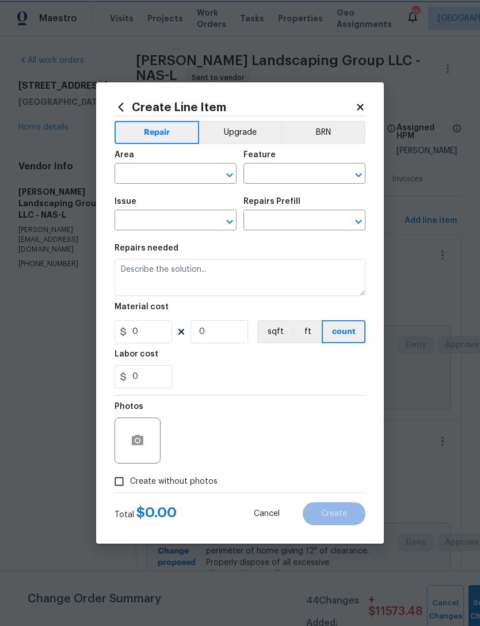
type input "Landscaping"
type textarea "Prep the area/ remove all debris and install weed barrier and mulch as directed…"
type input "1"
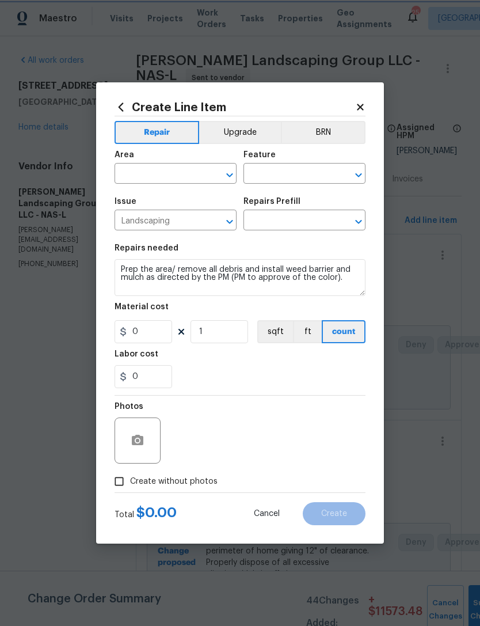
type input "Apply Weed barrier & Mulch/Bark $0.60"
type input "0.6"
click at [167, 183] on input "text" at bounding box center [160, 175] width 90 height 18
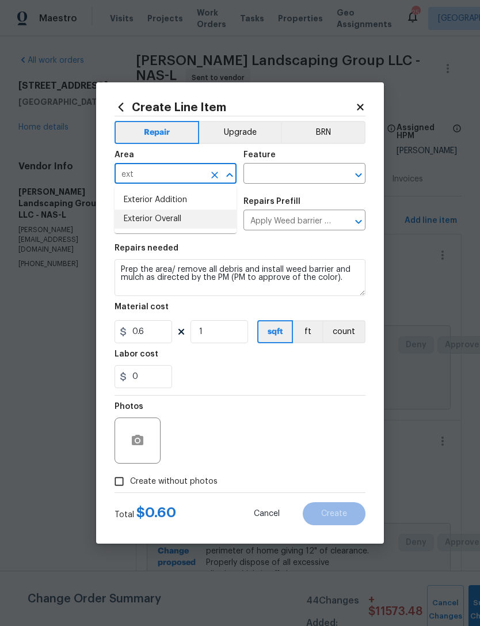
click at [211, 219] on li "Exterior Overall" at bounding box center [176, 219] width 122 height 19
type input "Exterior Overall"
click at [358, 168] on icon "Open" at bounding box center [359, 175] width 14 height 14
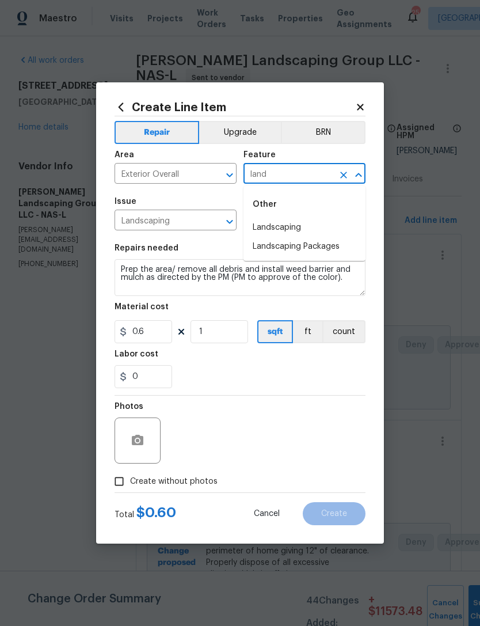
click at [281, 223] on li "Landscaping" at bounding box center [305, 227] width 122 height 19
type input "Landscaping"
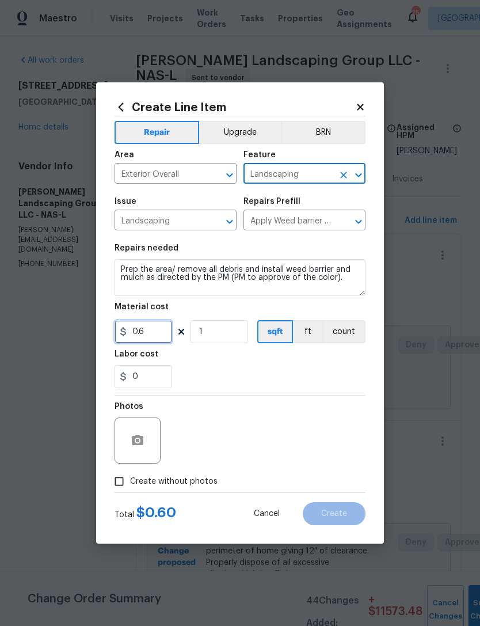
click at [162, 335] on input "0.6" at bounding box center [144, 331] width 58 height 23
type input "80"
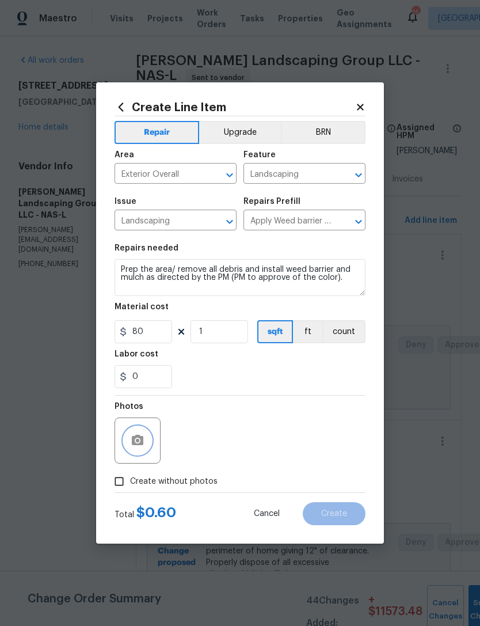
click at [142, 436] on icon "button" at bounding box center [138, 441] width 14 height 14
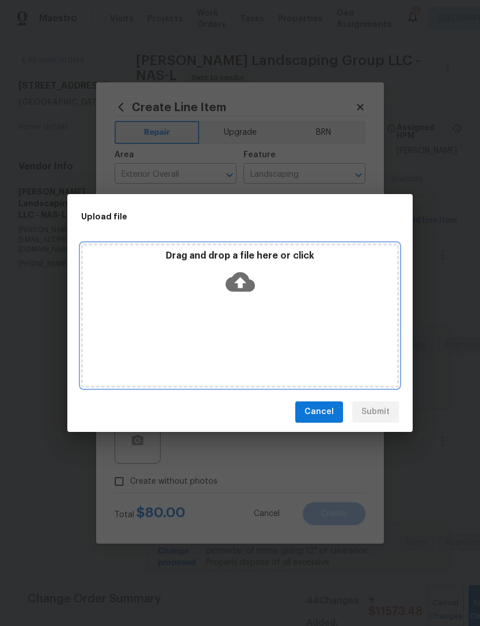
click at [274, 295] on div "Drag and drop a file here or click" at bounding box center [240, 275] width 314 height 50
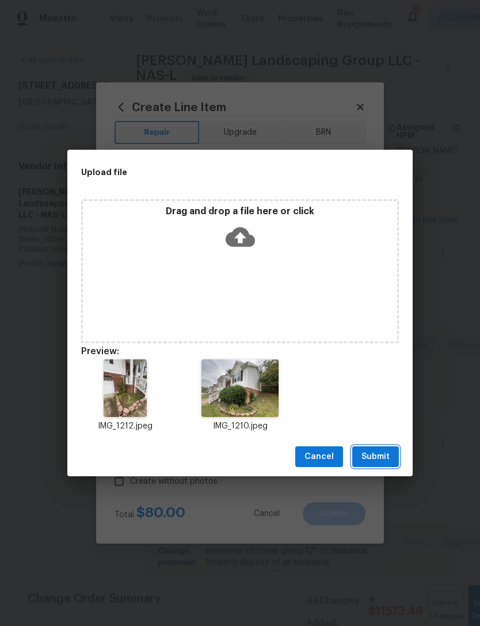
click at [381, 457] on span "Submit" at bounding box center [376, 457] width 28 height 14
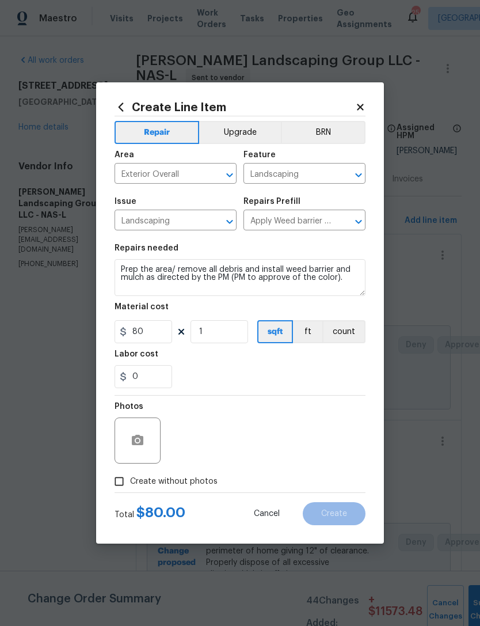
click at [310, 395] on section "Repairs needed Prep the area/ remove all debris and install weed barrier and mu…" at bounding box center [240, 316] width 251 height 158
click at [316, 417] on div "Photos" at bounding box center [240, 433] width 251 height 75
click at [322, 428] on div "Photos" at bounding box center [240, 433] width 251 height 75
click at [281, 416] on div "Photos" at bounding box center [240, 433] width 251 height 75
click at [279, 388] on div "0" at bounding box center [240, 376] width 251 height 23
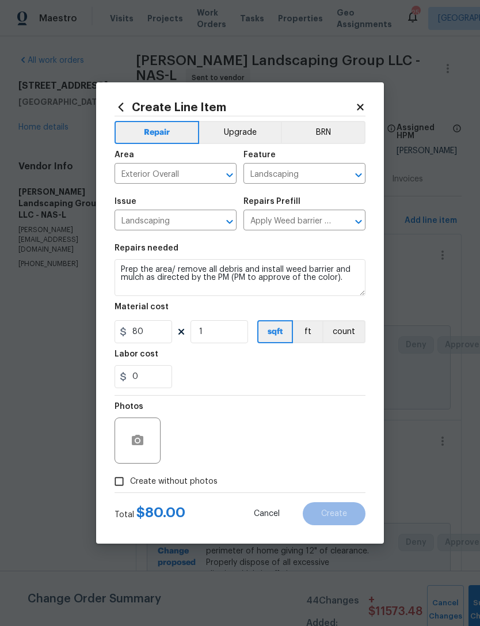
click at [269, 390] on section "Repairs needed Prep the area/ remove all debris and install weed barrier and mu…" at bounding box center [240, 316] width 251 height 158
click at [271, 414] on div "Photos" at bounding box center [240, 433] width 251 height 75
click at [301, 381] on div "0" at bounding box center [240, 376] width 251 height 23
click at [299, 450] on div "Photos" at bounding box center [240, 433] width 251 height 75
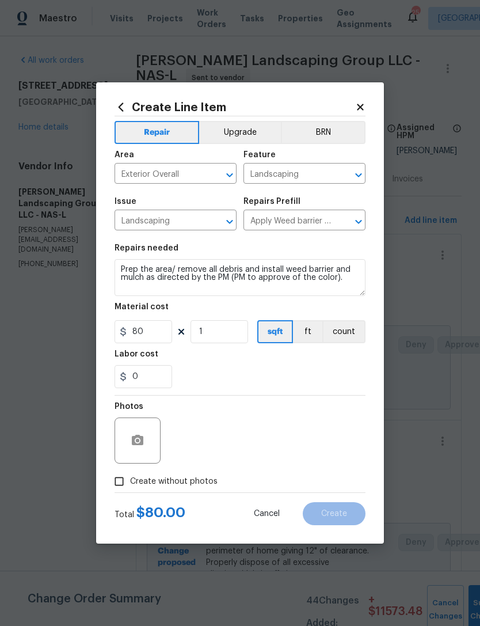
click at [298, 400] on div "Photos" at bounding box center [240, 433] width 251 height 75
click at [344, 445] on div "Photos" at bounding box center [240, 433] width 251 height 75
click at [143, 439] on icon "button" at bounding box center [138, 440] width 12 height 10
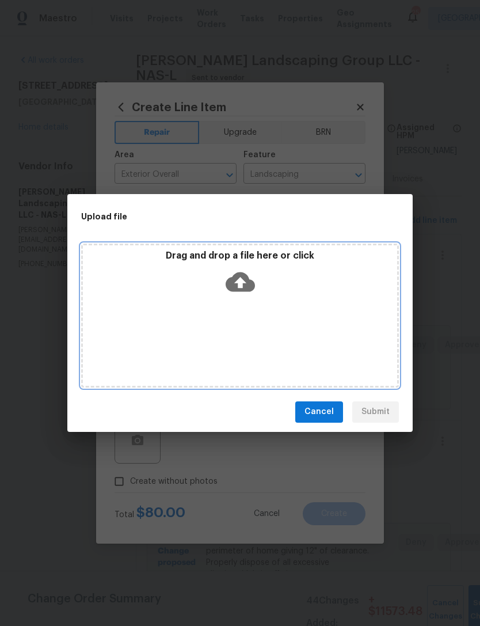
click at [274, 344] on div "Drag and drop a file here or click" at bounding box center [240, 316] width 318 height 144
click at [296, 291] on div "Drag and drop a file here or click" at bounding box center [240, 275] width 314 height 50
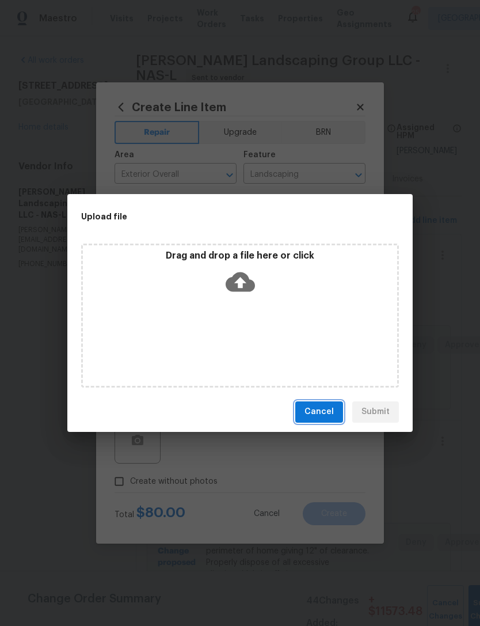
click at [329, 415] on span "Cancel" at bounding box center [319, 412] width 29 height 14
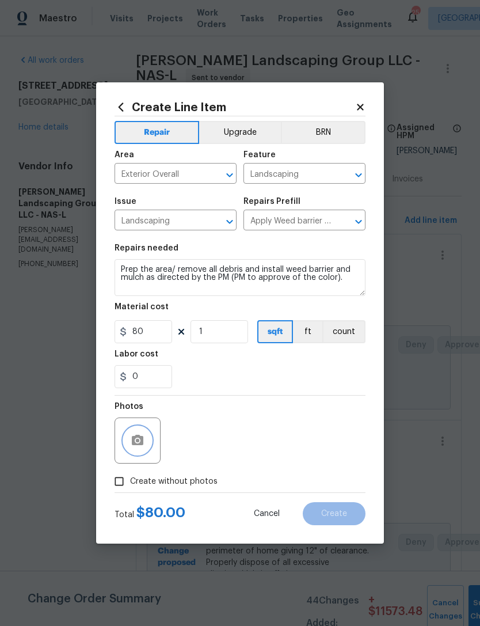
click at [142, 447] on icon "button" at bounding box center [138, 441] width 14 height 14
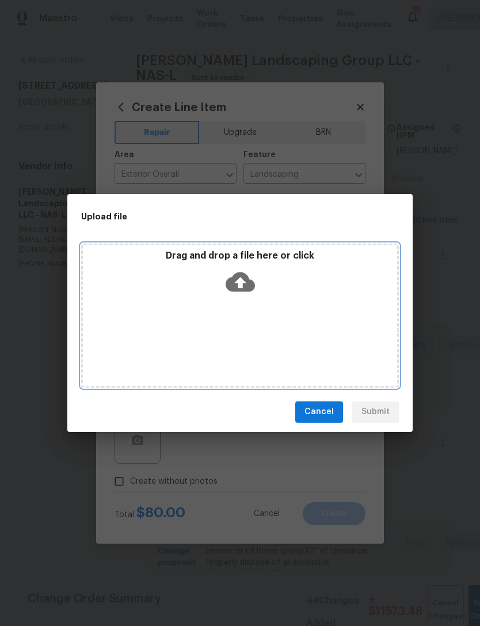
click at [246, 283] on icon at bounding box center [240, 281] width 29 height 29
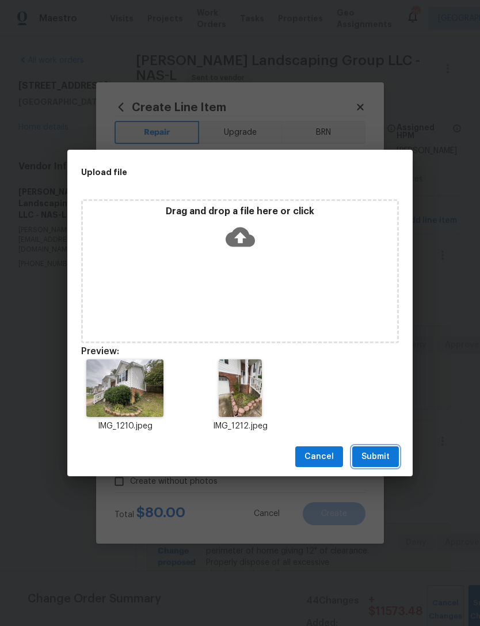
click at [384, 460] on span "Submit" at bounding box center [376, 457] width 28 height 14
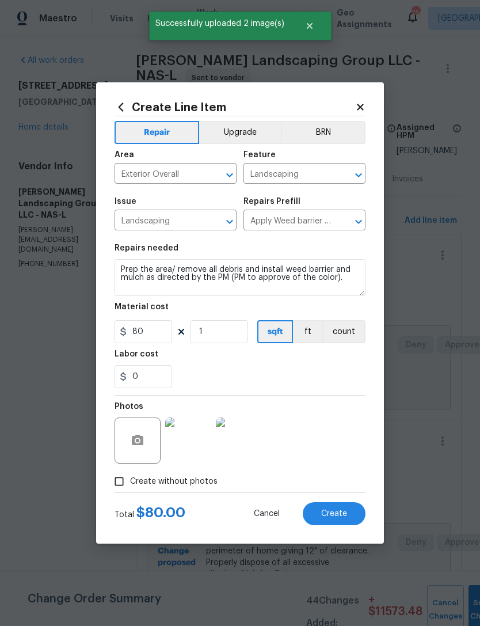
click at [344, 518] on span "Create" at bounding box center [334, 514] width 26 height 9
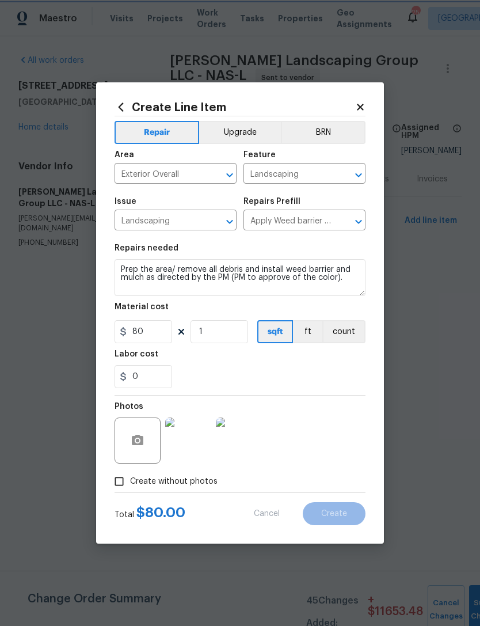
type input "0"
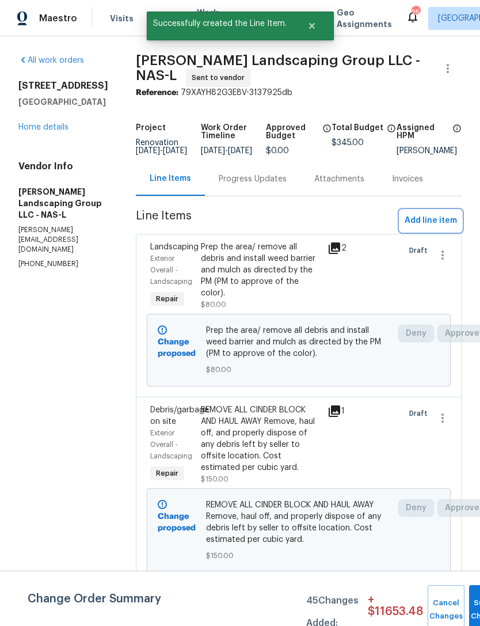
click at [439, 231] on button "Add line item" at bounding box center [431, 220] width 62 height 21
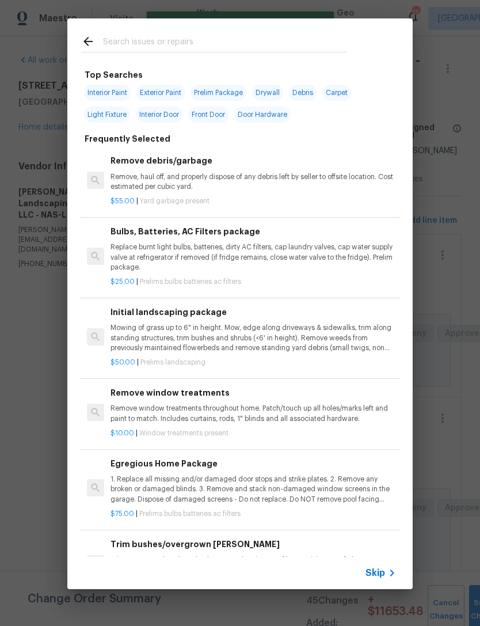
click at [192, 36] on input "text" at bounding box center [225, 43] width 244 height 17
type input "Seed"
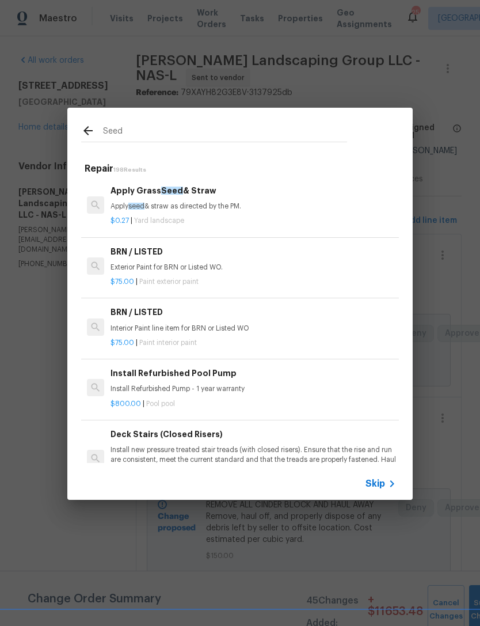
click at [221, 199] on div "Apply Grass Seed & Straw Apply seed & straw as directed by the PM." at bounding box center [254, 198] width 286 height 28
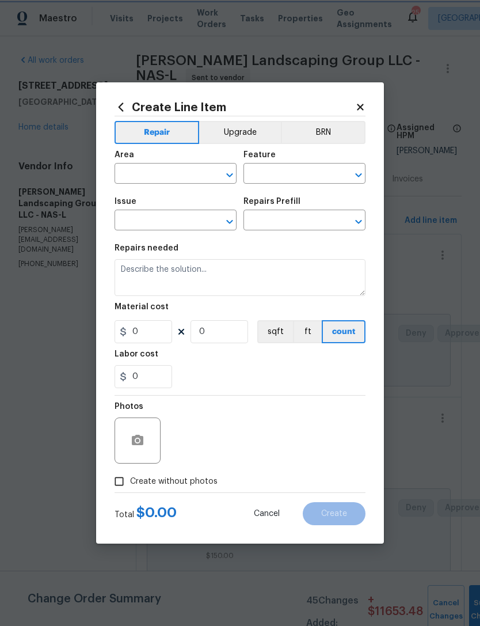
type input "Landscaping"
type input "Apply Grass Seed & Straw $0.27"
type textarea "Apply seed & straw as directed by the PM."
type input "0.27"
type input "1"
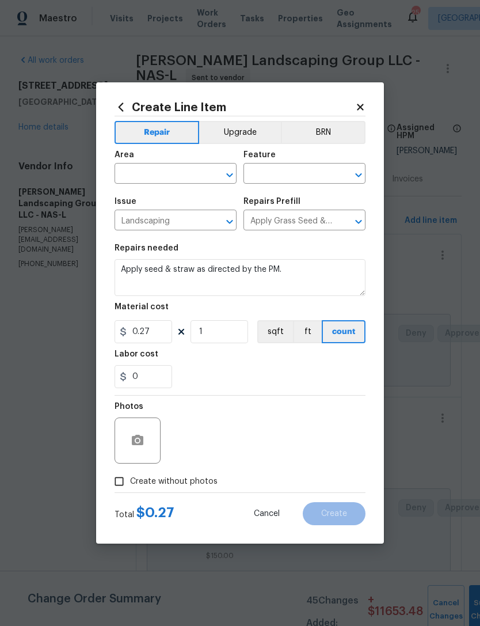
click at [180, 172] on input "text" at bounding box center [160, 175] width 90 height 18
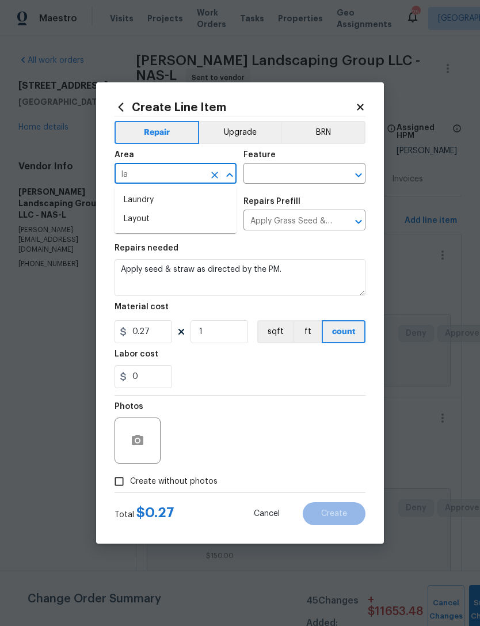
type input "l"
click at [212, 222] on li "Exterior Overall" at bounding box center [176, 219] width 122 height 19
type input "Exterior Overall"
click at [312, 170] on input "text" at bounding box center [289, 175] width 90 height 18
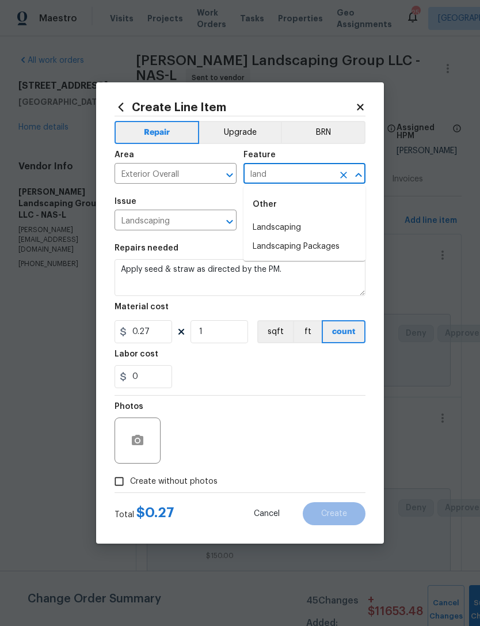
click at [322, 212] on div "Other" at bounding box center [305, 205] width 122 height 28
type input "land"
click at [158, 330] on input "0.27" at bounding box center [144, 331] width 58 height 23
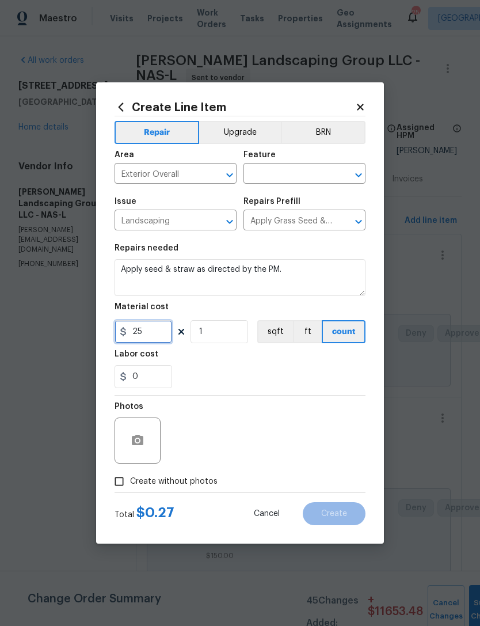
type input "25"
click at [140, 449] on button "button" at bounding box center [138, 441] width 28 height 28
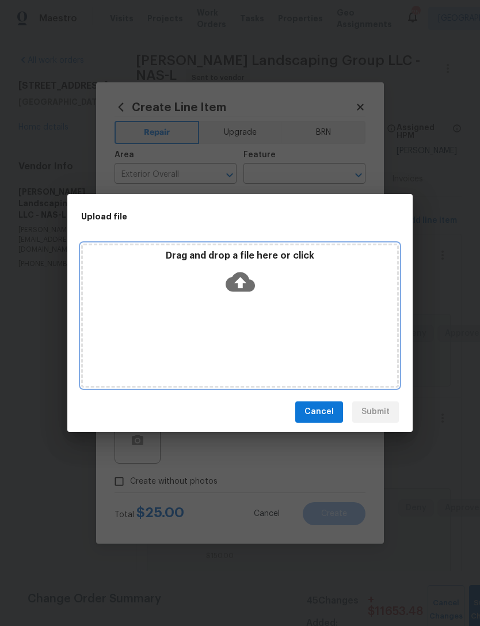
click at [249, 289] on icon at bounding box center [240, 282] width 29 height 20
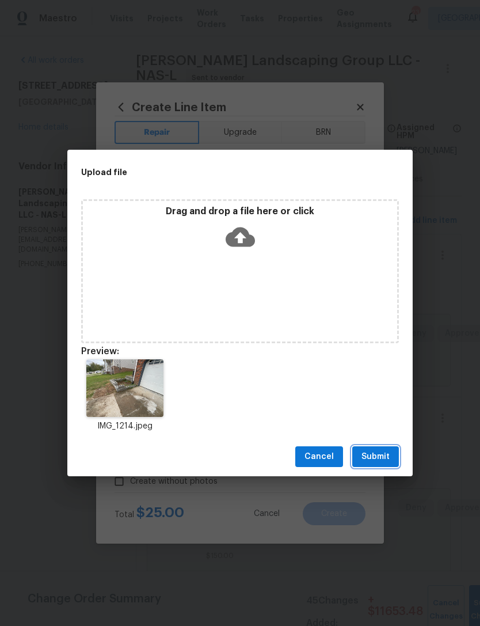
click at [377, 456] on span "Submit" at bounding box center [376, 457] width 28 height 14
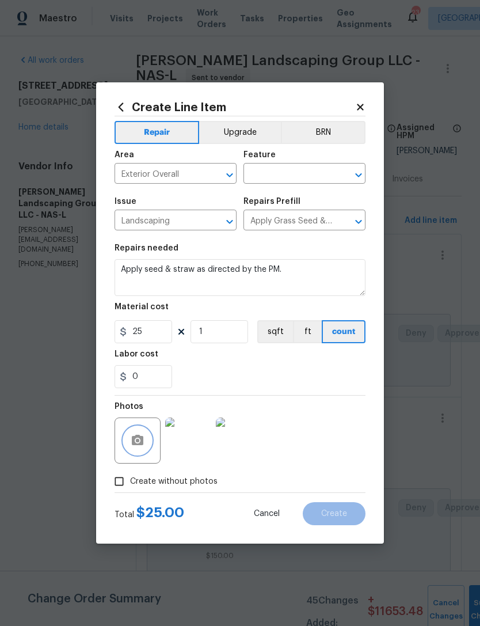
click at [359, 173] on icon "Open" at bounding box center [359, 175] width 14 height 14
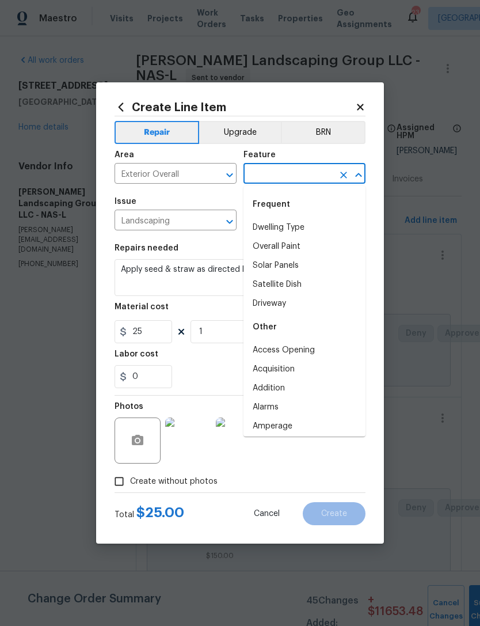
click at [298, 170] on input "text" at bounding box center [289, 175] width 90 height 18
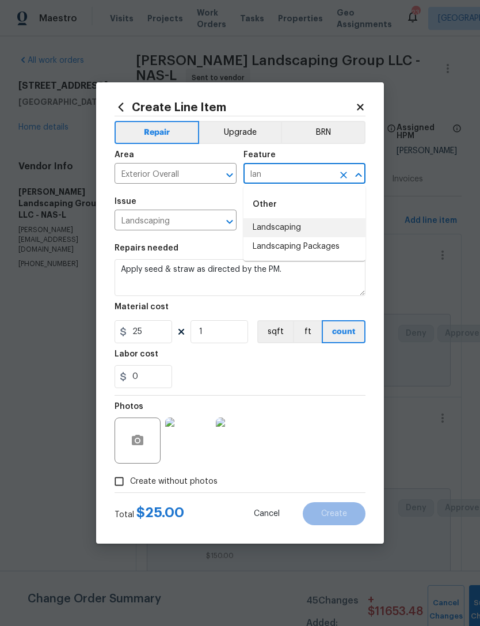
click at [317, 226] on li "Landscaping" at bounding box center [305, 227] width 122 height 19
type input "Landscaping"
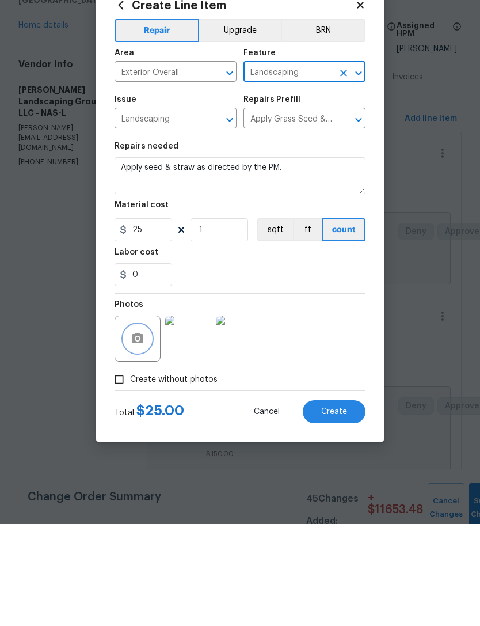
click at [142, 435] on icon "button" at bounding box center [138, 440] width 12 height 10
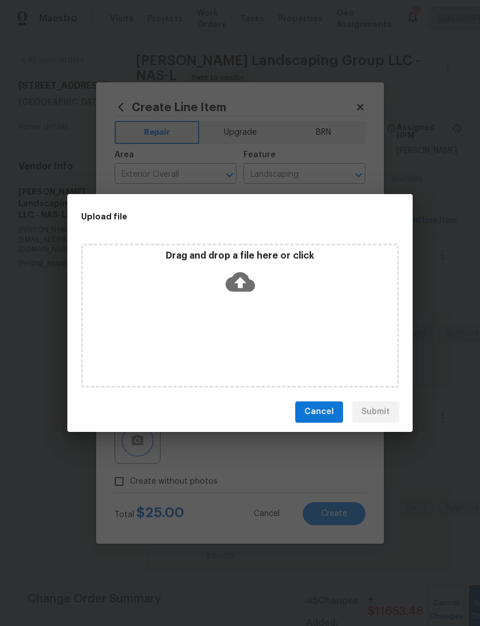
click at [297, 481] on div "Upload file Drag and drop a file here or click Cancel Submit" at bounding box center [240, 313] width 480 height 626
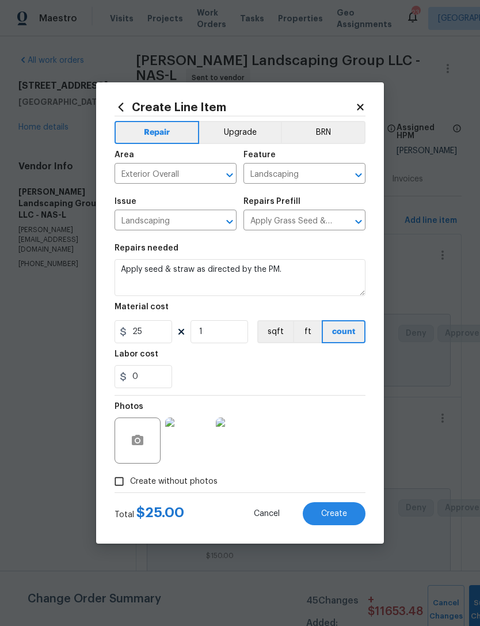
click at [259, 438] on img at bounding box center [239, 440] width 46 height 46
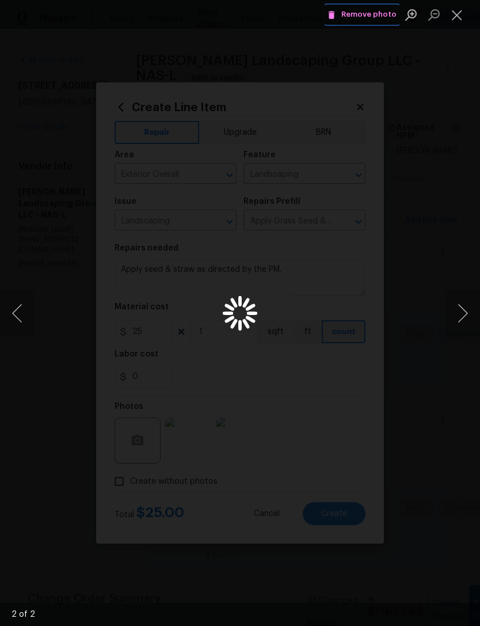
click at [370, 21] on button "Remove photo" at bounding box center [362, 15] width 75 height 18
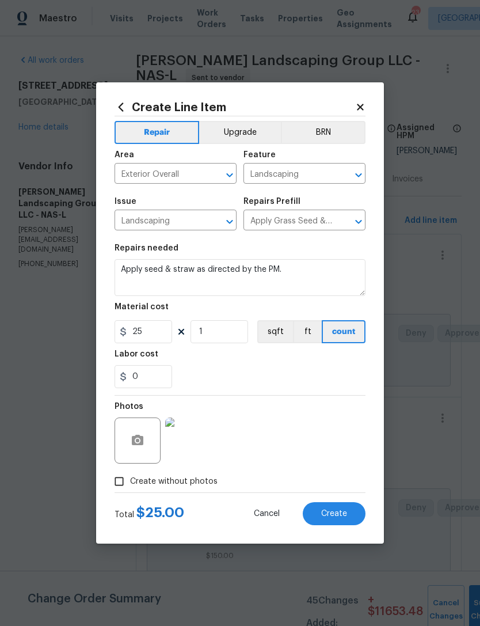
click at [202, 436] on img at bounding box center [188, 440] width 46 height 46
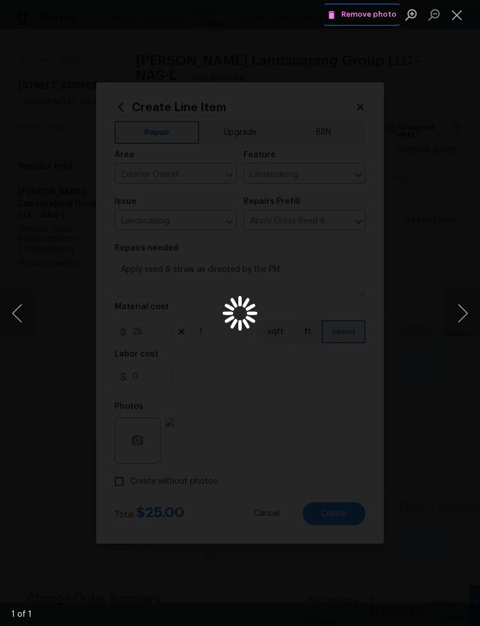
click at [369, 11] on span "Remove photo" at bounding box center [362, 14] width 69 height 13
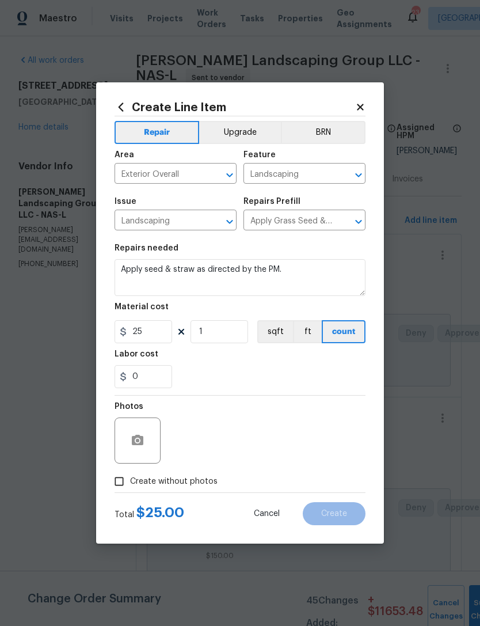
click at [138, 423] on div at bounding box center [138, 440] width 46 height 46
click at [139, 445] on icon "button" at bounding box center [138, 440] width 12 height 10
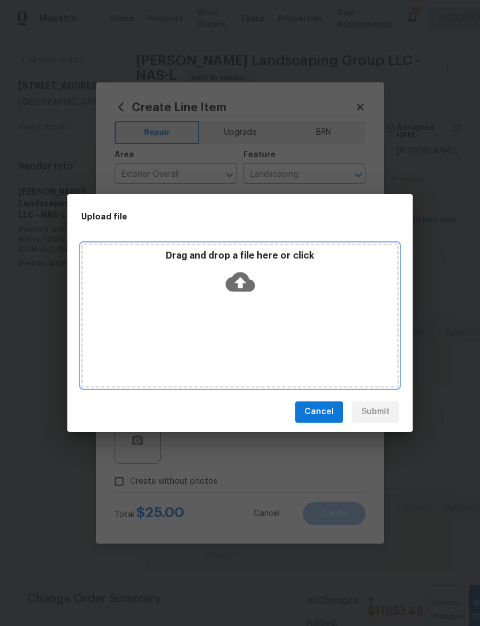
click at [252, 281] on icon at bounding box center [240, 282] width 29 height 20
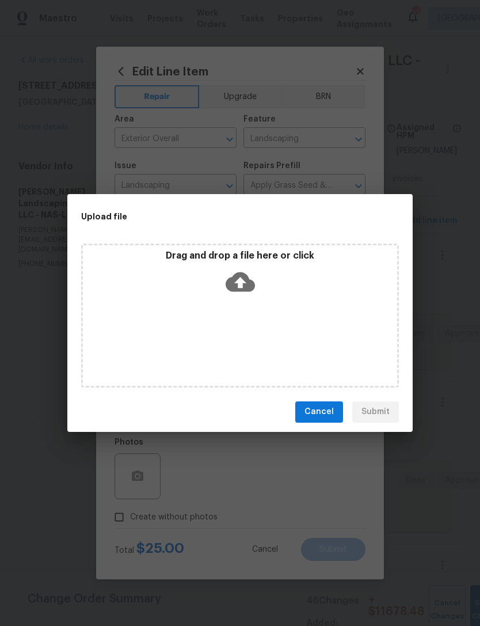
scroll to position [17, 1]
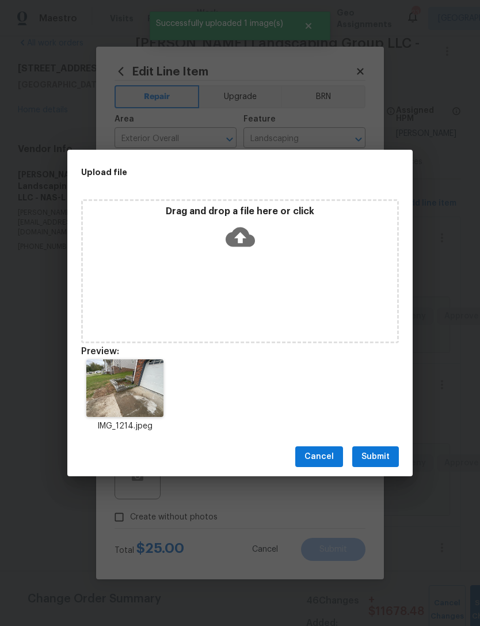
click at [374, 457] on span "Submit" at bounding box center [376, 457] width 28 height 14
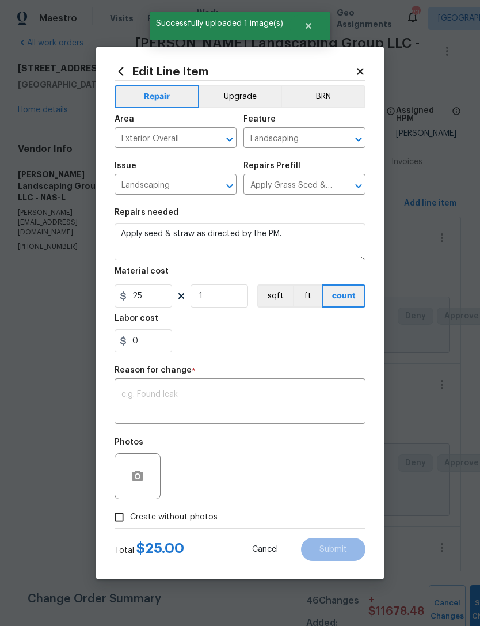
click at [271, 406] on textarea at bounding box center [240, 402] width 237 height 24
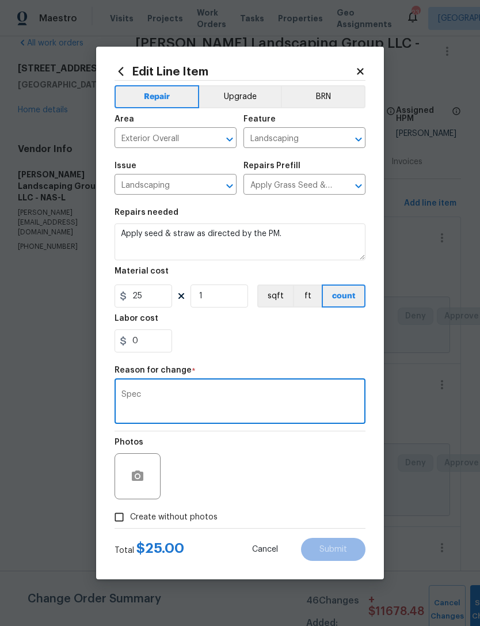
type textarea "Spec"
click at [305, 471] on div "Photos" at bounding box center [240, 468] width 251 height 75
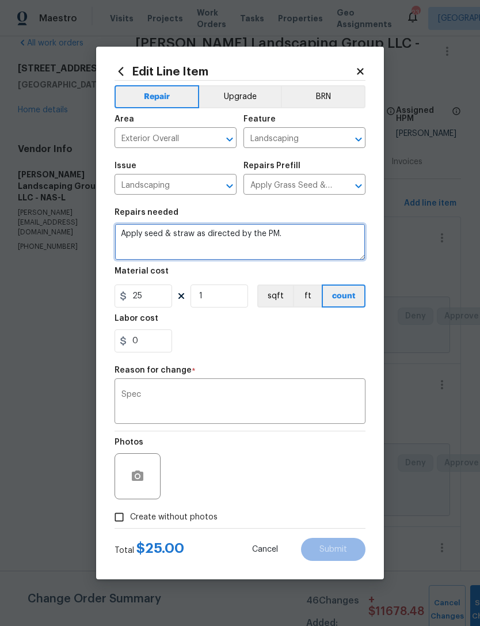
click at [339, 242] on textarea "Apply seed & straw as directed by the PM." at bounding box center [240, 241] width 251 height 37
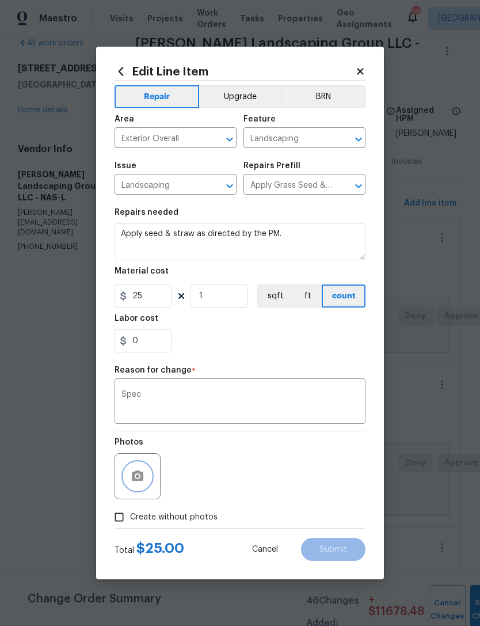
click at [139, 474] on icon "button" at bounding box center [138, 475] width 12 height 10
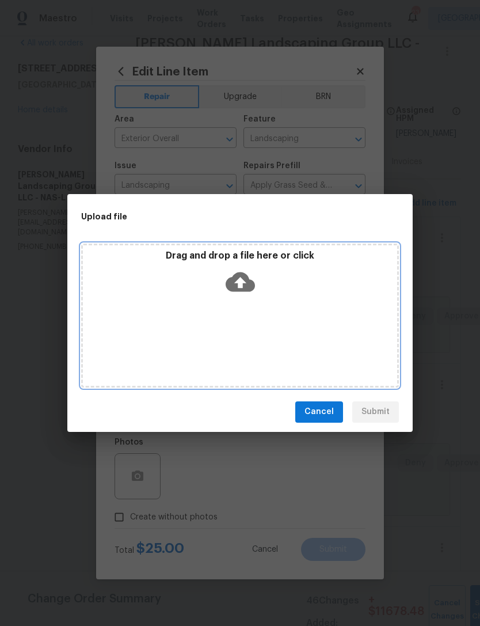
click at [280, 289] on div "Drag and drop a file here or click" at bounding box center [240, 275] width 314 height 50
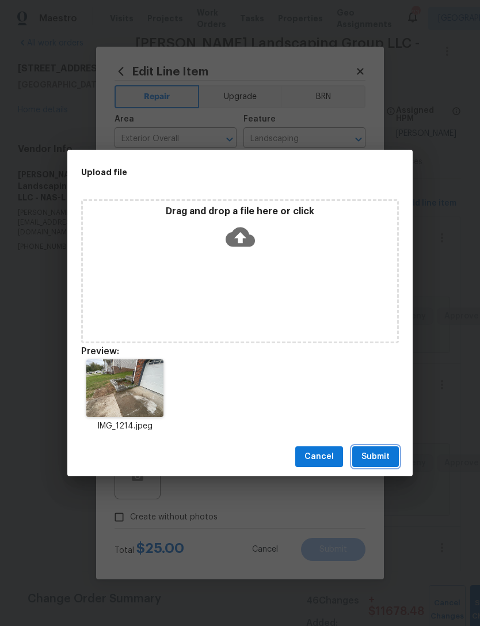
click at [379, 453] on span "Submit" at bounding box center [376, 457] width 28 height 14
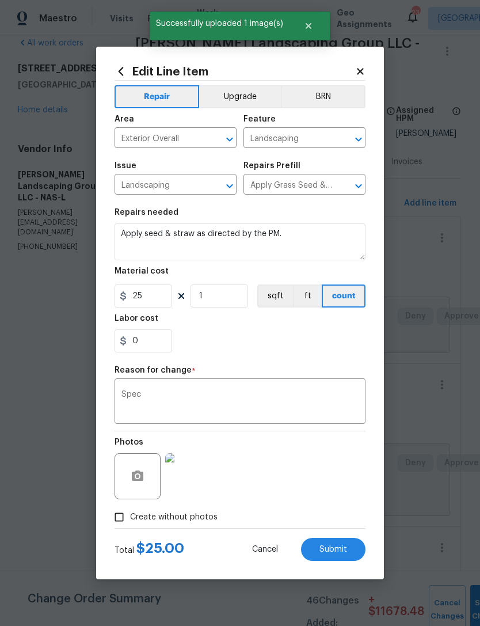
click at [341, 557] on button "Submit" at bounding box center [333, 549] width 64 height 23
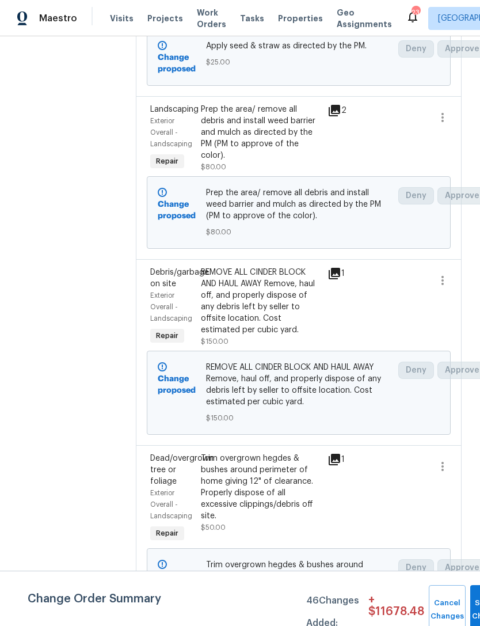
scroll to position [262, 0]
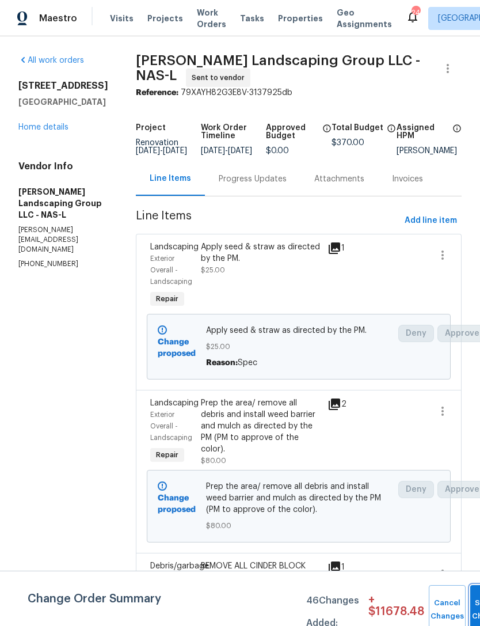
click at [473, 601] on button "Submit Changes" at bounding box center [488, 610] width 37 height 50
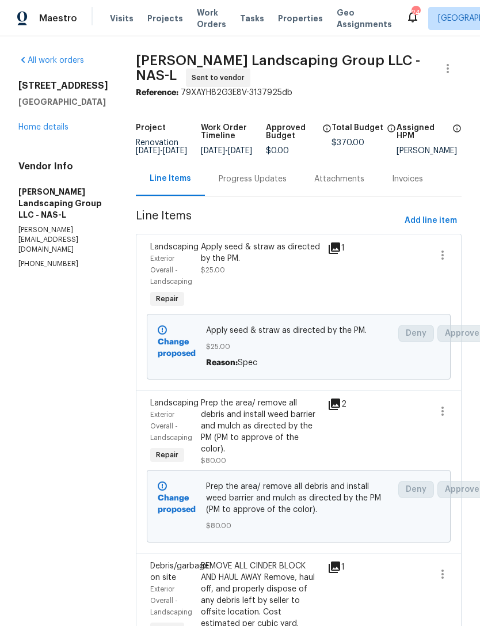
click at [36, 123] on link "Home details" at bounding box center [43, 127] width 50 height 8
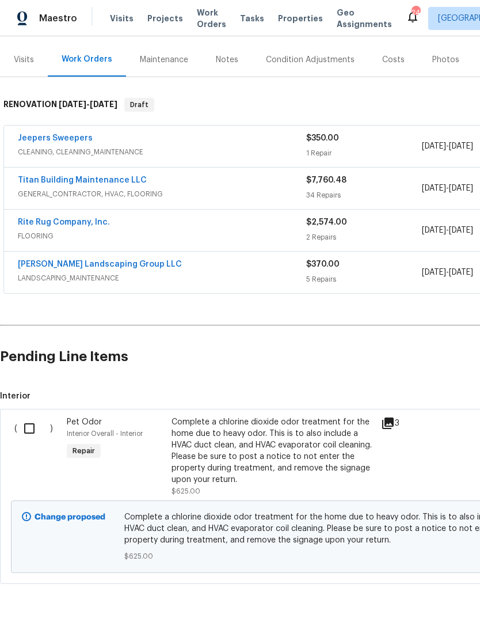
scroll to position [131, 0]
click at [41, 141] on link "Jeepers Sweepers" at bounding box center [55, 139] width 75 height 8
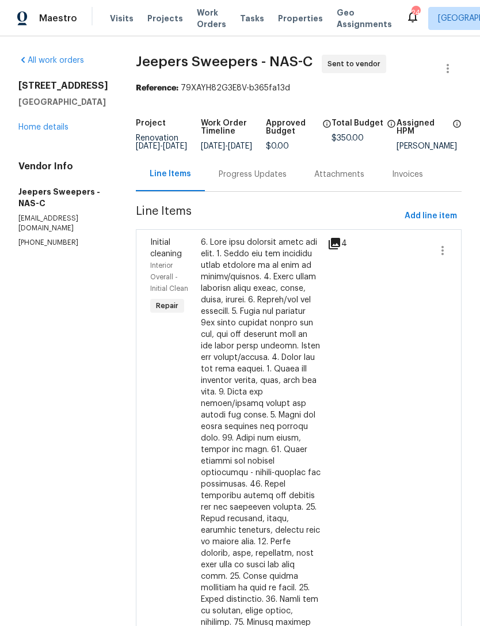
click at [35, 124] on link "Home details" at bounding box center [43, 127] width 50 height 8
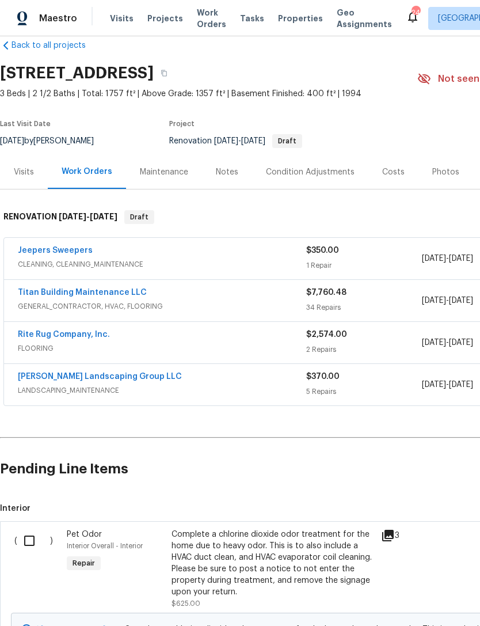
scroll to position [20, 0]
click at [223, 170] on div "Notes" at bounding box center [227, 172] width 22 height 12
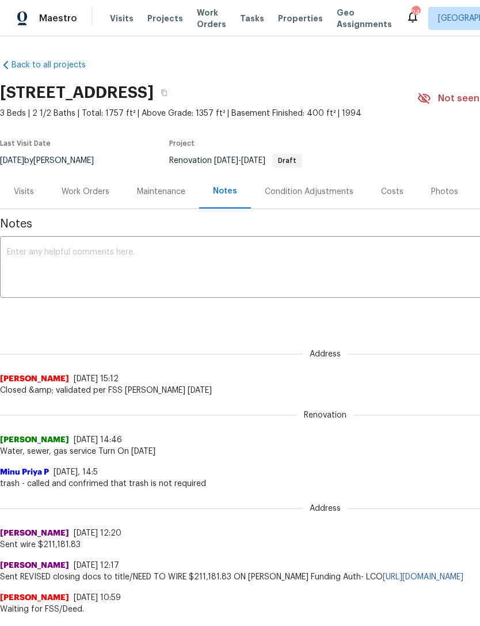
click at [303, 251] on textarea at bounding box center [325, 268] width 637 height 40
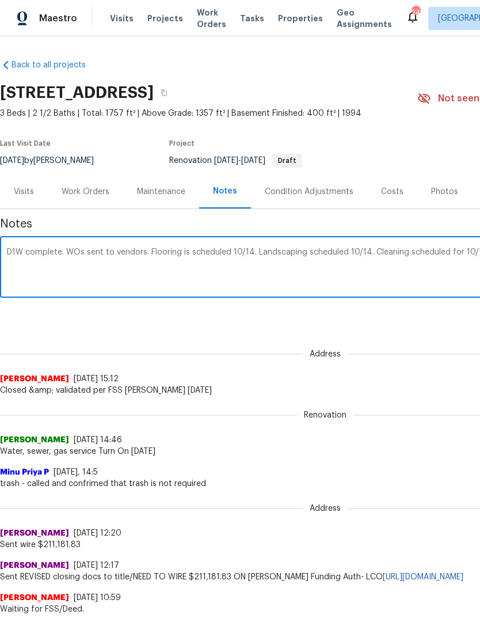
scroll to position [0, 170]
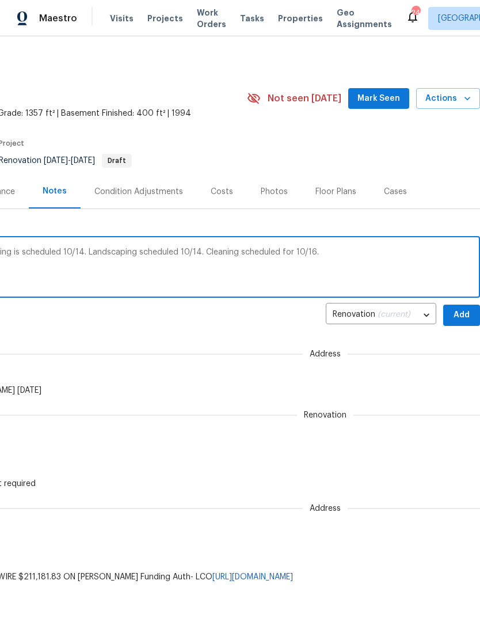
type textarea "D1W complete. WOs sent to vendors. Flooring is scheduled 10/14. Landscaping sch…"
click at [462, 312] on span "Add" at bounding box center [462, 315] width 18 height 14
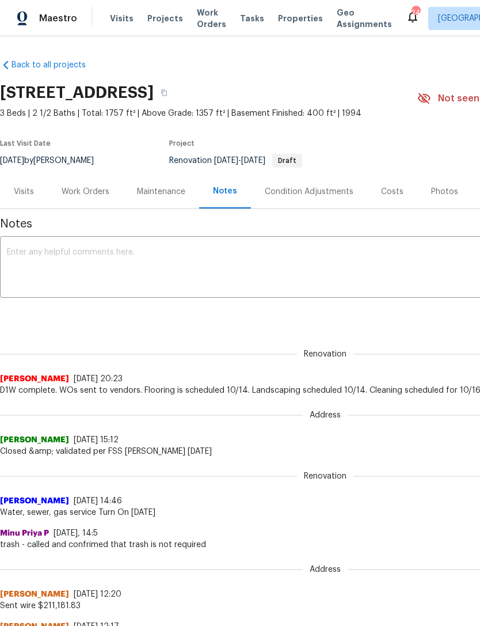
scroll to position [0, 0]
click at [27, 193] on div "Visits" at bounding box center [24, 192] width 20 height 12
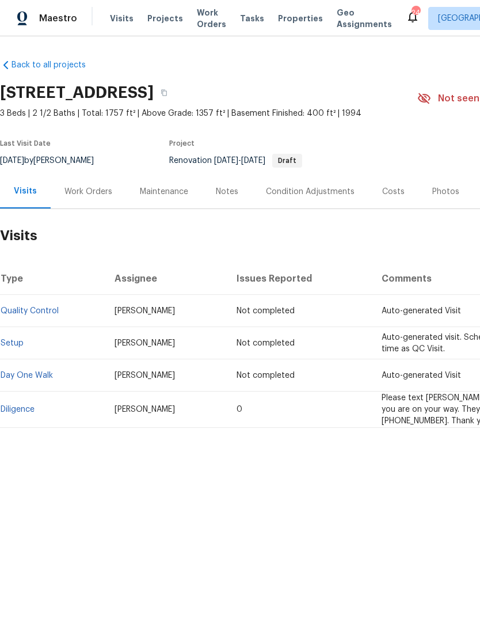
click at [102, 191] on div "Work Orders" at bounding box center [88, 192] width 48 height 12
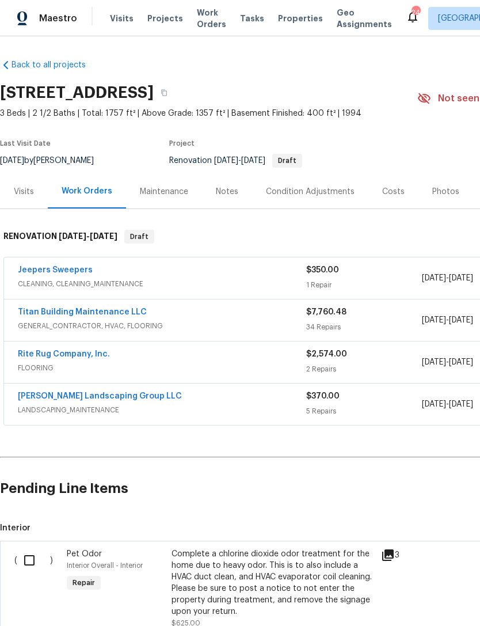
click at [123, 315] on link "Titan Building Maintenance LLC" at bounding box center [82, 312] width 129 height 8
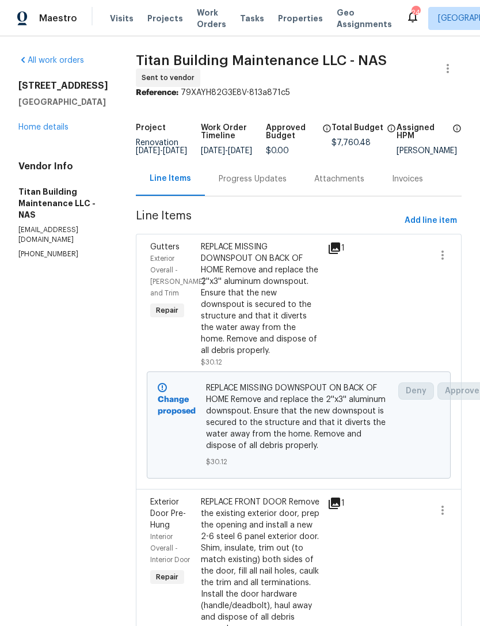
click at [257, 185] on div "Progress Updates" at bounding box center [253, 179] width 68 height 12
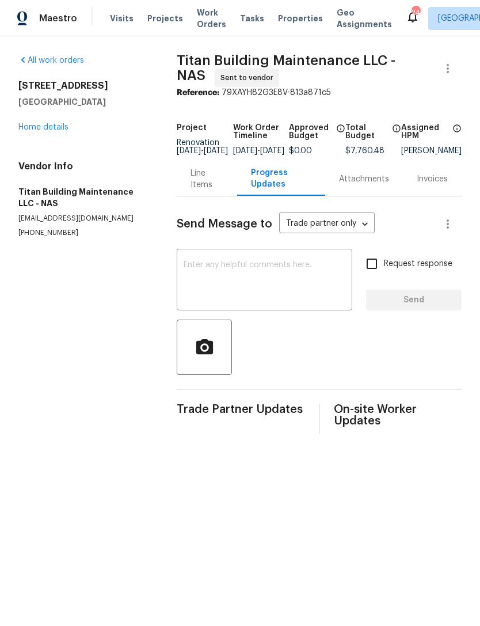
click at [278, 282] on textarea at bounding box center [265, 281] width 162 height 40
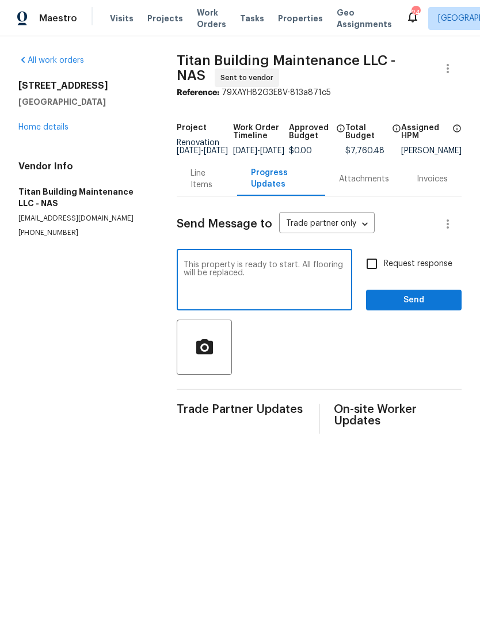
click at [334, 301] on textarea "This property is ready to start. All flooring will be replaced." at bounding box center [265, 281] width 162 height 40
type textarea "This property is ready to start. All flooring will be replaced. Please contact …"
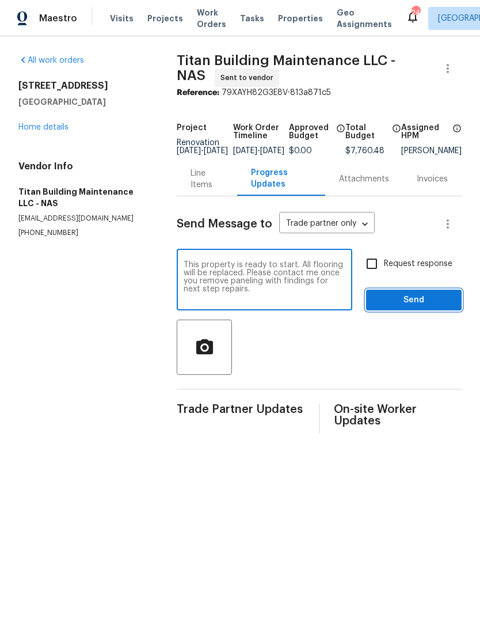
click at [422, 308] on span "Send" at bounding box center [413, 300] width 77 height 14
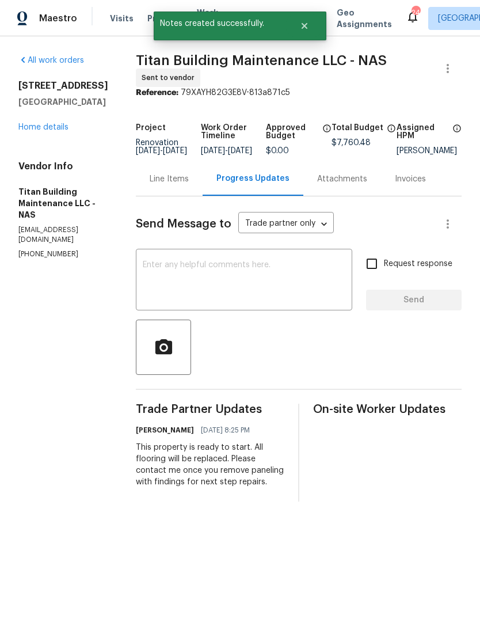
click at [310, 290] on textarea at bounding box center [244, 281] width 203 height 40
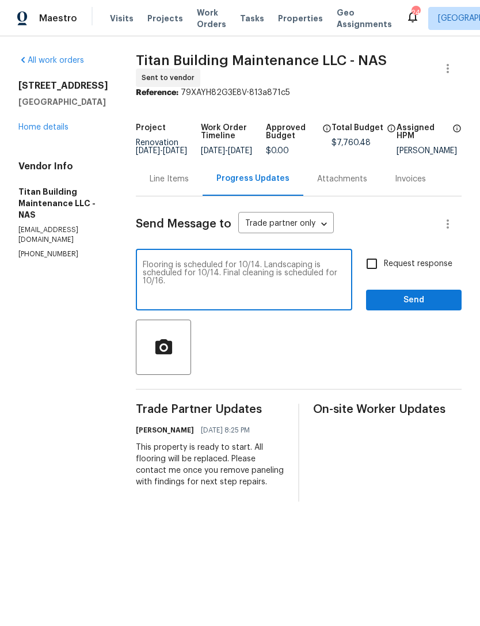
type textarea "Flooring is scheduled for 10/14. Landscaping is scheduled for 10/14. Final clea…"
click at [423, 308] on span "Send" at bounding box center [413, 300] width 77 height 14
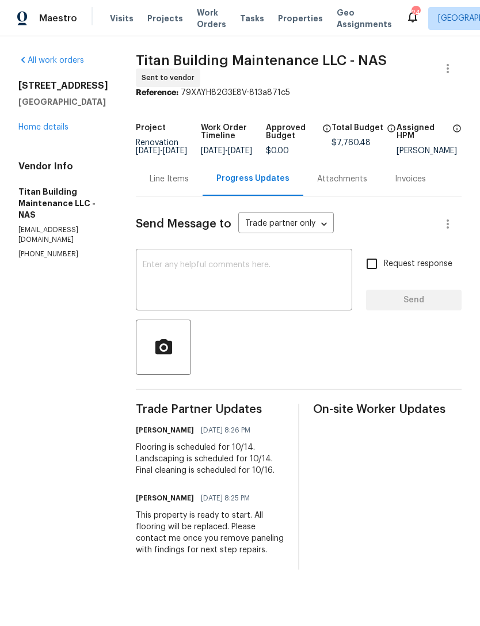
click at [37, 127] on link "Home details" at bounding box center [43, 127] width 50 height 8
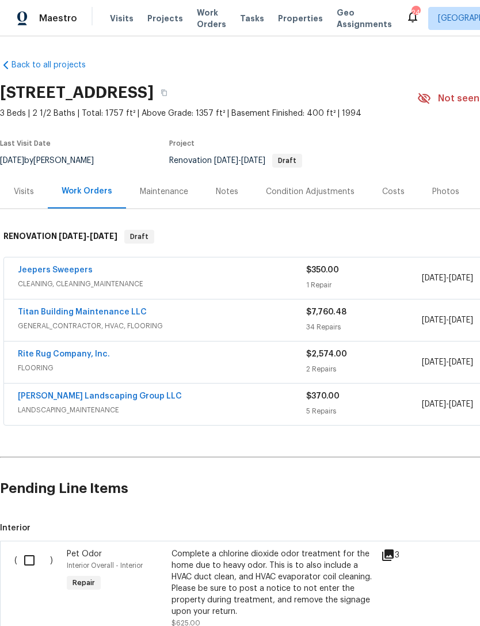
click at [93, 315] on link "Titan Building Maintenance LLC" at bounding box center [82, 312] width 129 height 8
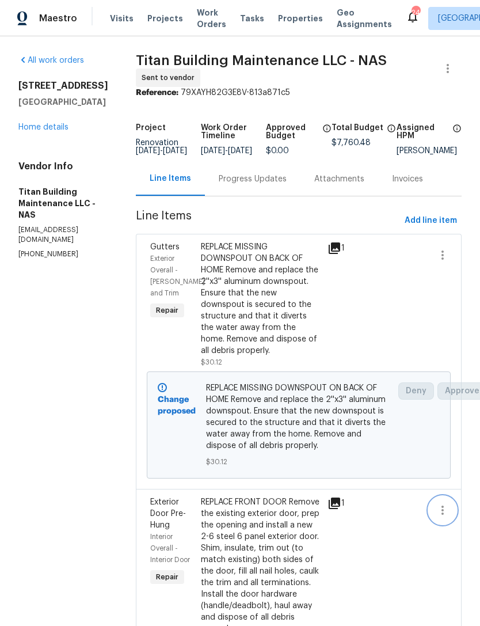
click at [440, 503] on icon "button" at bounding box center [443, 510] width 14 height 14
click at [38, 134] on div at bounding box center [240, 313] width 480 height 626
click at [33, 131] on link "Home details" at bounding box center [43, 127] width 50 height 8
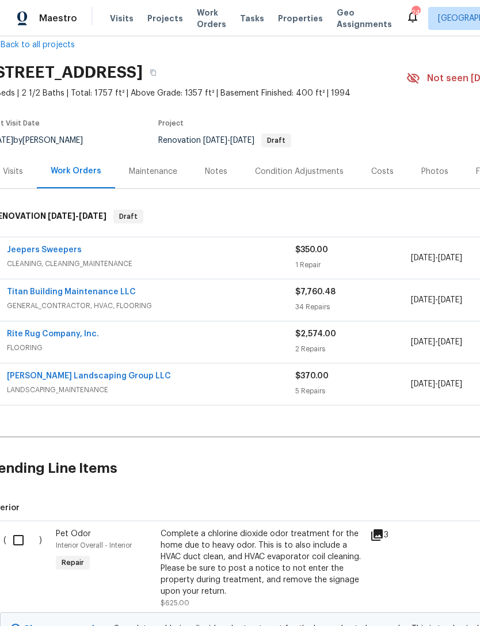
scroll to position [20, 11]
click at [122, 293] on link "Titan Building Maintenance LLC" at bounding box center [71, 292] width 129 height 8
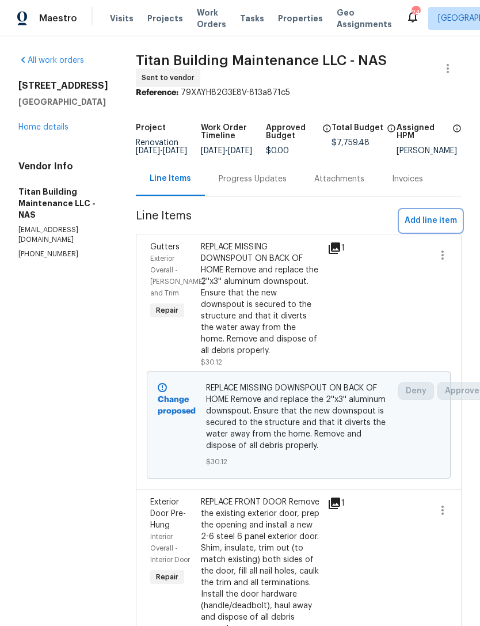
click at [428, 231] on button "Add line item" at bounding box center [431, 220] width 62 height 21
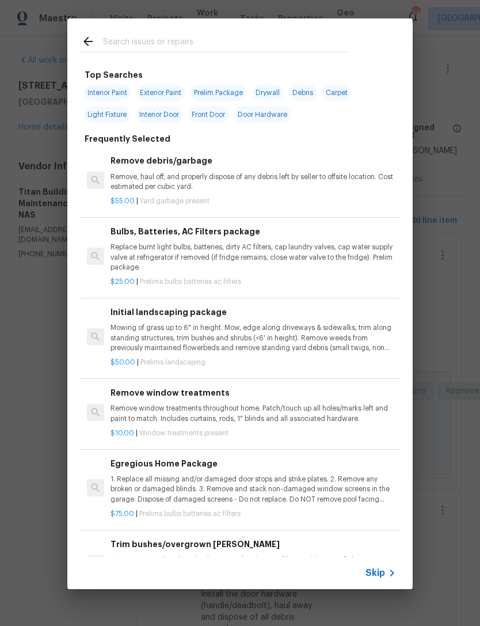
click at [277, 38] on input "text" at bounding box center [225, 43] width 244 height 17
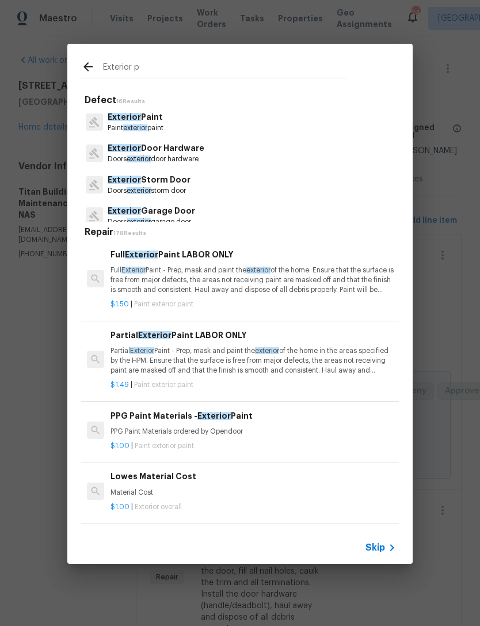
type input "Exterior pa"
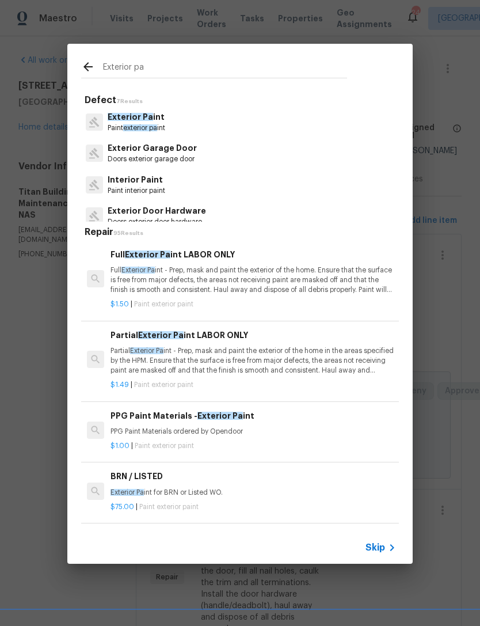
click at [164, 127] on p "Paint exterior pa int" at bounding box center [137, 128] width 58 height 10
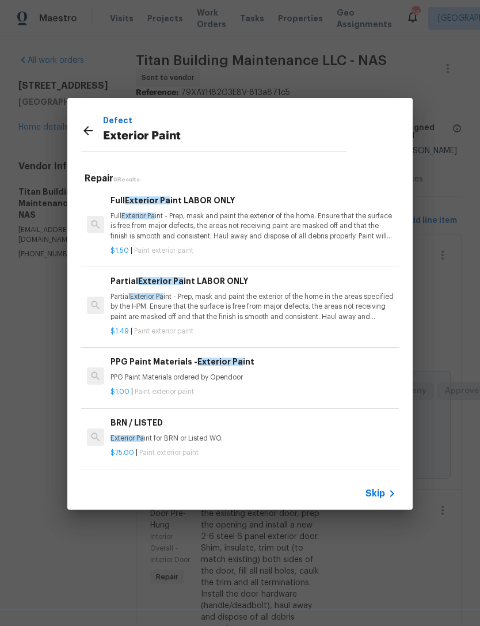
click at [90, 132] on icon at bounding box center [88, 131] width 14 height 14
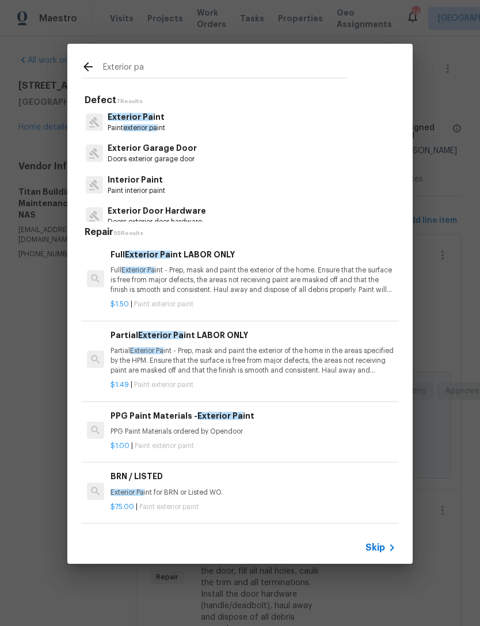
click at [181, 65] on input "Exterior pa" at bounding box center [225, 68] width 244 height 17
type input "E"
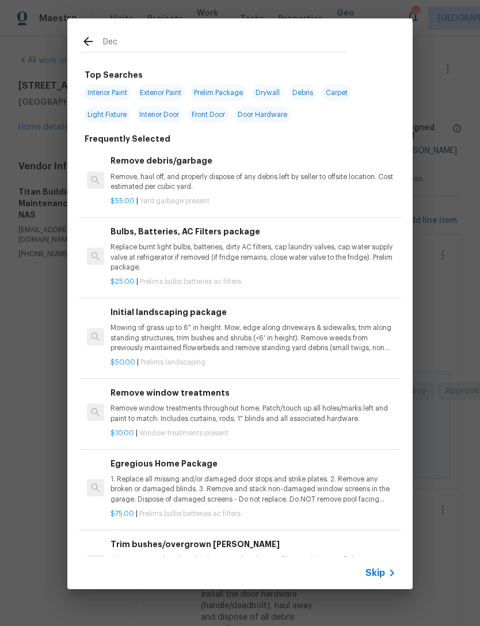
type input "Deck"
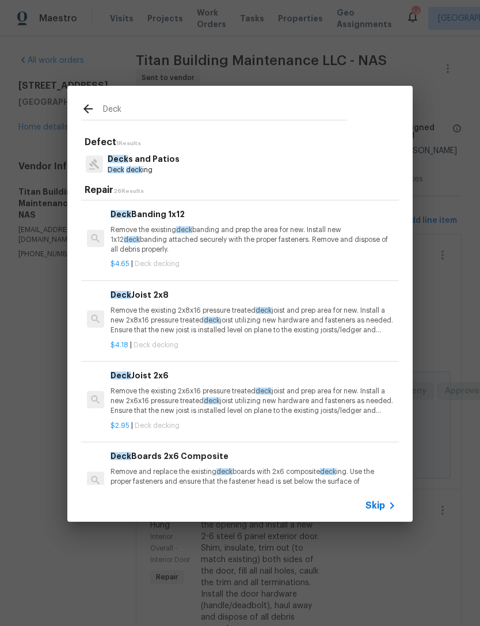
scroll to position [85, -1]
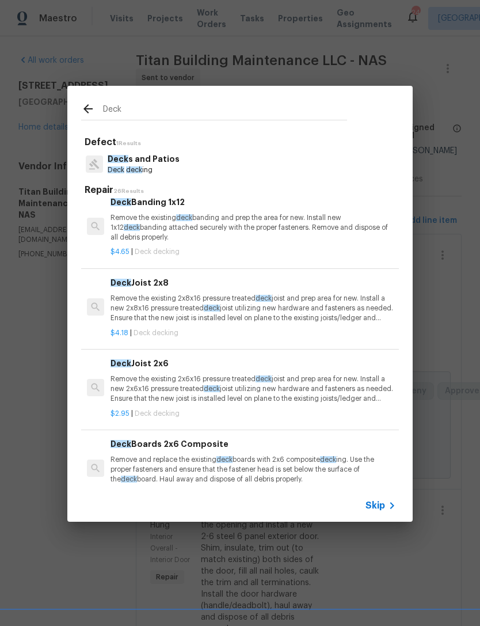
click at [155, 158] on p "Deck s and Patios" at bounding box center [144, 159] width 72 height 12
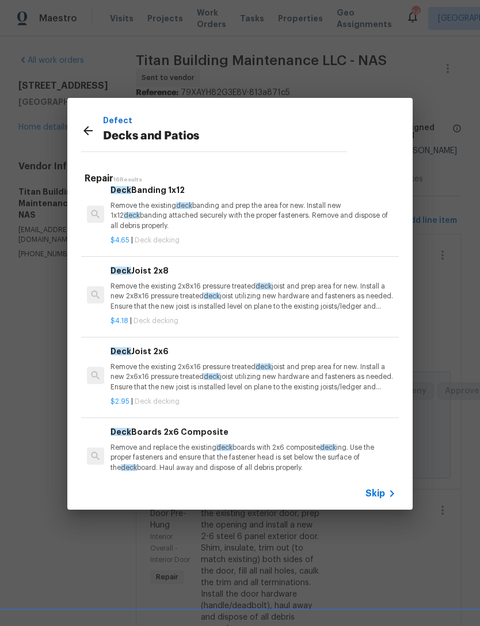
scroll to position [92, 0]
click at [154, 158] on div "Defect Decks and Patios" at bounding box center [214, 130] width 294 height 65
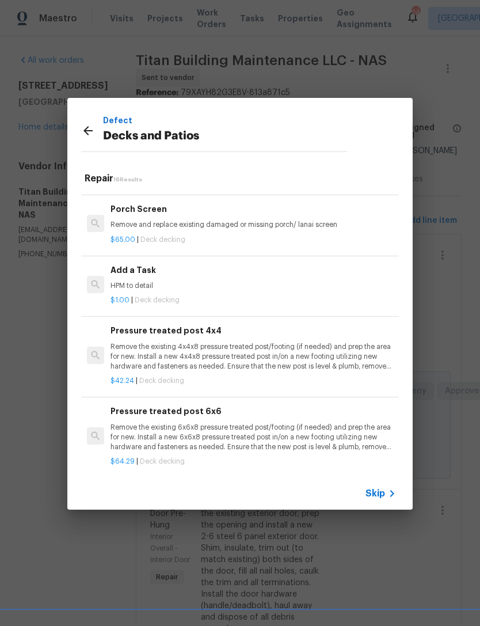
scroll to position [862, -1]
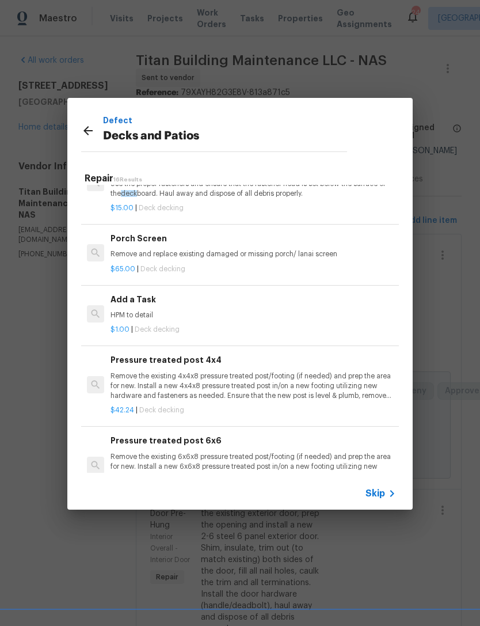
click at [93, 135] on icon at bounding box center [88, 131] width 14 height 14
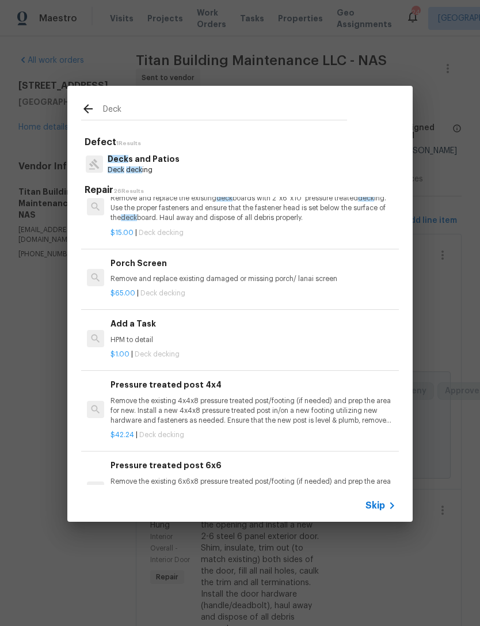
click at [151, 111] on input "Deck" at bounding box center [225, 111] width 244 height 17
type input "D"
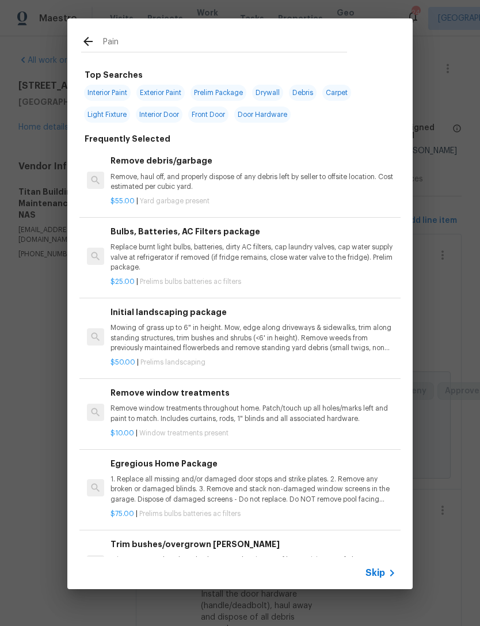
type input "Paint"
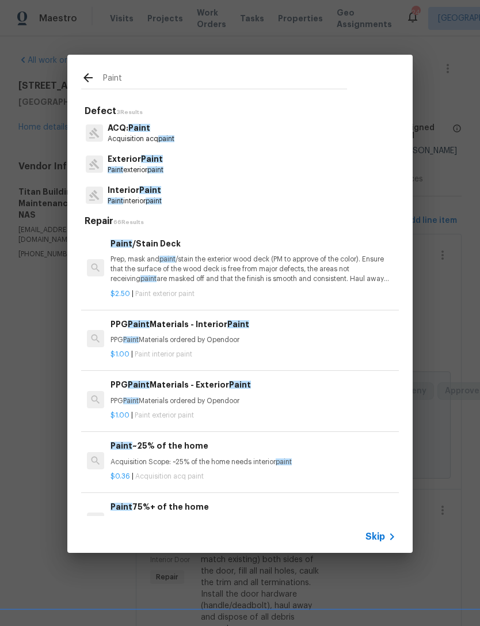
click at [164, 168] on span "paint" at bounding box center [155, 169] width 16 height 7
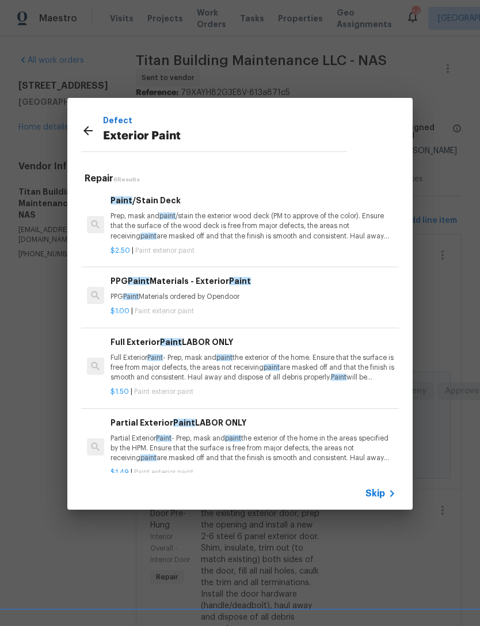
click at [284, 215] on p "Prep, mask and paint /stain the exterior wood deck (PM to approve of the color)…" at bounding box center [254, 225] width 286 height 29
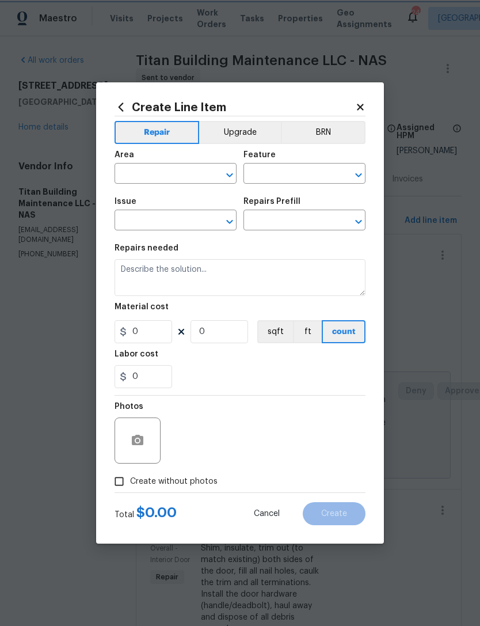
type input "Overall Paint"
type input "Exterior Paint"
type input "Paint/Stain Deck $2.50"
type textarea "Prep, mask and paint/stain the exterior wood deck (PM to approve of the color).…"
type input "2.5"
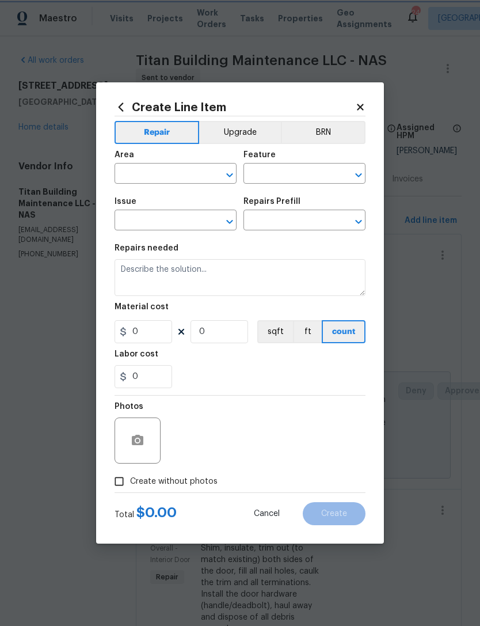
type input "1"
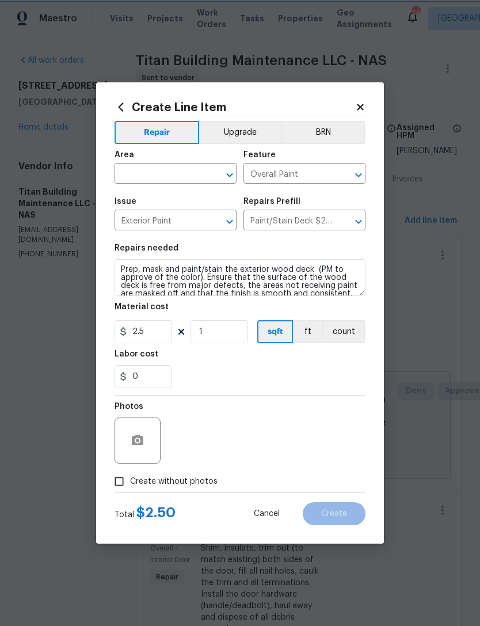
click at [234, 174] on icon "Open" at bounding box center [230, 175] width 14 height 14
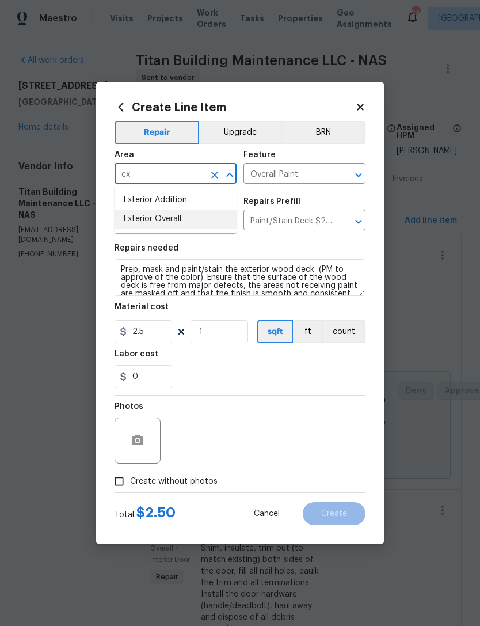
click at [207, 227] on li "Exterior Overall" at bounding box center [176, 219] width 122 height 19
type input "Exterior Overall"
click at [164, 328] on input "2.5" at bounding box center [144, 331] width 58 height 23
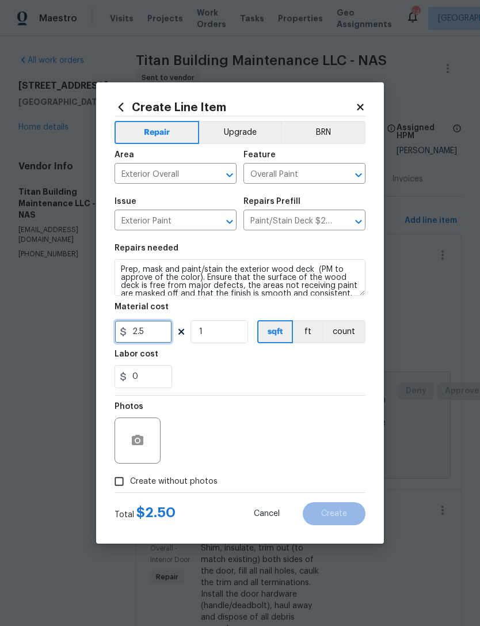
click at [160, 334] on input "2.5" at bounding box center [144, 331] width 58 height 23
click at [227, 333] on input "1" at bounding box center [220, 331] width 58 height 23
type input "200"
click at [134, 432] on button "button" at bounding box center [138, 441] width 28 height 28
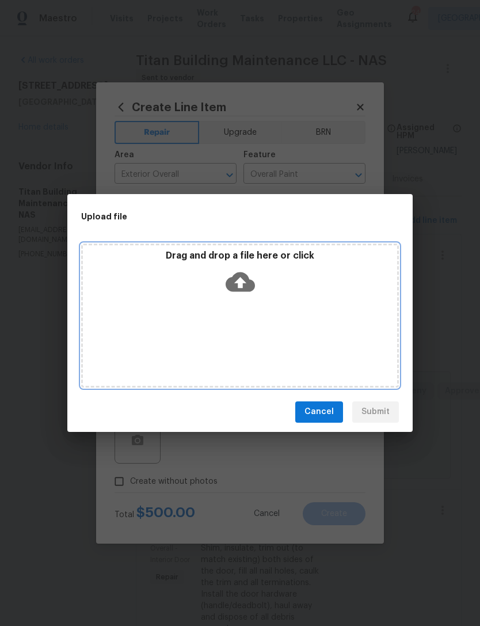
click at [271, 289] on div "Drag and drop a file here or click" at bounding box center [240, 275] width 314 height 50
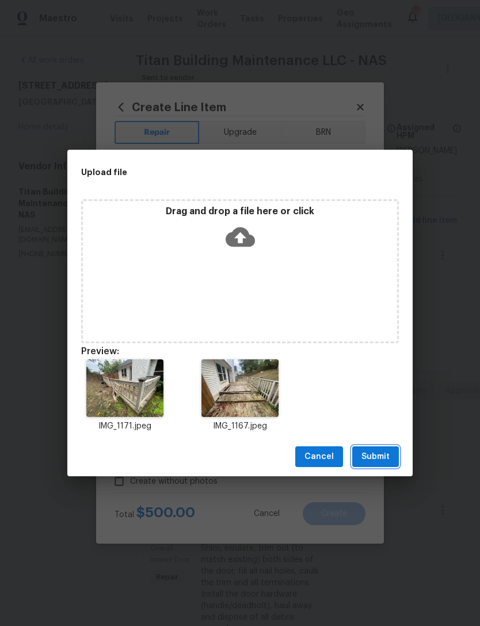
click at [383, 463] on span "Submit" at bounding box center [376, 457] width 28 height 14
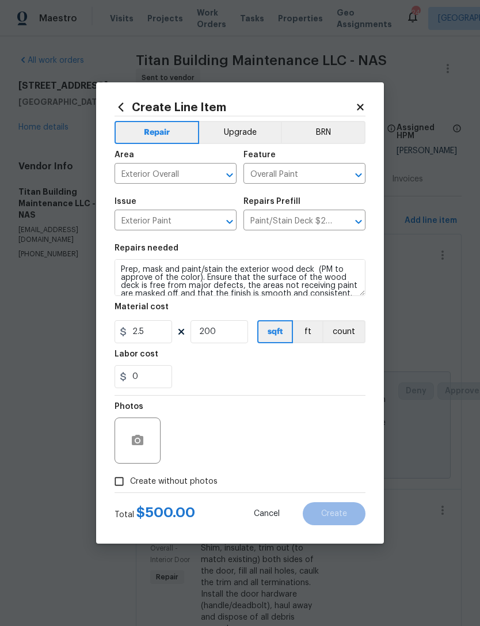
click at [335, 419] on div "Photos" at bounding box center [240, 433] width 251 height 75
click at [339, 426] on div "Photos" at bounding box center [240, 433] width 251 height 75
click at [129, 441] on button "button" at bounding box center [138, 441] width 28 height 28
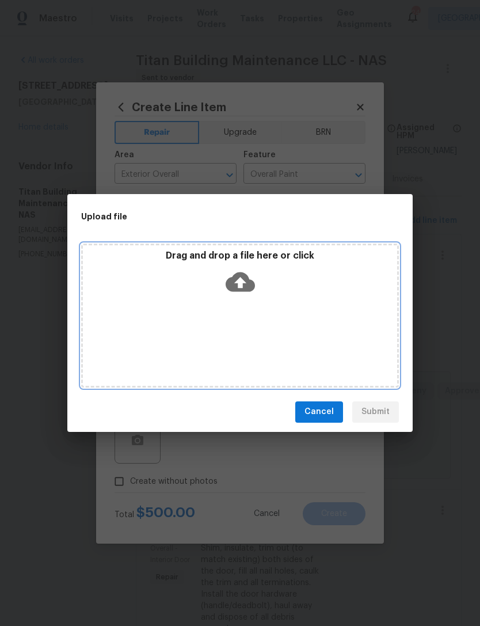
click at [310, 297] on div "Drag and drop a file here or click" at bounding box center [240, 275] width 314 height 50
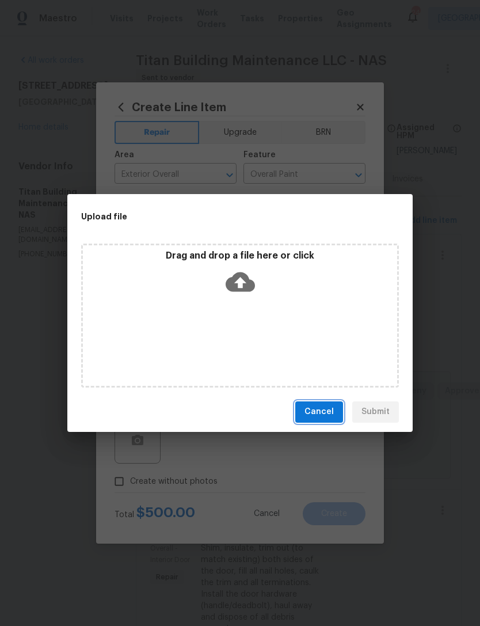
click at [331, 407] on span "Cancel" at bounding box center [319, 412] width 29 height 14
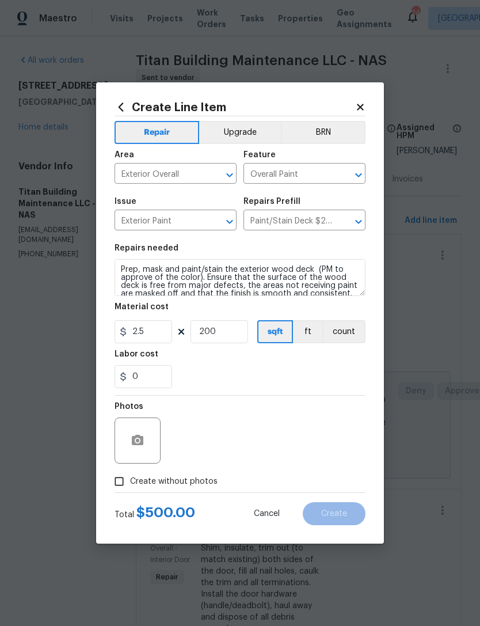
click at [340, 423] on div "Photos" at bounding box center [240, 433] width 251 height 75
click at [327, 447] on div "Photos" at bounding box center [240, 433] width 251 height 75
click at [332, 383] on div "0" at bounding box center [240, 376] width 251 height 23
click at [332, 382] on div "0" at bounding box center [240, 376] width 251 height 23
click at [337, 380] on div "0" at bounding box center [240, 376] width 251 height 23
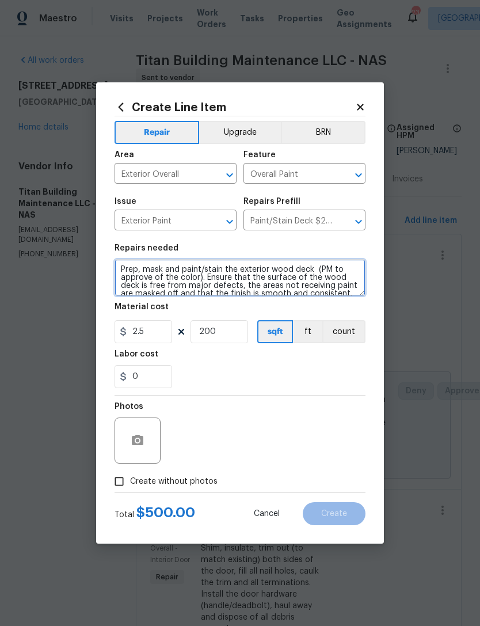
click at [350, 285] on textarea "Prep, mask and paint/stain the exterior wood deck (PM to approve of the color).…" at bounding box center [240, 277] width 251 height 37
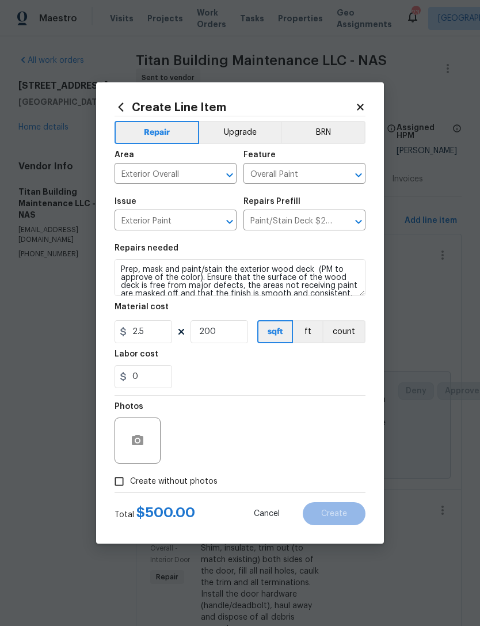
click at [314, 166] on input "Overall Paint" at bounding box center [289, 175] width 90 height 18
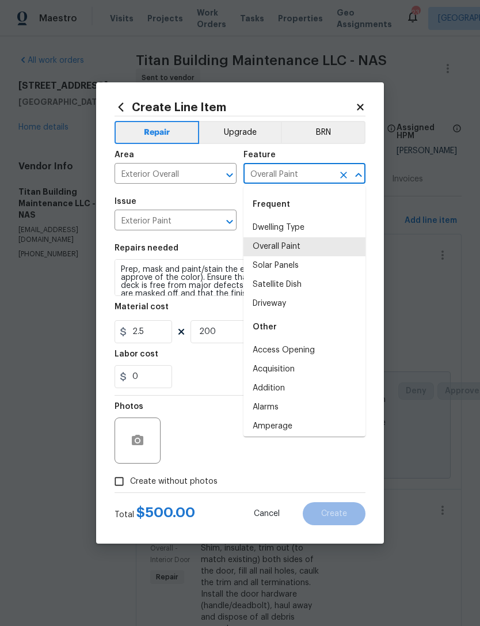
click at [210, 250] on div "Repairs needed" at bounding box center [240, 251] width 251 height 15
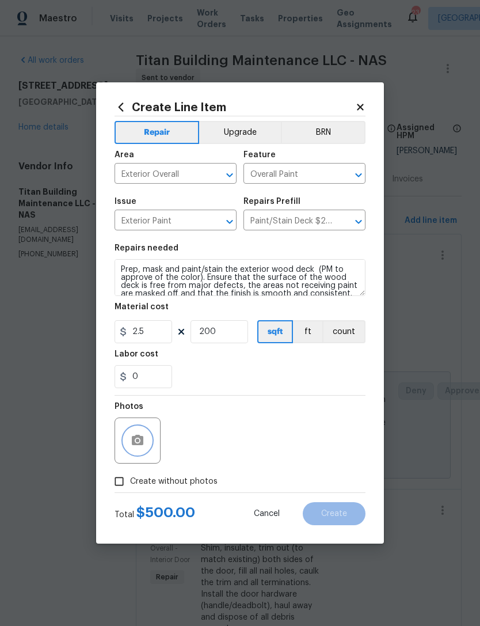
click at [138, 447] on icon "button" at bounding box center [138, 441] width 14 height 14
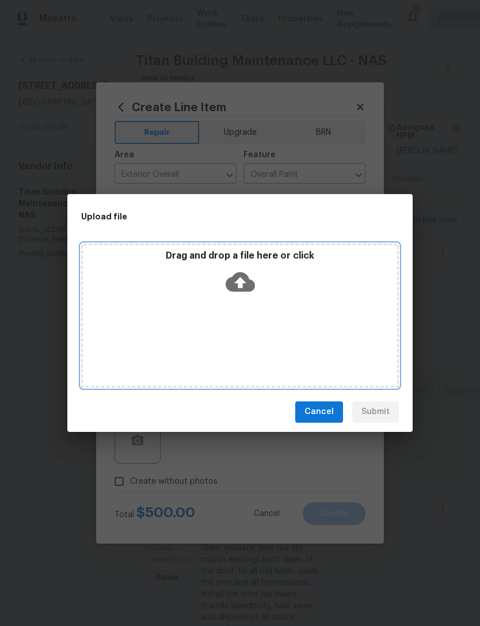
click at [320, 311] on div "Drag and drop a file here or click" at bounding box center [240, 316] width 318 height 144
